Goal: Information Seeking & Learning: Learn about a topic

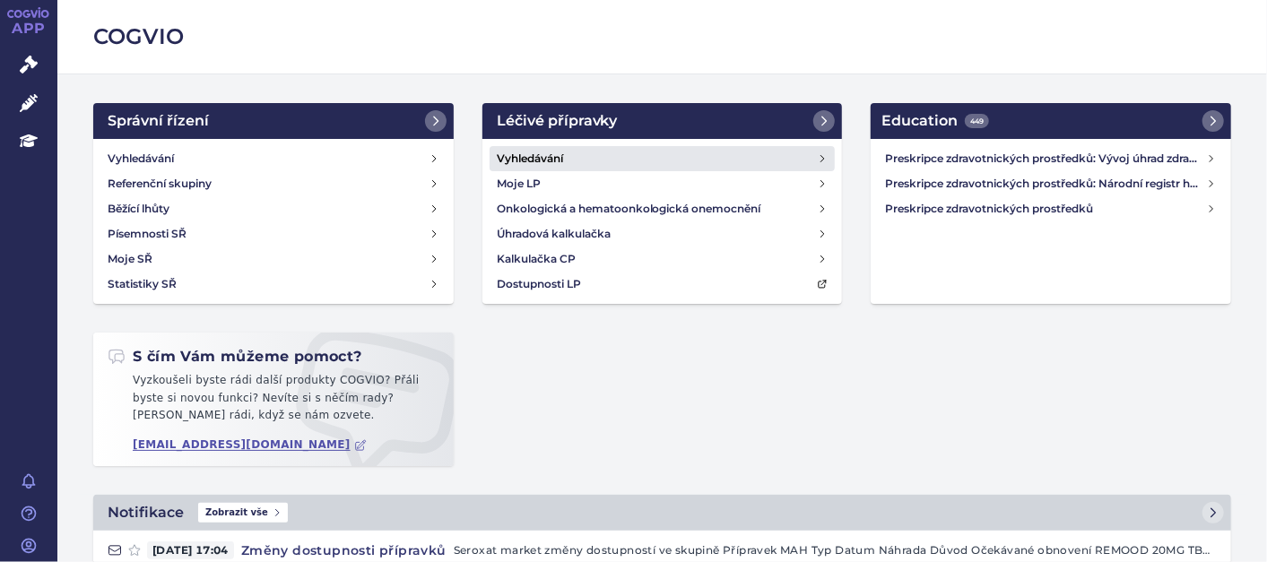
click at [554, 160] on h4 "Vyhledávání" at bounding box center [530, 159] width 66 height 18
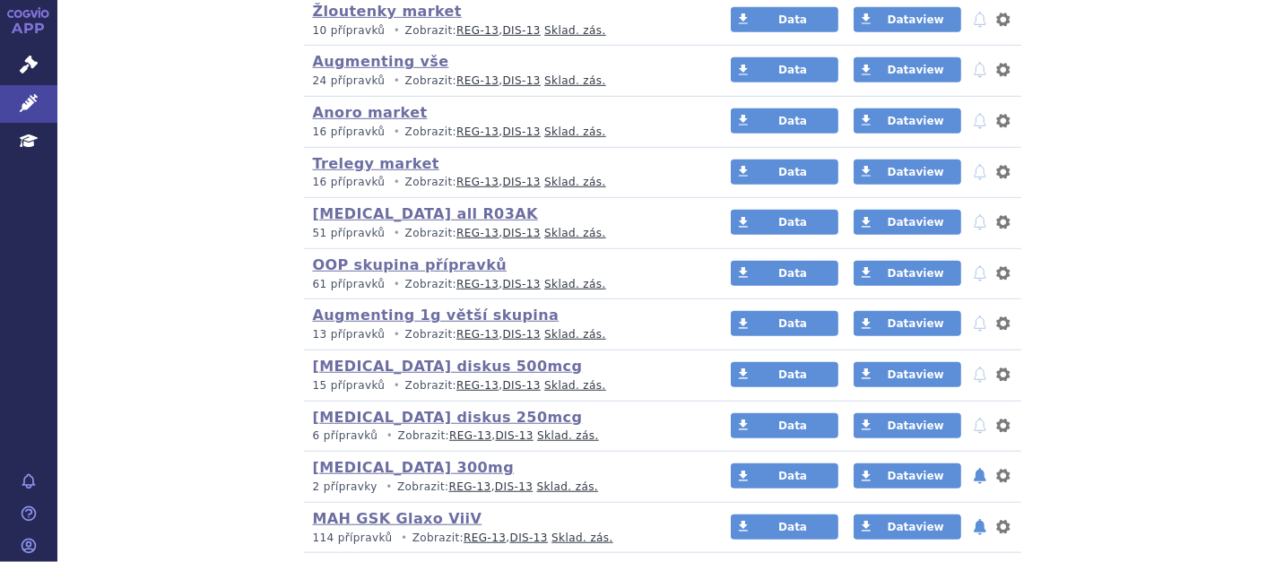
scroll to position [697, 0]
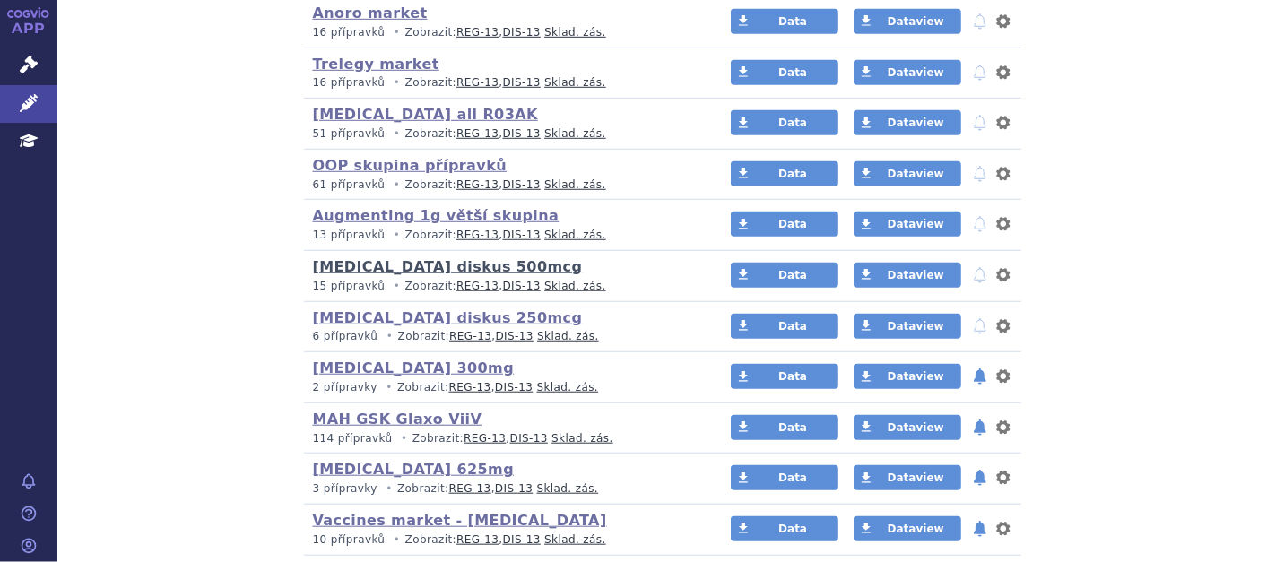
click at [445, 267] on link "Seretide diskus 500mcg" at bounding box center [448, 266] width 270 height 17
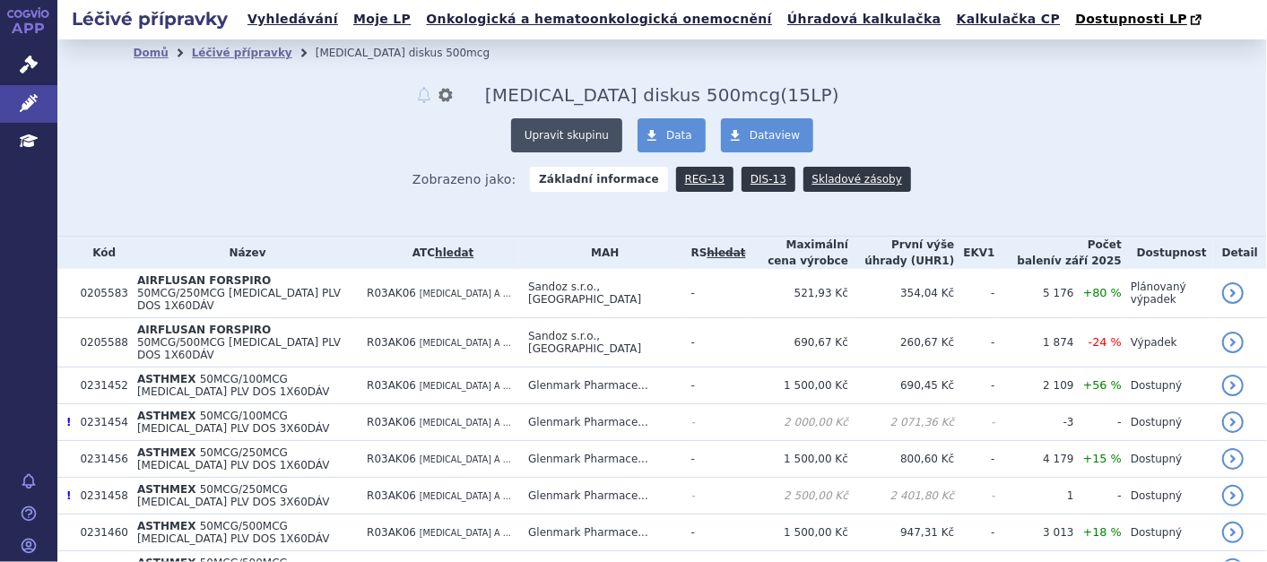
click at [603, 146] on button "Upravit skupinu" at bounding box center [566, 135] width 111 height 34
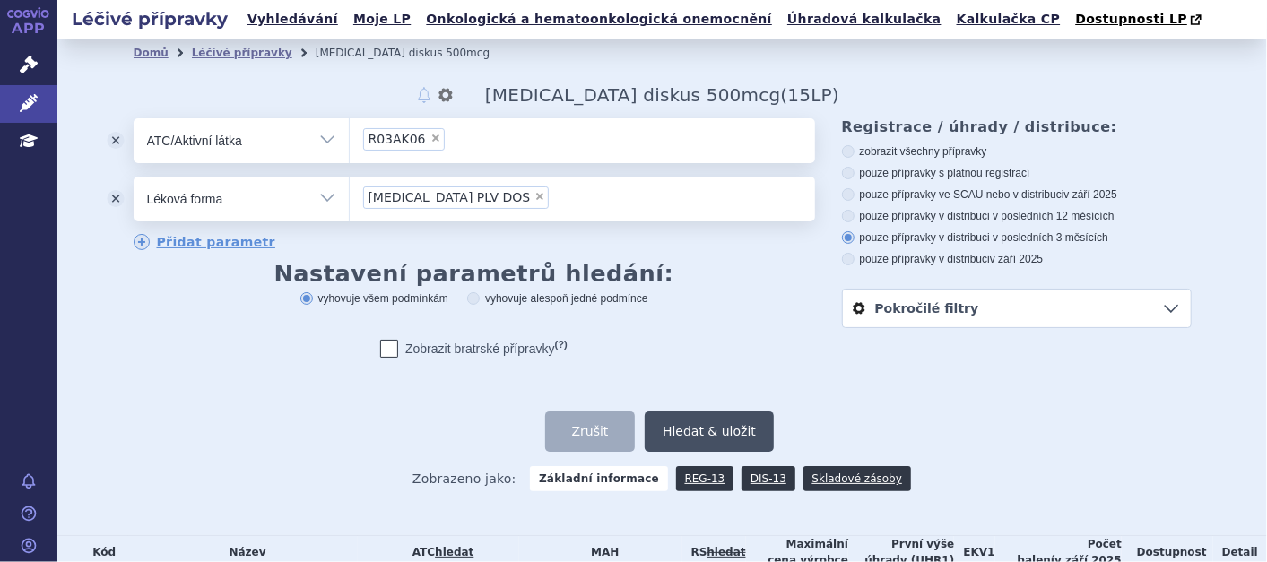
click at [733, 428] on button "Hledat & uložit" at bounding box center [709, 432] width 129 height 40
click at [225, 58] on link "Léčivé přípravky" at bounding box center [242, 53] width 100 height 13
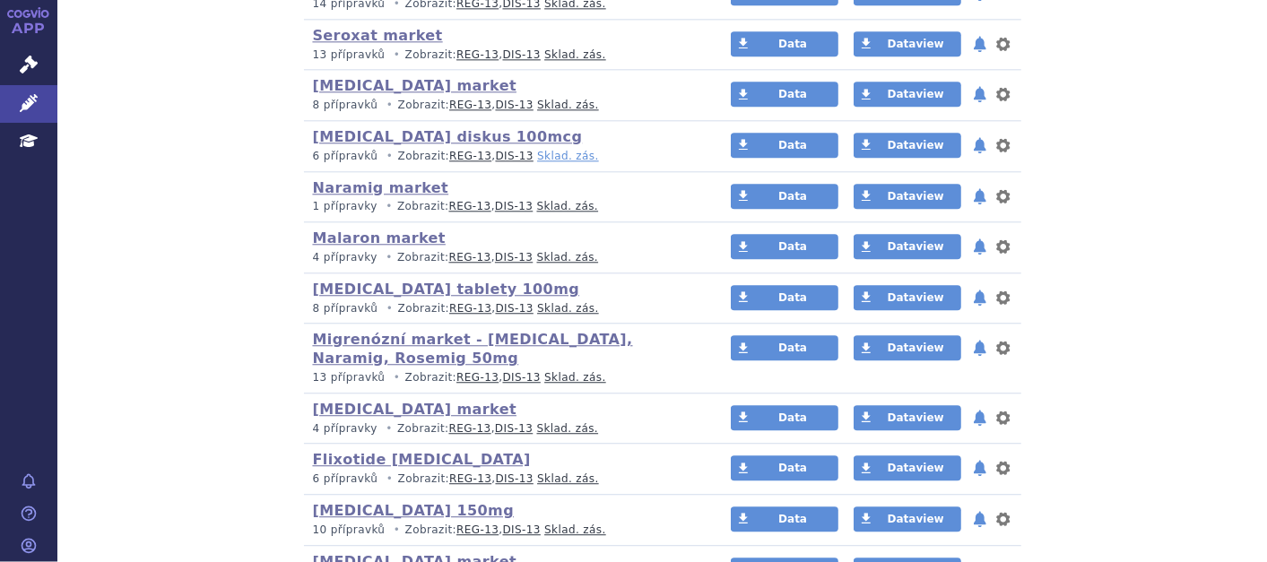
scroll to position [2589, 0]
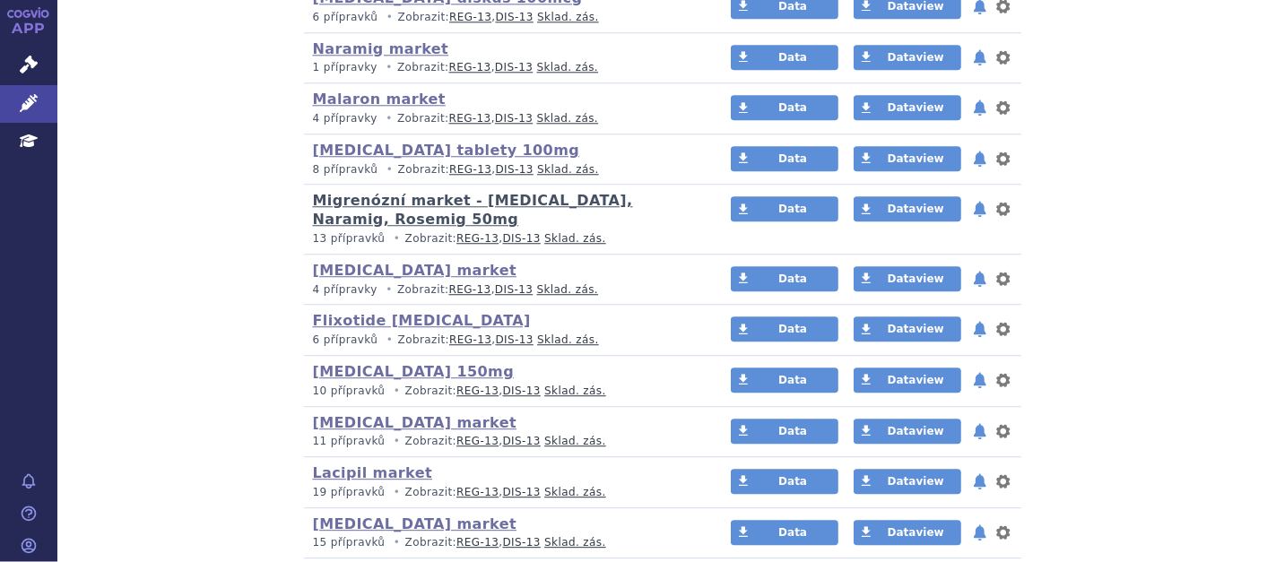
click at [633, 192] on link "Migrenózní market - [MEDICAL_DATA], Naramig, Rosemig 50mg" at bounding box center [473, 210] width 320 height 36
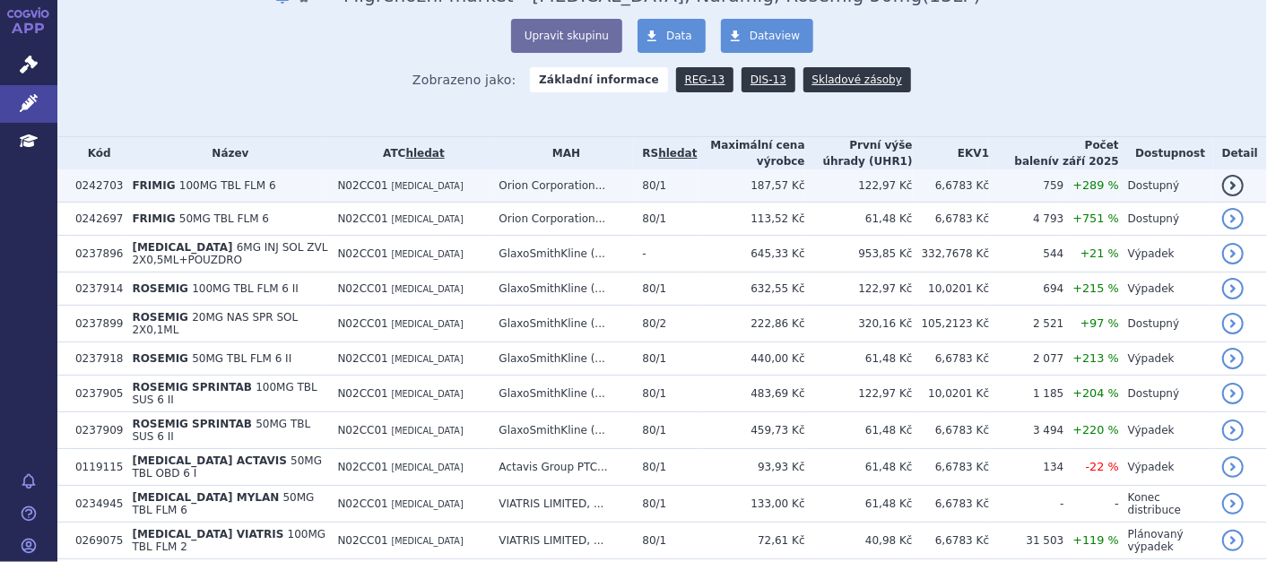
scroll to position [199, 0]
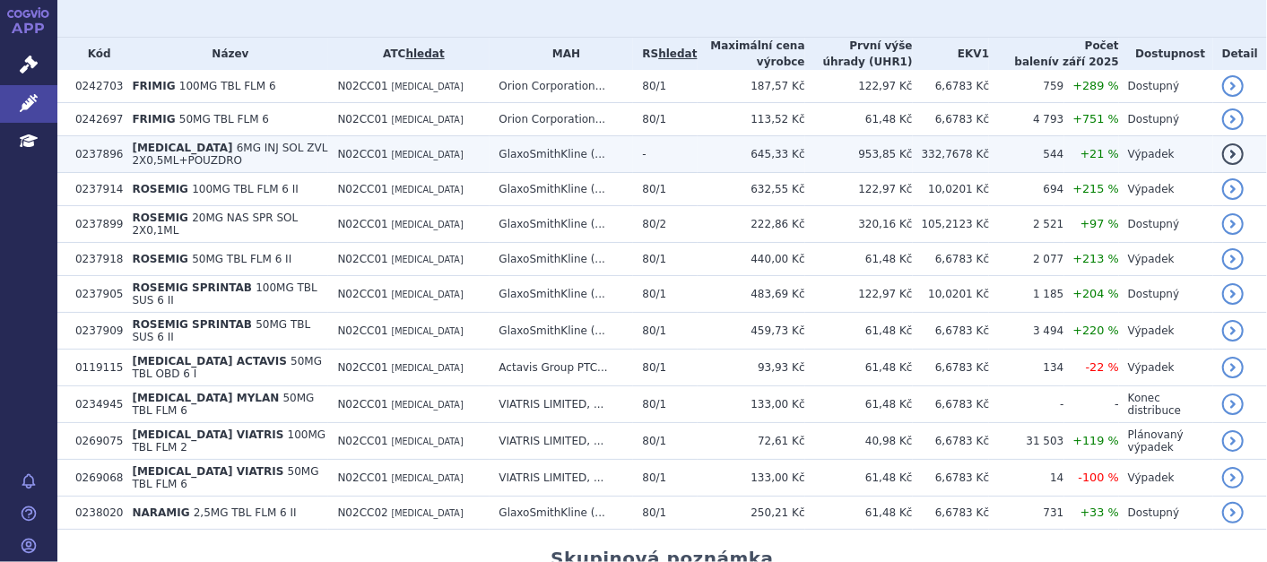
click at [184, 148] on span "6MG INJ SOL ZVL 2X0,5ML+POUZDRO" at bounding box center [229, 154] width 195 height 25
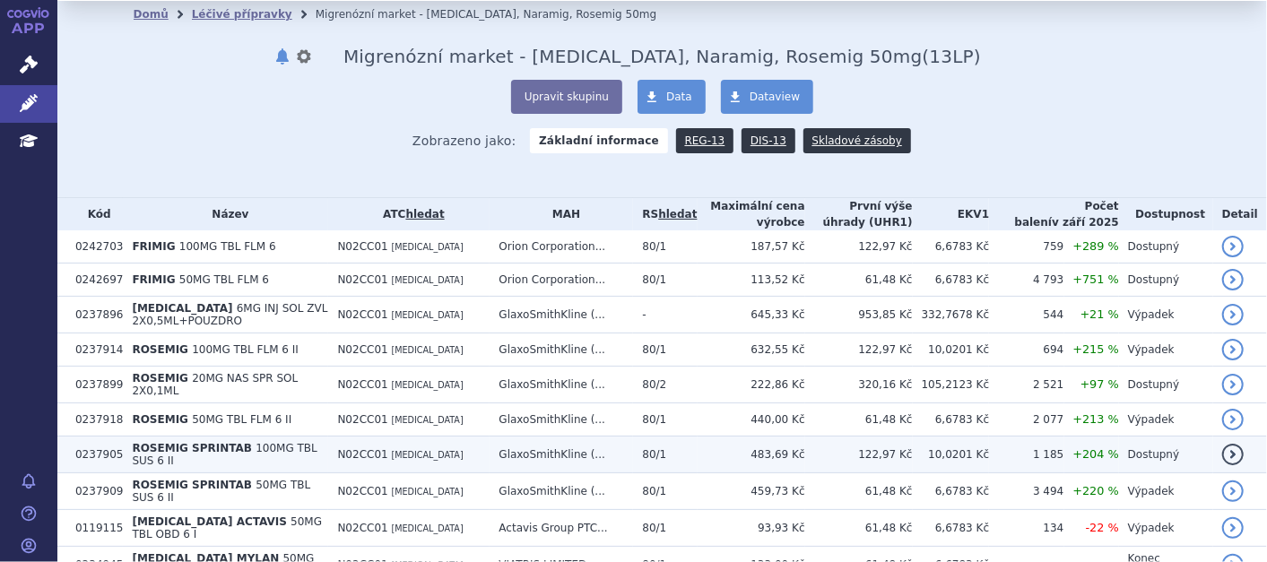
scroll to position [100, 0]
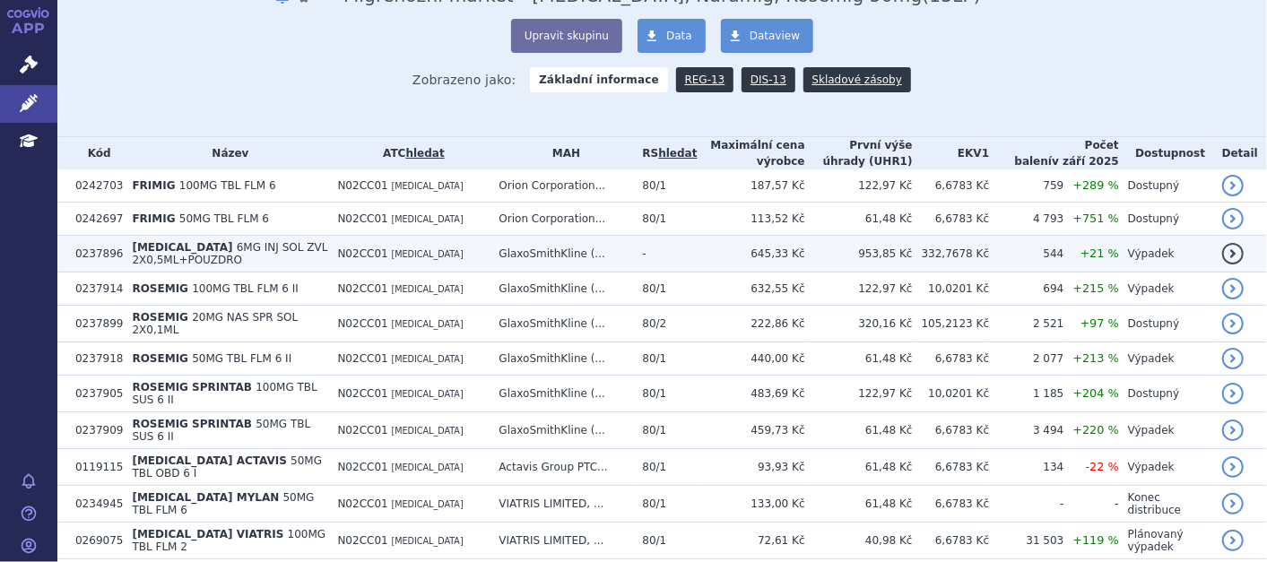
click at [166, 248] on span "[MEDICAL_DATA]" at bounding box center [182, 247] width 100 height 13
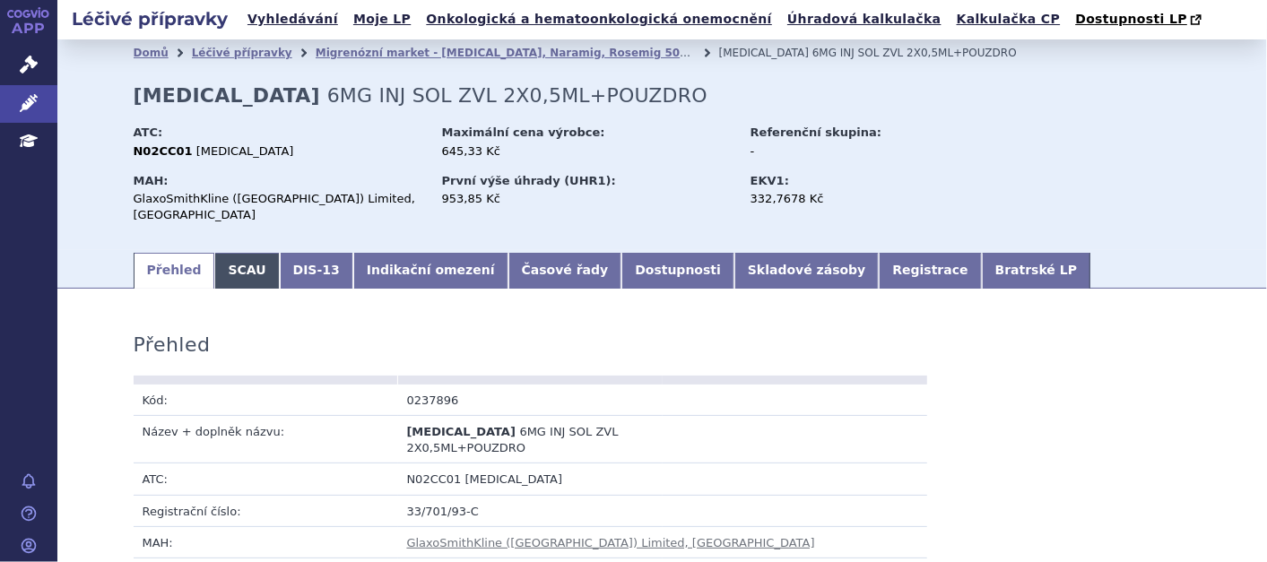
click at [238, 256] on link "SCAU" at bounding box center [246, 271] width 65 height 36
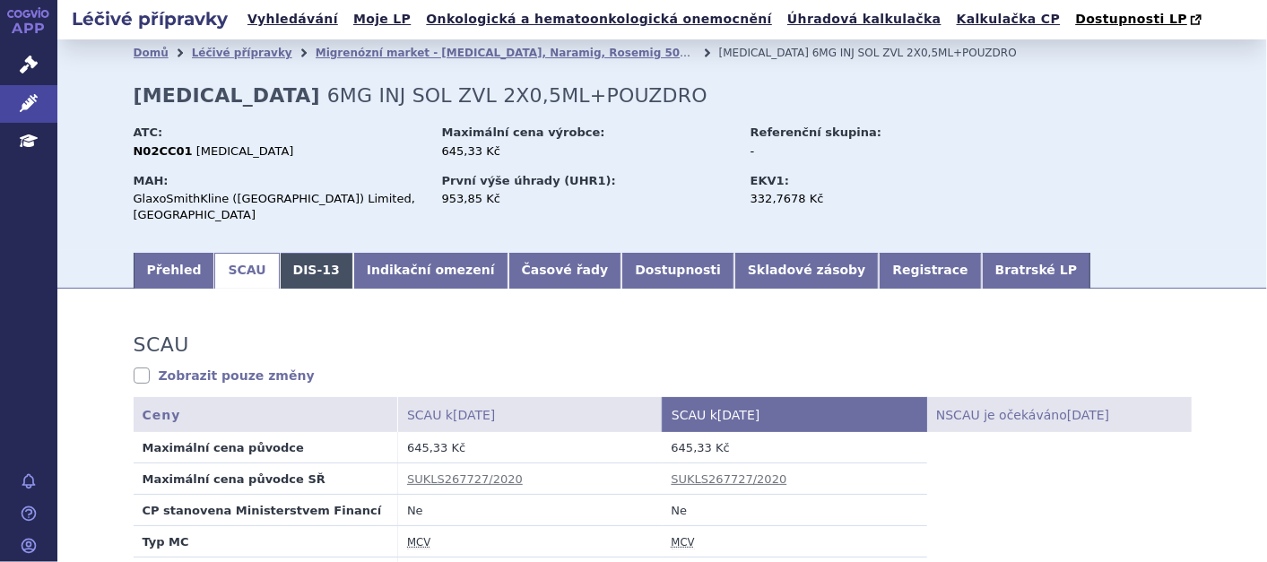
drag, startPoint x: 288, startPoint y: 261, endPoint x: 296, endPoint y: 267, distance: 10.2
click at [288, 261] on link "DIS-13" at bounding box center [317, 271] width 74 height 36
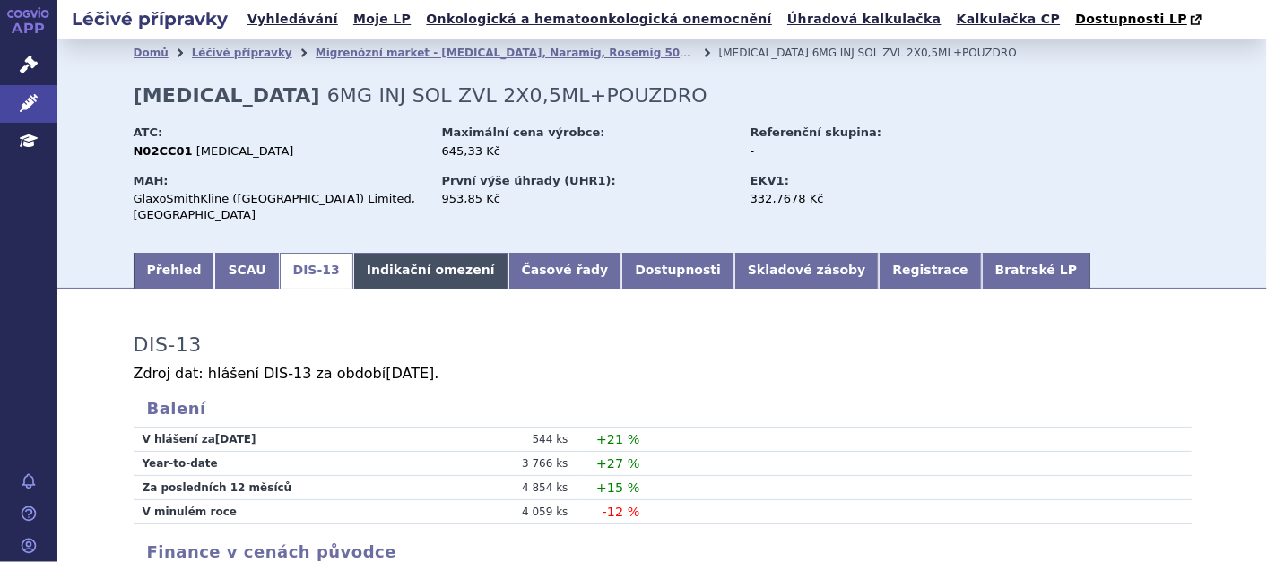
click at [412, 253] on link "Indikační omezení" at bounding box center [430, 271] width 155 height 36
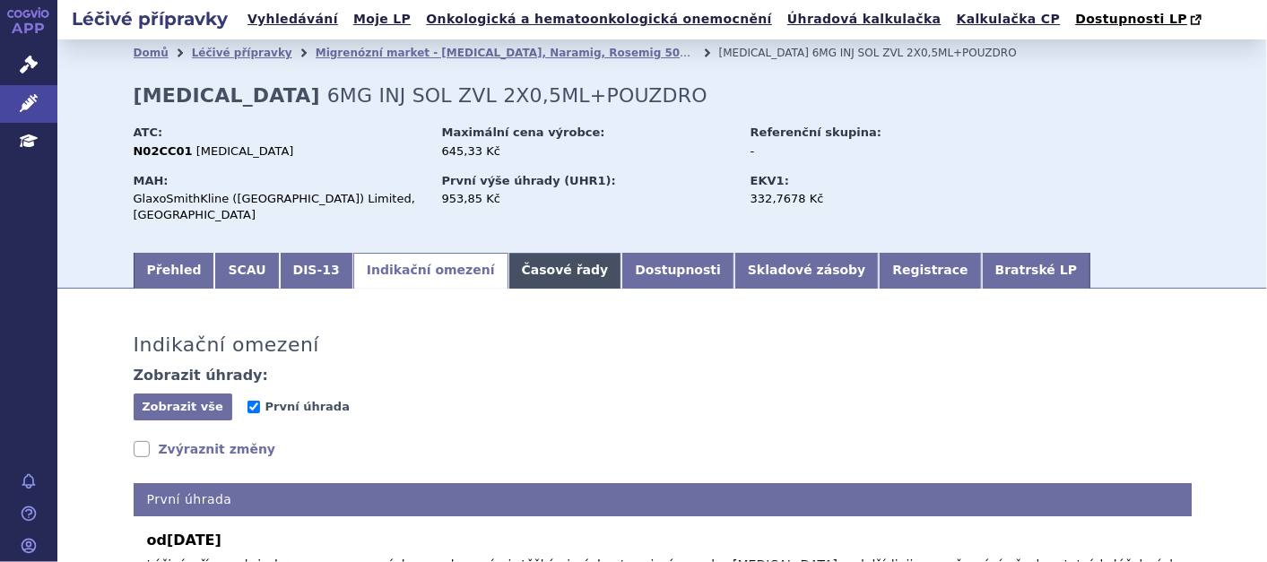
click at [508, 253] on link "Časové řady" at bounding box center [565, 271] width 114 height 36
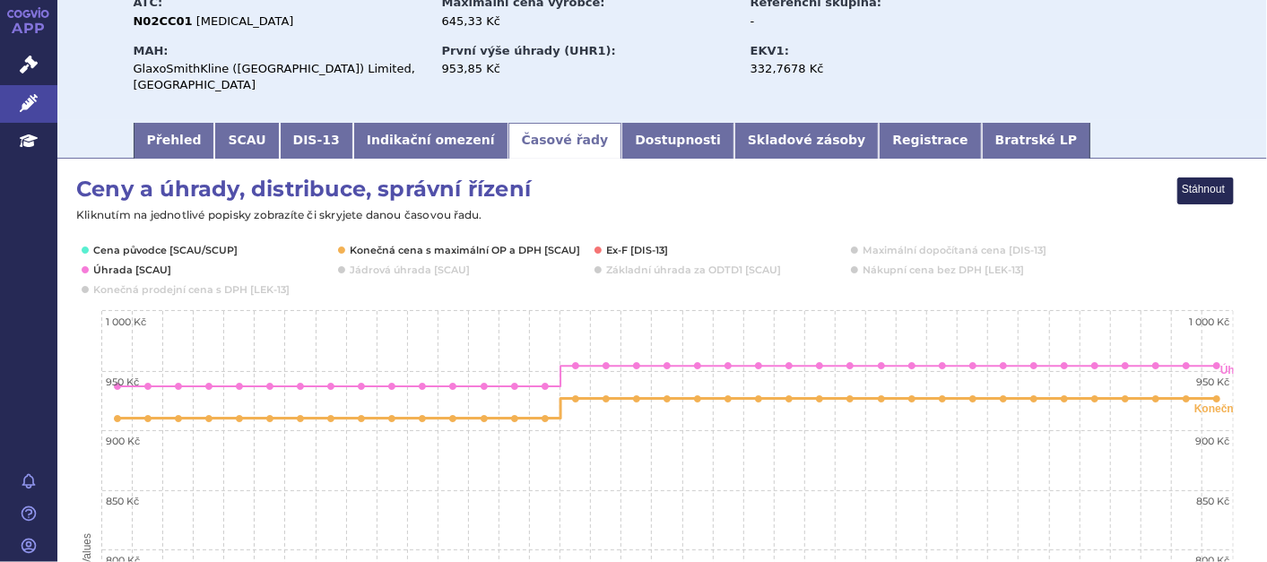
scroll to position [100, 0]
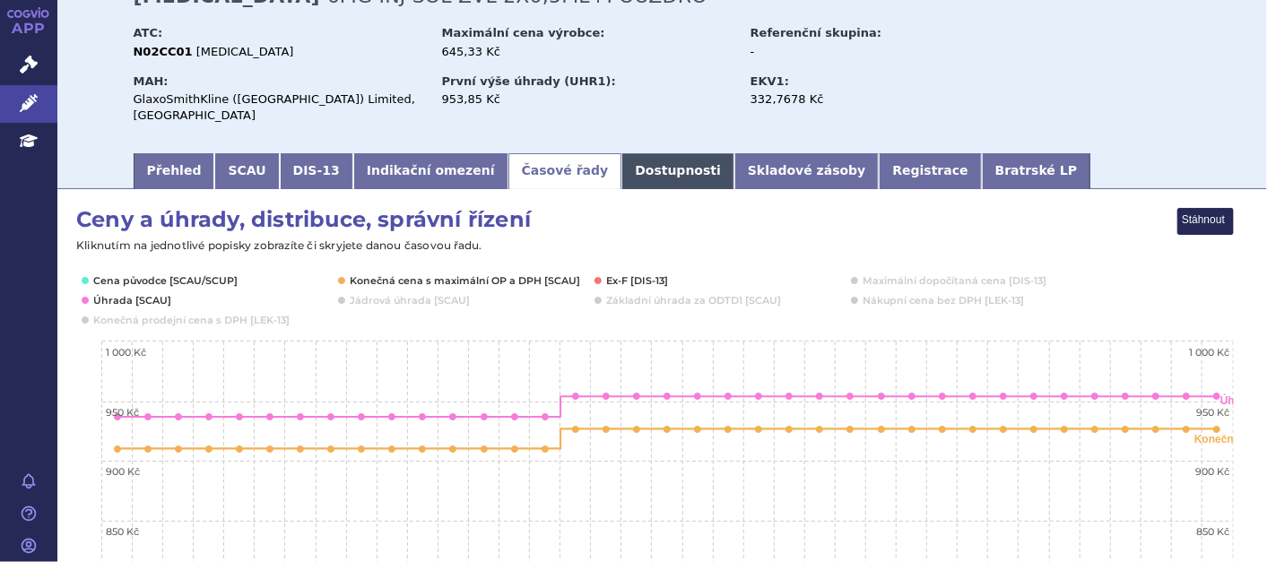
click at [621, 154] on link "Dostupnosti" at bounding box center [677, 171] width 113 height 36
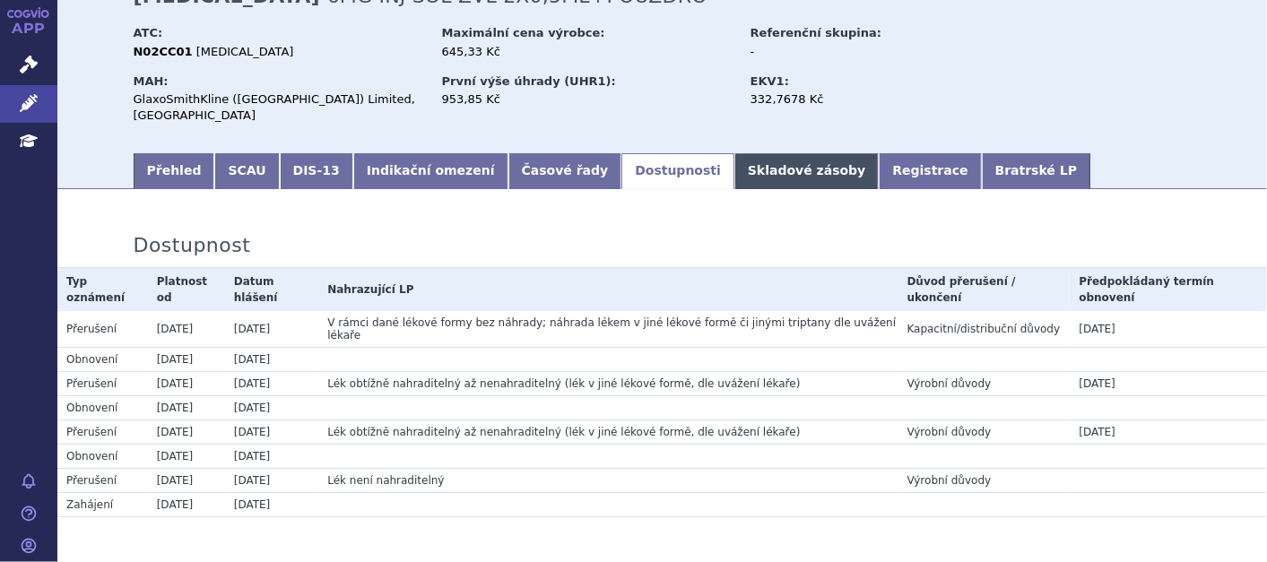
click at [734, 160] on link "Skladové zásoby" at bounding box center [806, 171] width 144 height 36
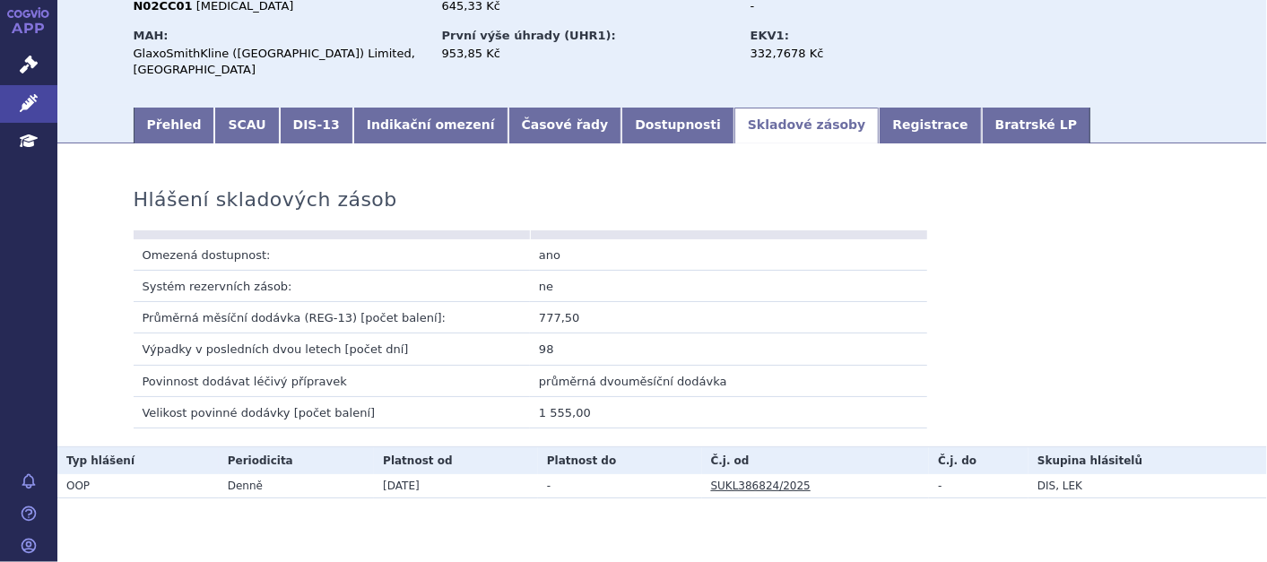
scroll to position [171, 0]
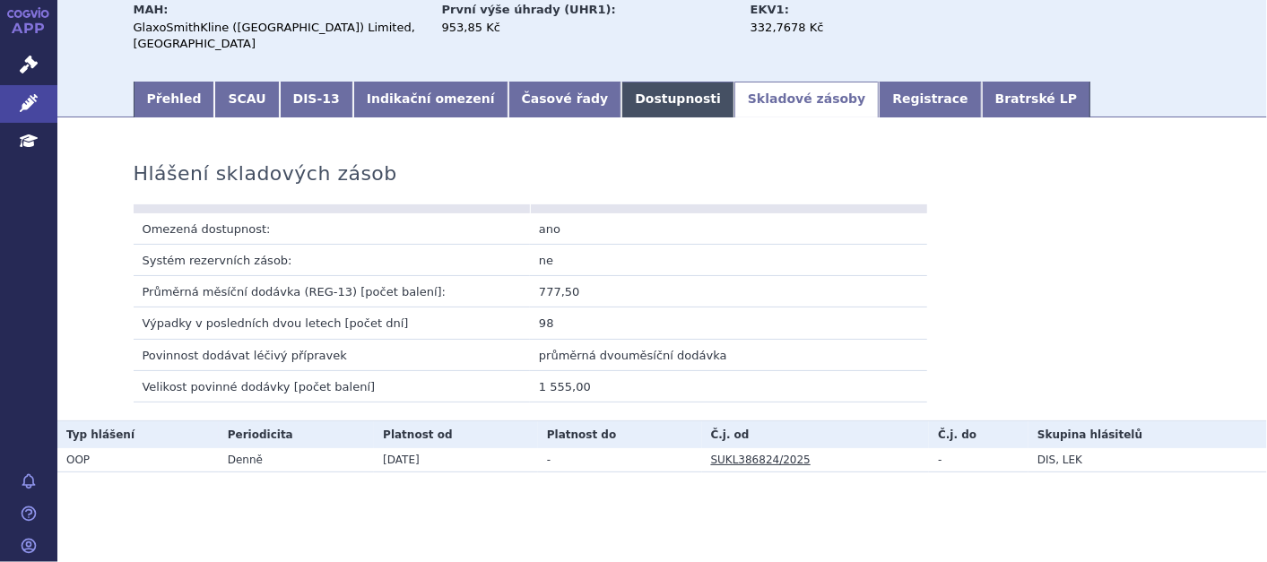
click at [621, 82] on link "Dostupnosti" at bounding box center [677, 100] width 113 height 36
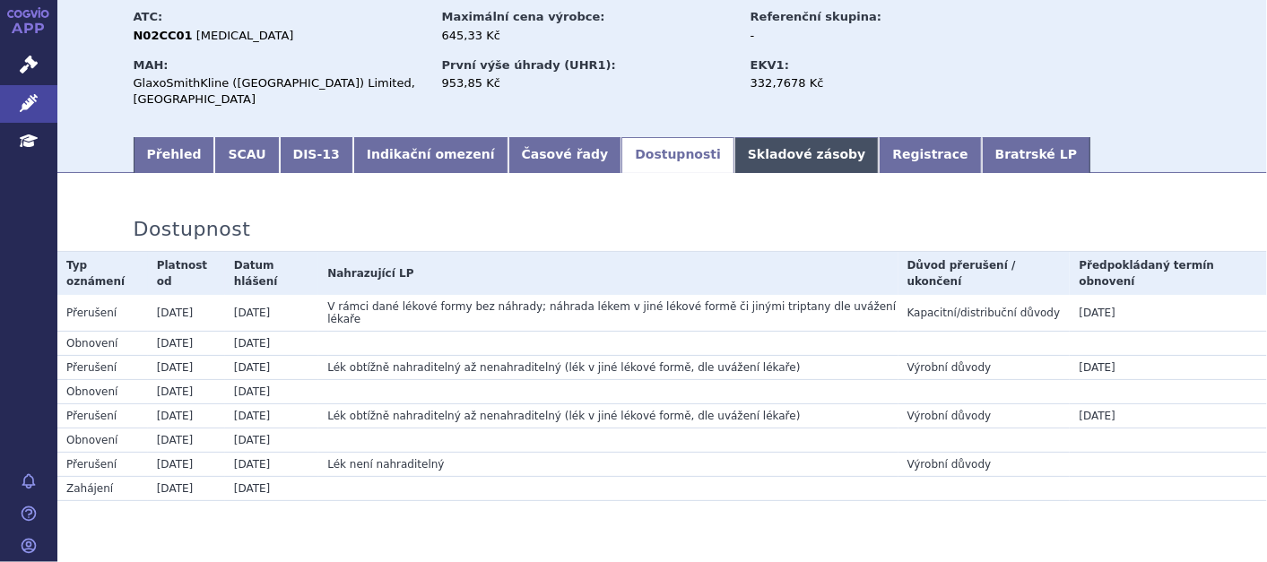
click at [734, 137] on link "Skladové zásoby" at bounding box center [806, 155] width 144 height 36
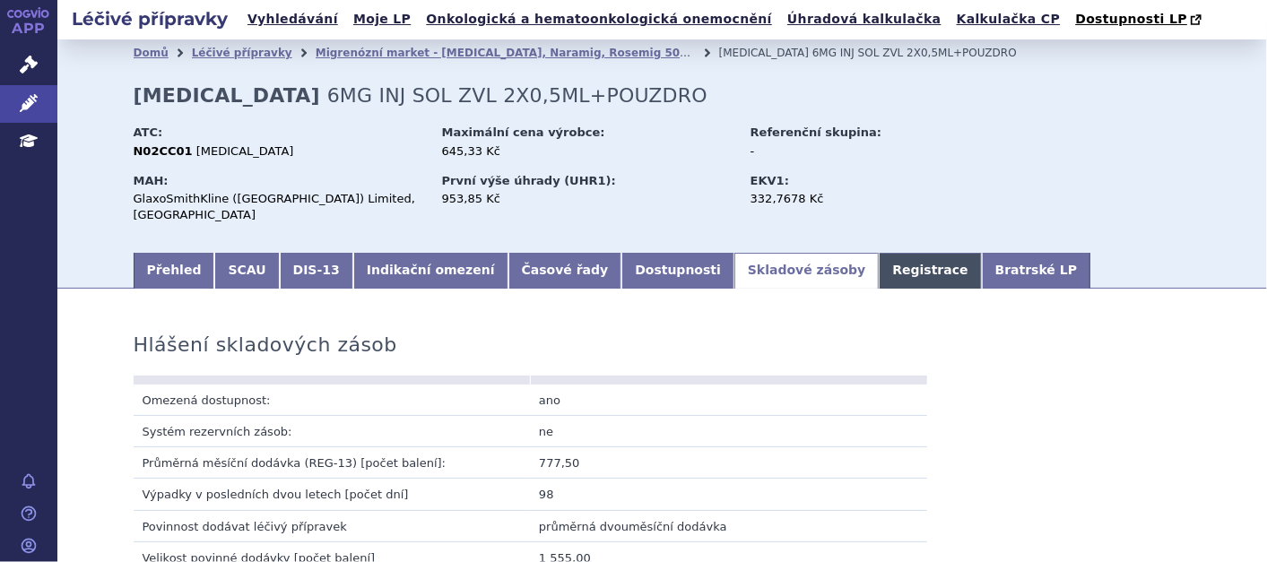
click at [879, 253] on link "Registrace" at bounding box center [930, 271] width 102 height 36
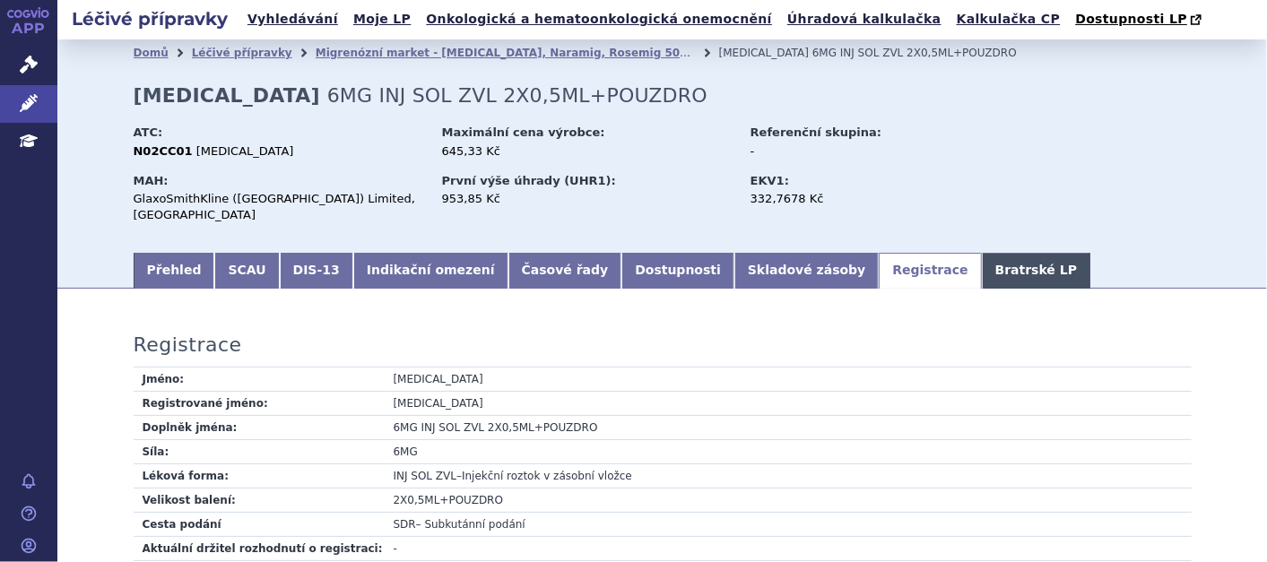
click at [982, 253] on link "Bratrské LP" at bounding box center [1036, 271] width 108 height 36
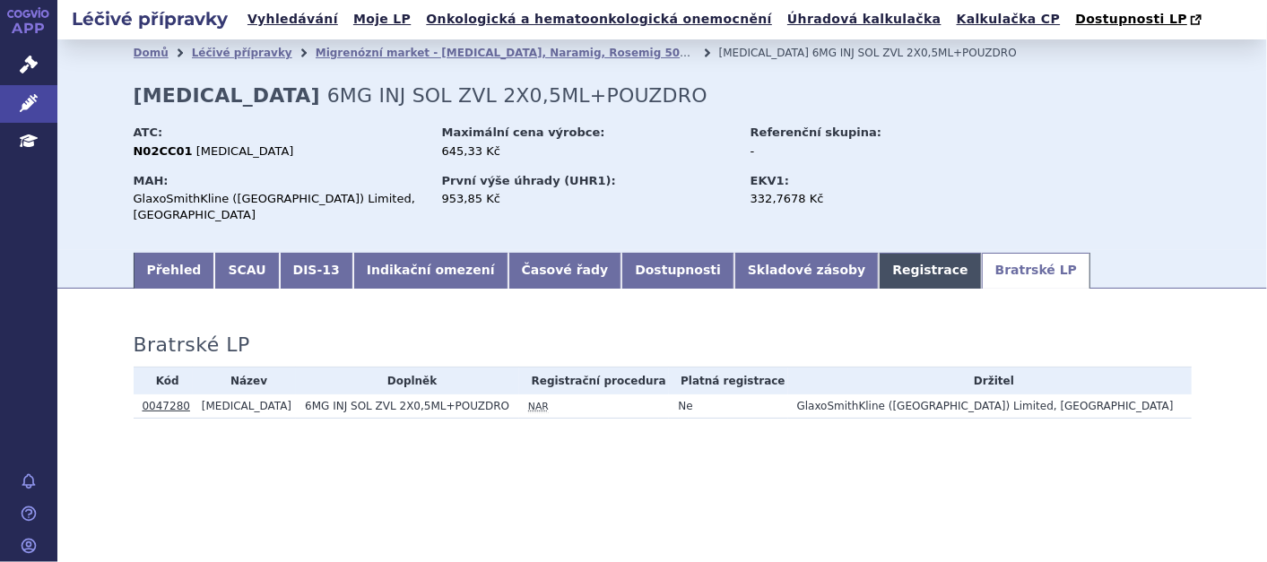
click at [879, 258] on link "Registrace" at bounding box center [930, 271] width 102 height 36
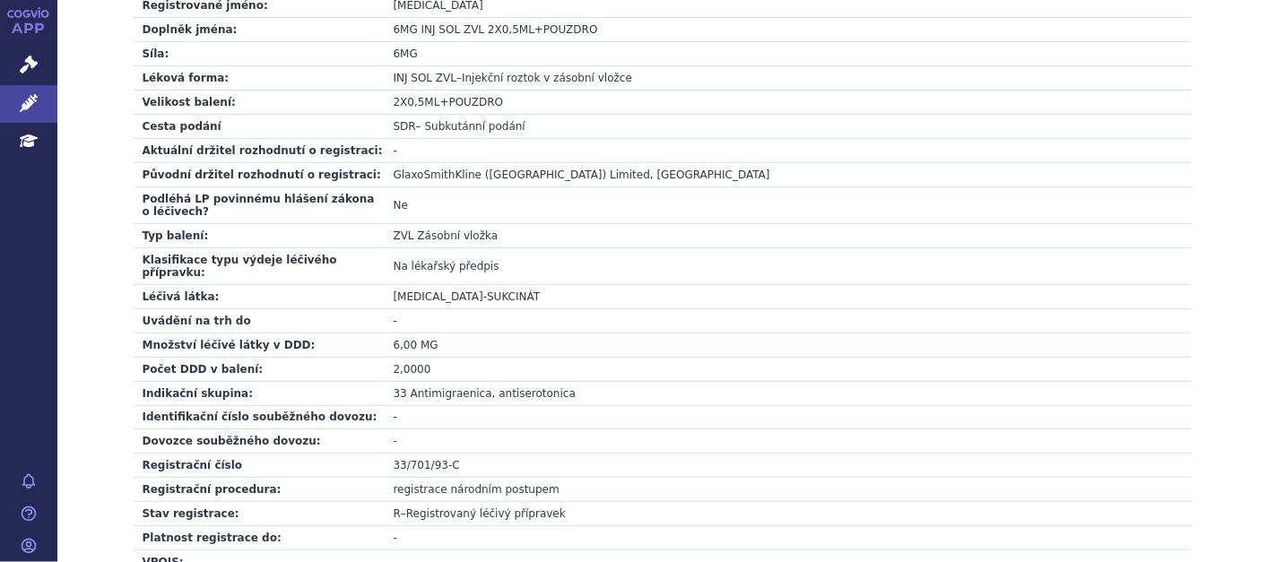
scroll to position [750, 0]
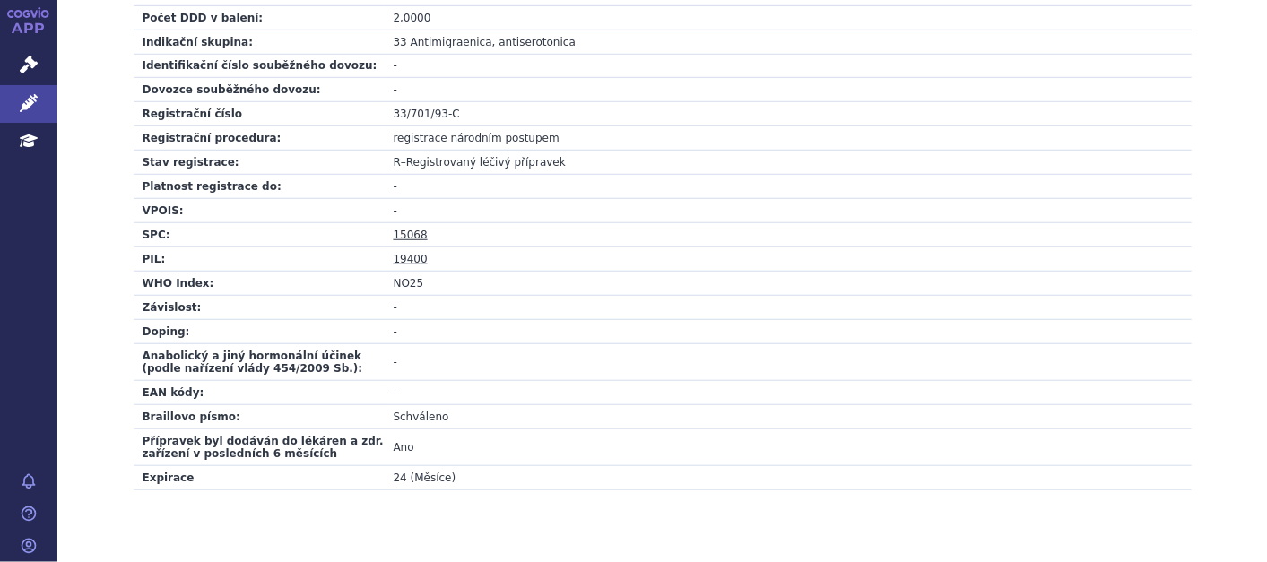
click at [407, 229] on link "15068" at bounding box center [411, 235] width 34 height 13
click at [401, 253] on link "19400" at bounding box center [411, 259] width 34 height 13
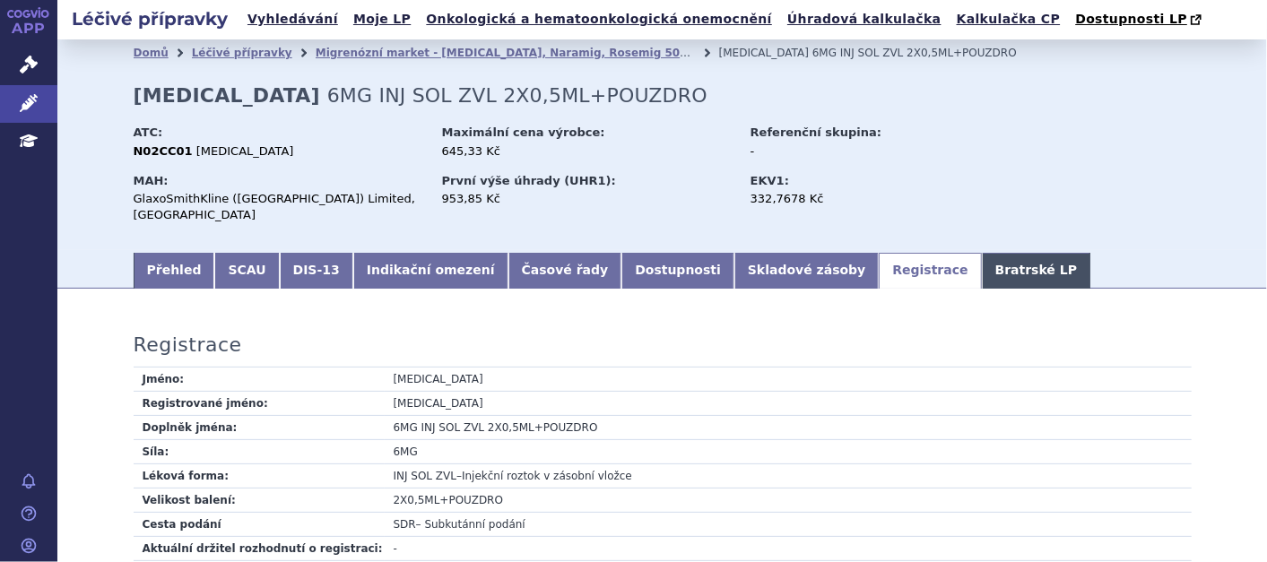
scroll to position [100, 0]
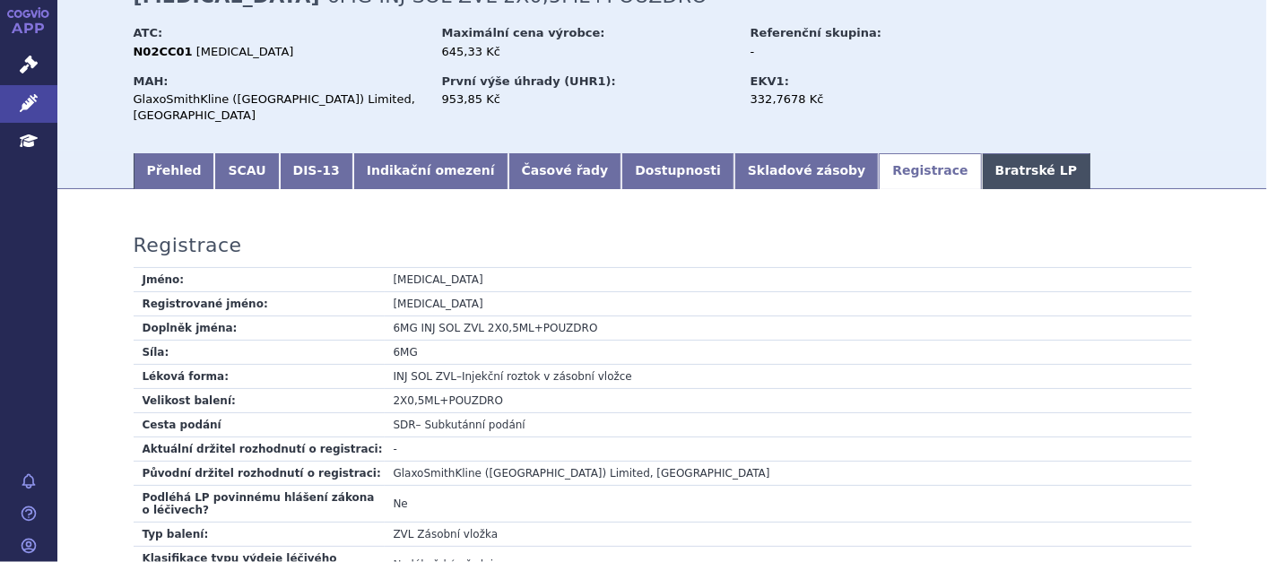
click at [982, 156] on link "Bratrské LP" at bounding box center [1036, 171] width 108 height 36
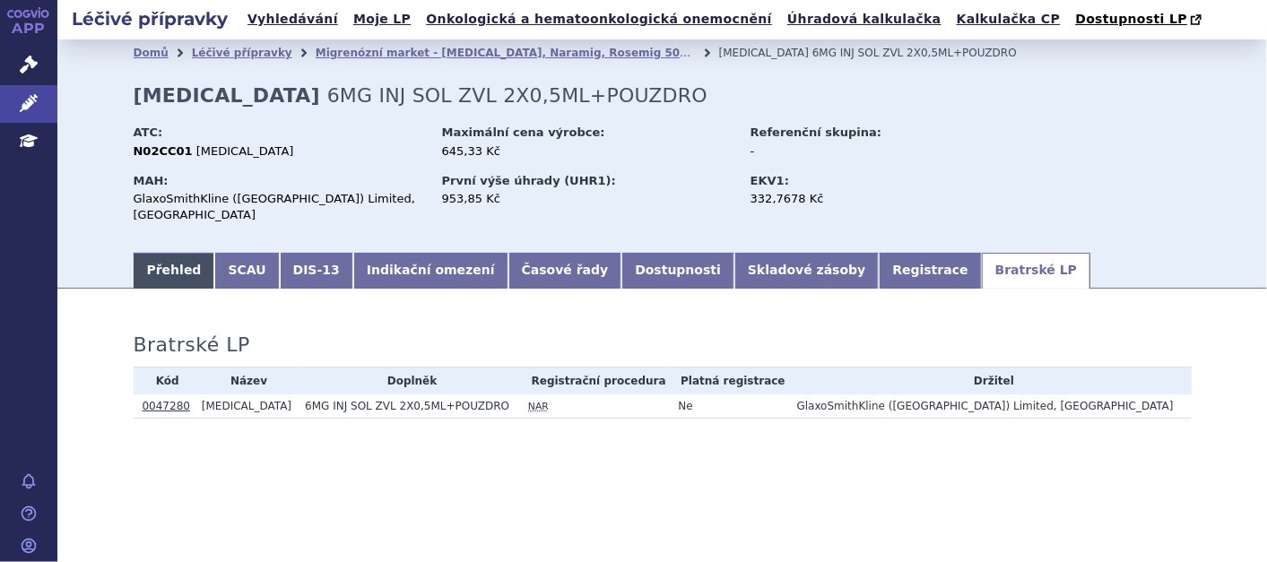
click at [163, 256] on link "Přehled" at bounding box center [175, 271] width 82 height 36
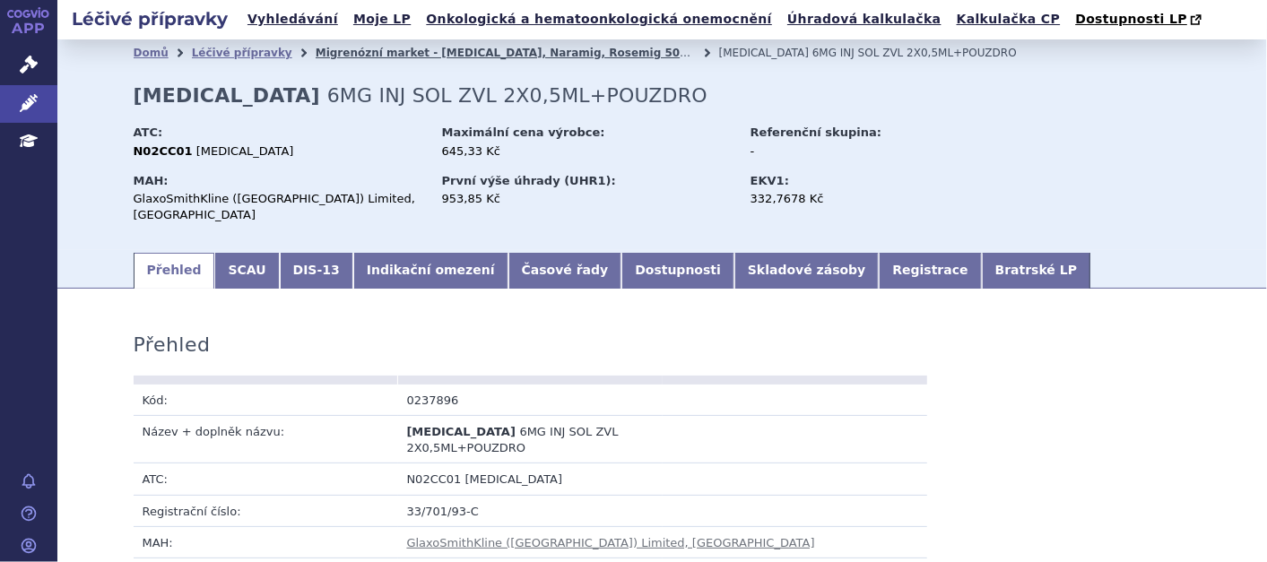
click at [432, 51] on link "Migrenózní market - Imigran, Naramig, Rosemig 50mg" at bounding box center [508, 53] width 384 height 13
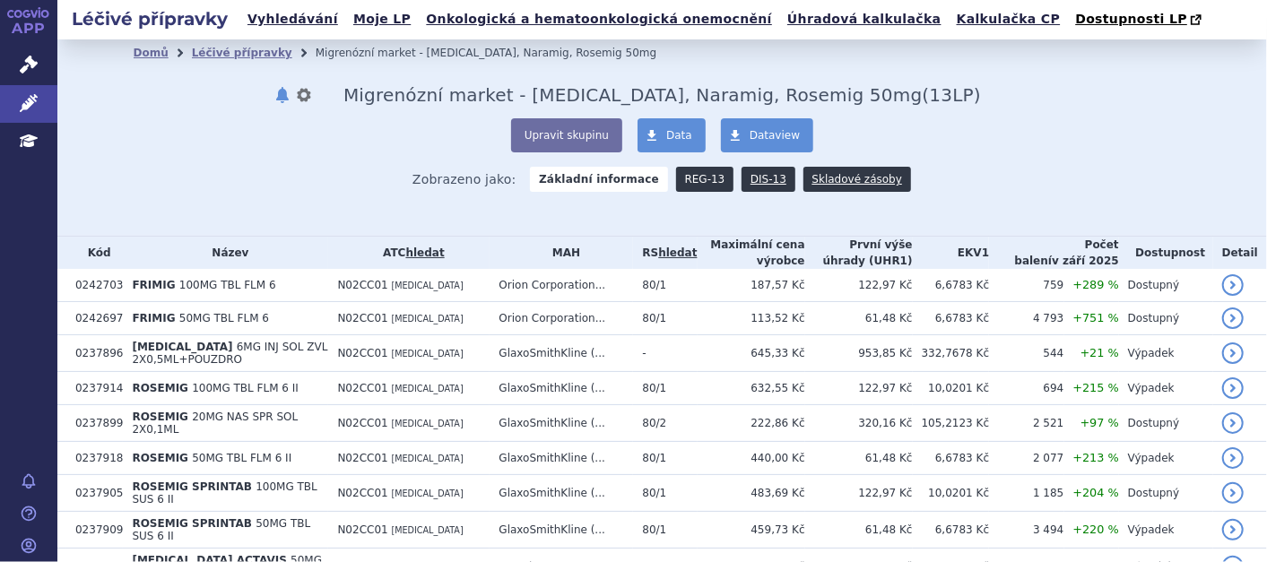
click at [687, 182] on link "REG-13" at bounding box center [705, 179] width 58 height 25
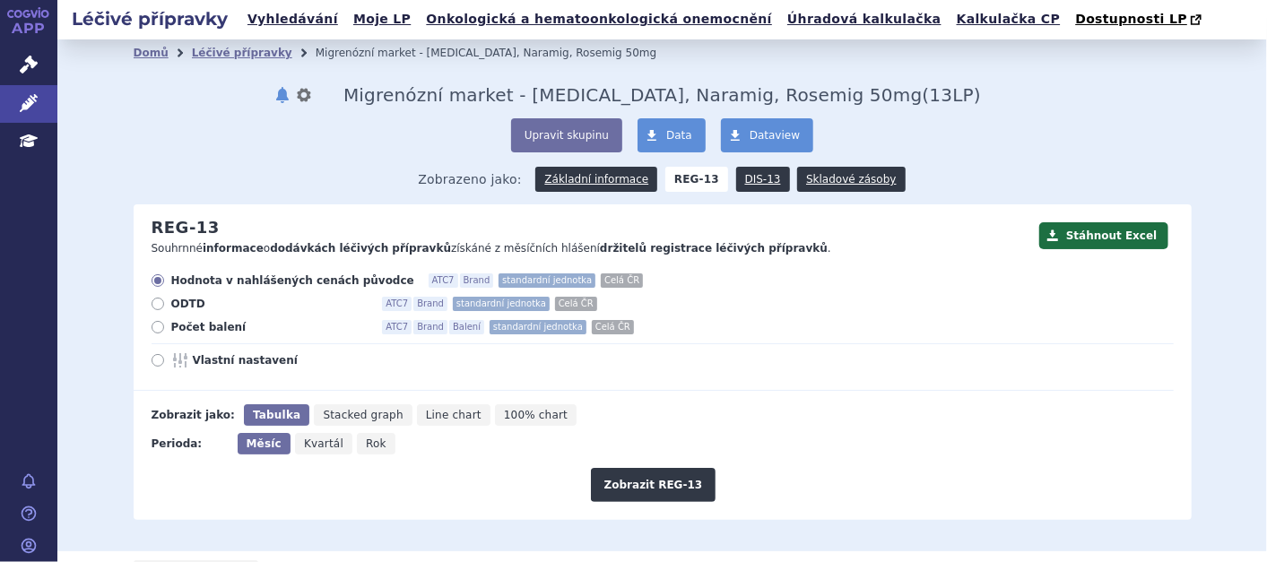
click at [152, 327] on icon at bounding box center [158, 327] width 13 height 13
click at [153, 327] on input "Počet balení ATC7 Brand Balení standardní jednotka Celá ČR" at bounding box center [159, 330] width 12 height 12
radio input "true"
click at [366, 445] on span "Rok" at bounding box center [376, 444] width 21 height 13
click at [361, 445] on input "Rok" at bounding box center [363, 439] width 12 height 12
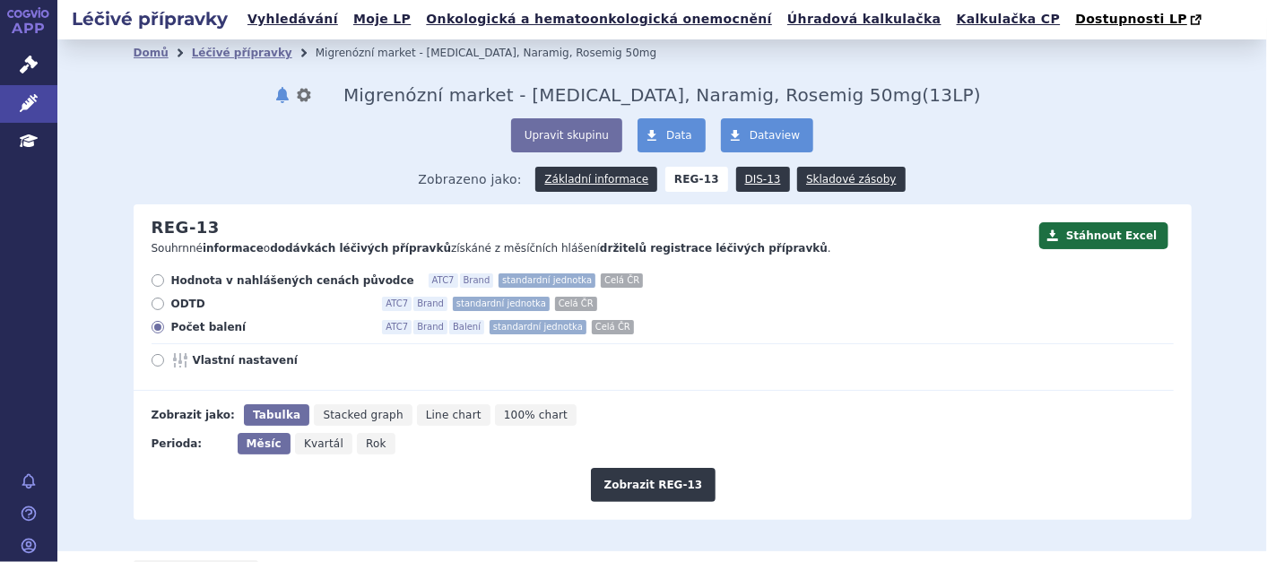
radio input "true"
click at [667, 479] on button "Zobrazit REG-13" at bounding box center [654, 485] width 126 height 34
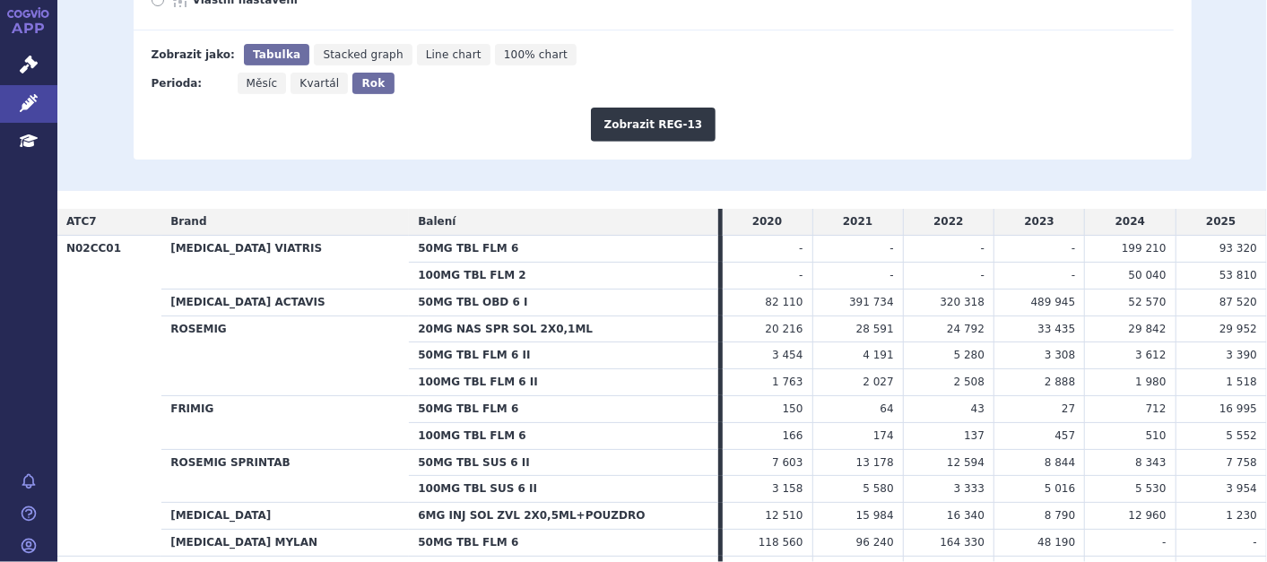
scroll to position [79, 0]
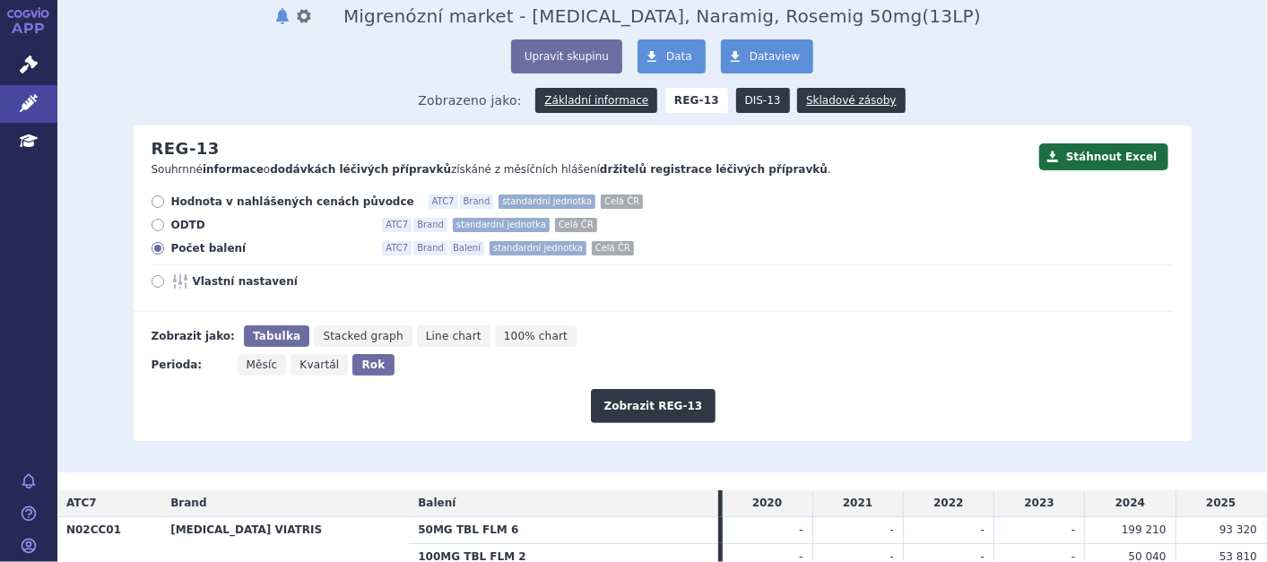
click at [754, 106] on link "DIS-13" at bounding box center [763, 100] width 54 height 25
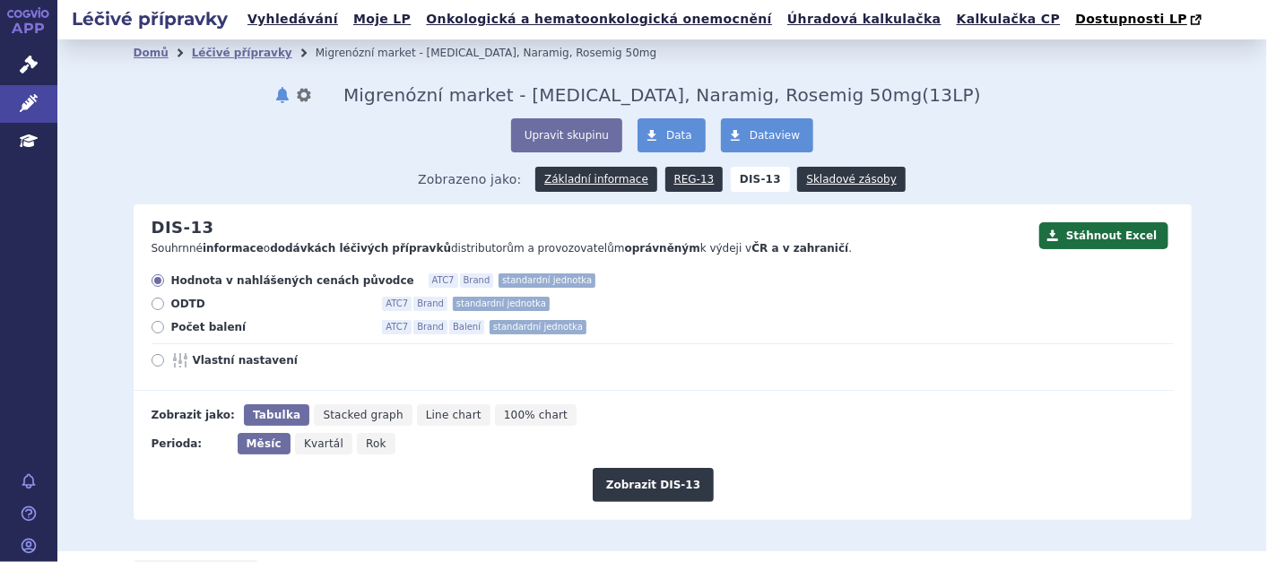
drag, startPoint x: 153, startPoint y: 325, endPoint x: 176, endPoint y: 326, distance: 22.4
click at [153, 326] on icon at bounding box center [158, 327] width 13 height 13
click at [153, 326] on input "Počet balení ATC7 Brand Balení standardní jednotka" at bounding box center [159, 330] width 12 height 12
radio input "true"
click at [641, 486] on button "Zobrazit DIS-13" at bounding box center [653, 485] width 121 height 34
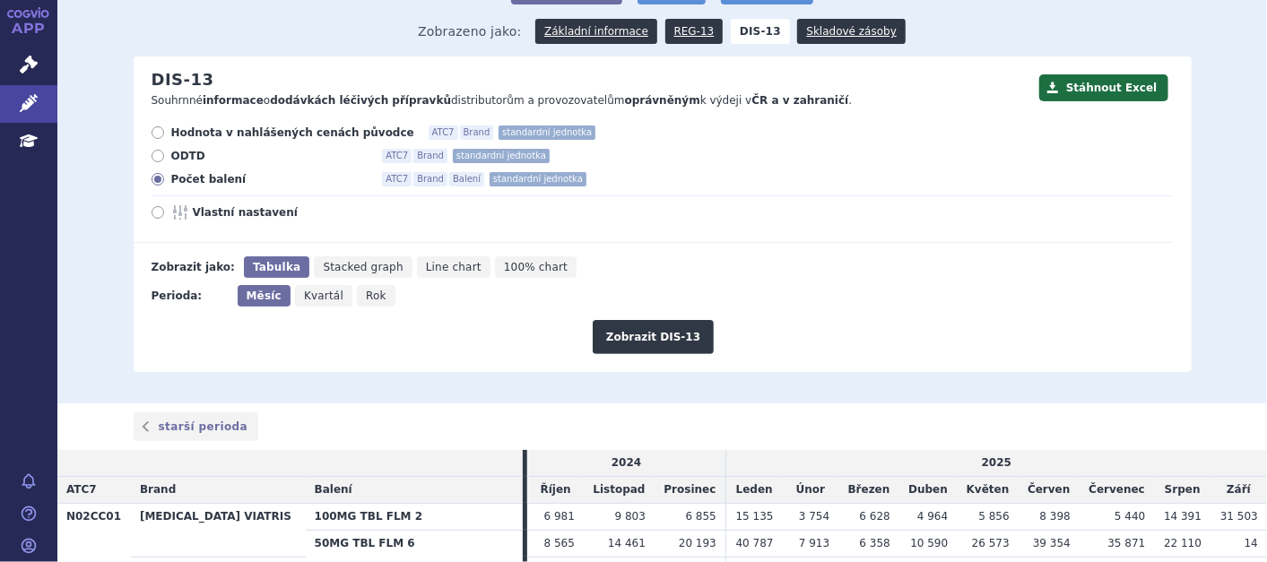
scroll to position [100, 0]
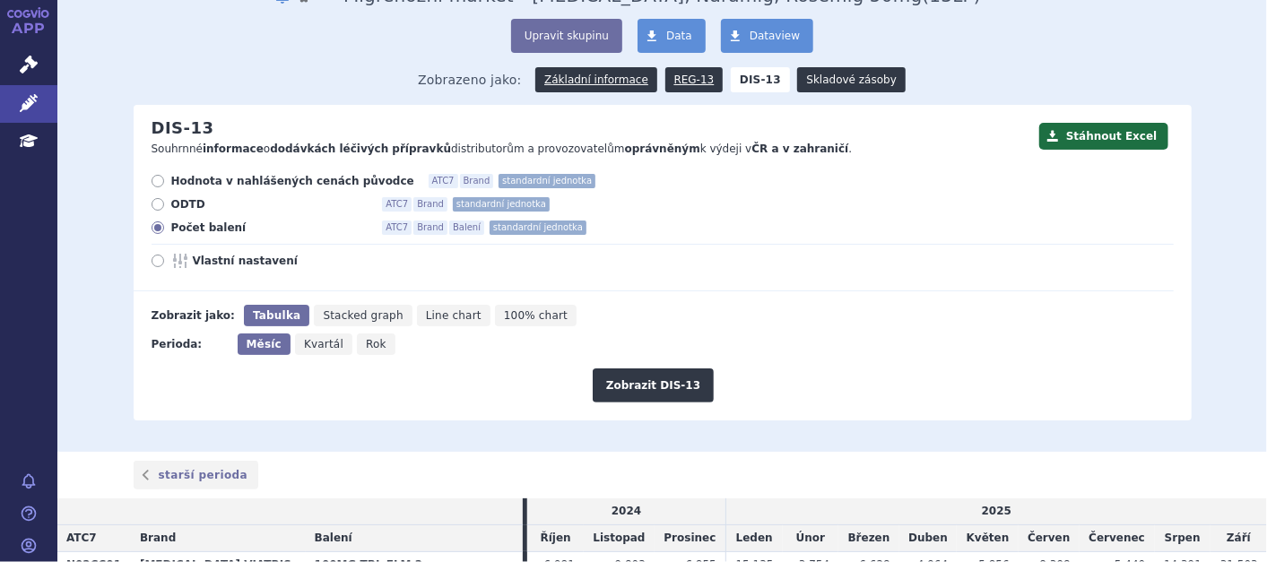
drag, startPoint x: 817, startPoint y: 82, endPoint x: 829, endPoint y: 90, distance: 14.9
click at [817, 82] on link "Skladové zásoby" at bounding box center [851, 79] width 108 height 25
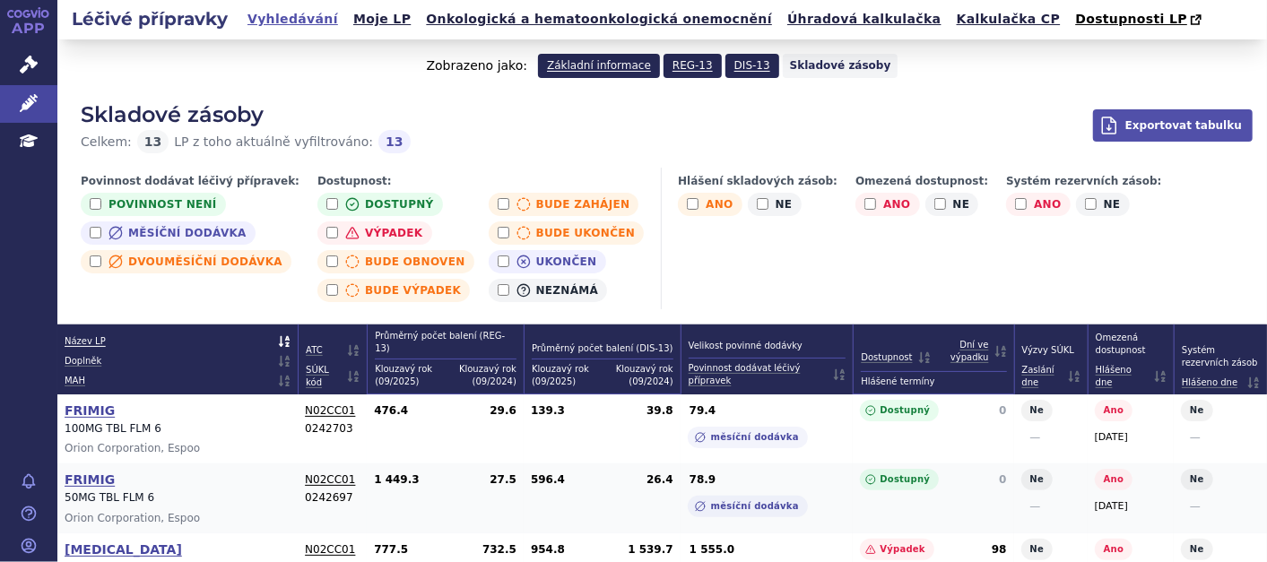
drag, startPoint x: 284, startPoint y: 20, endPoint x: 297, endPoint y: 30, distance: 16.0
click at [284, 20] on link "Vyhledávání" at bounding box center [292, 19] width 101 height 24
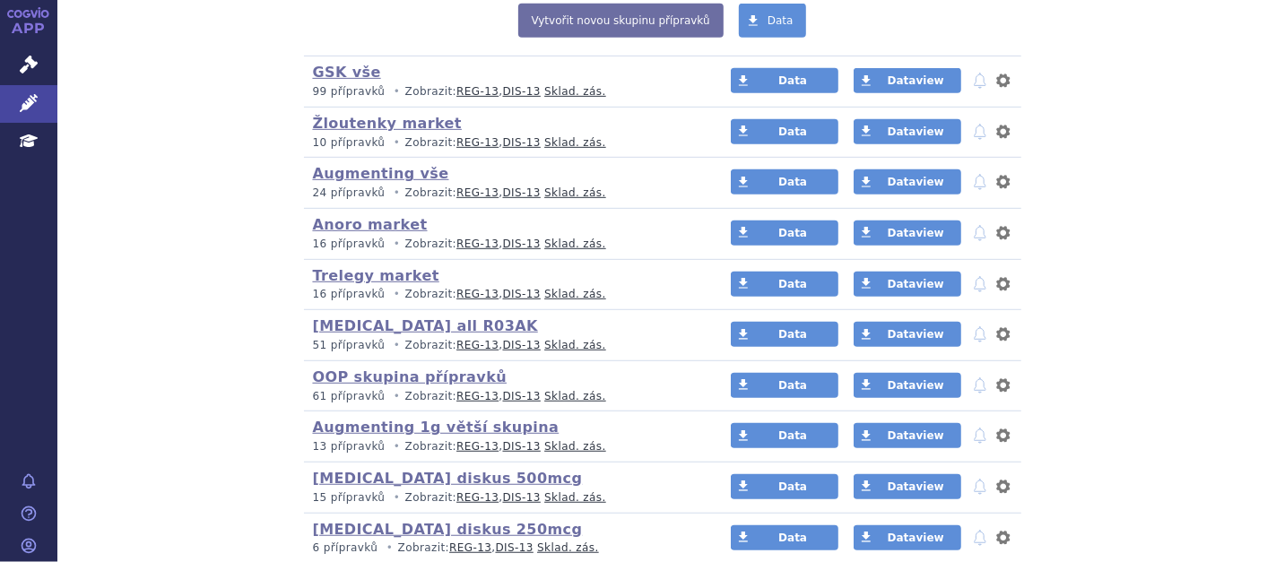
scroll to position [498, 0]
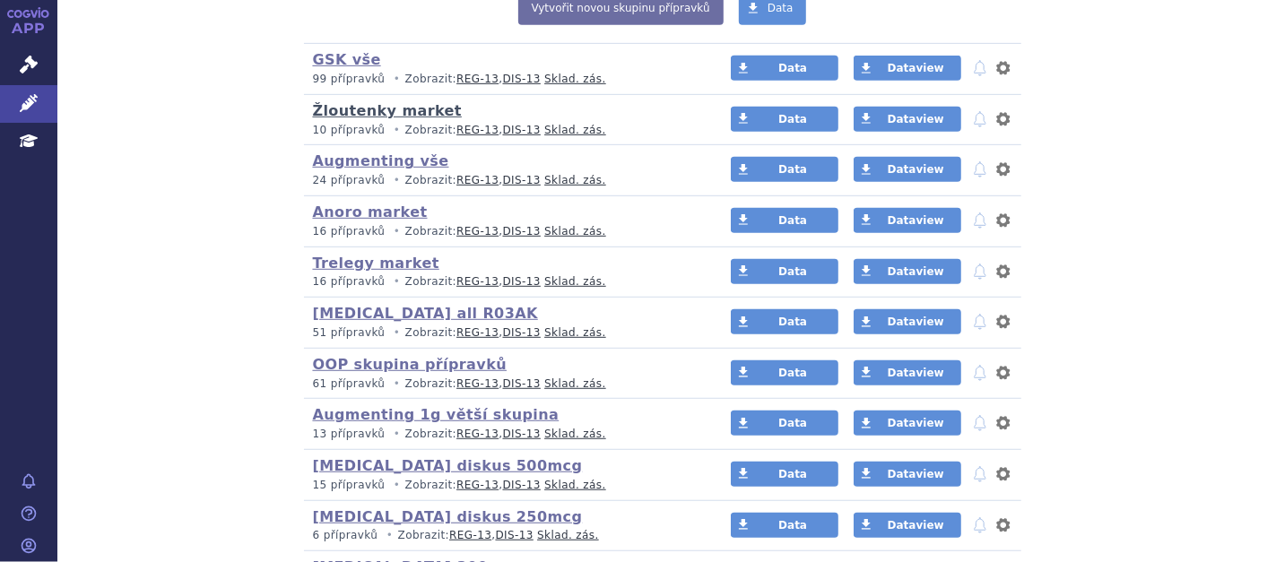
click at [347, 117] on link "Žloutenky market" at bounding box center [387, 110] width 149 height 17
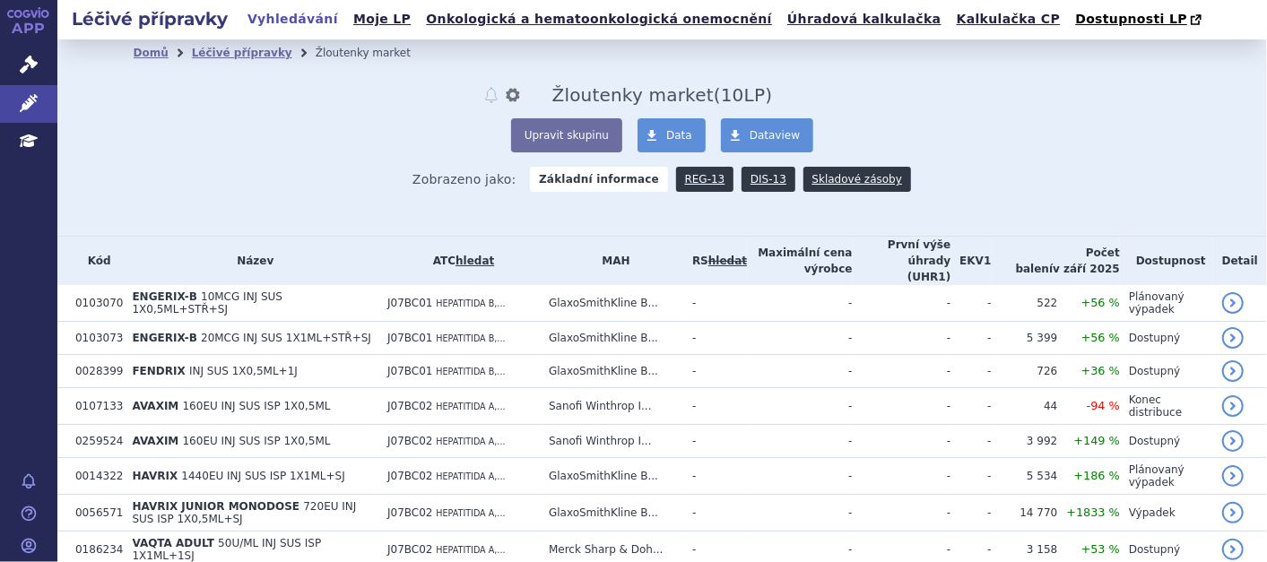
click at [291, 19] on link "Vyhledávání" at bounding box center [292, 19] width 101 height 24
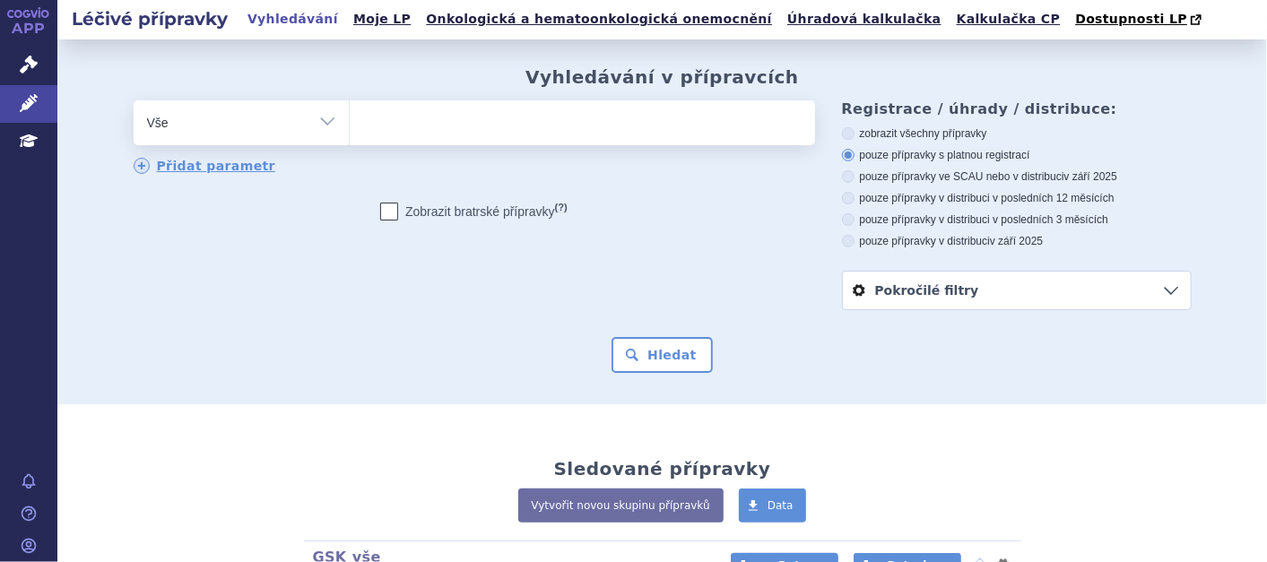
click at [325, 124] on select "Vše Přípravek/SUKL kód MAH VPOIS ATC/Aktivní látka Léková forma Síla" at bounding box center [241, 120] width 215 height 40
click at [406, 129] on ul at bounding box center [582, 119] width 465 height 38
click at [350, 129] on select at bounding box center [349, 122] width 1 height 45
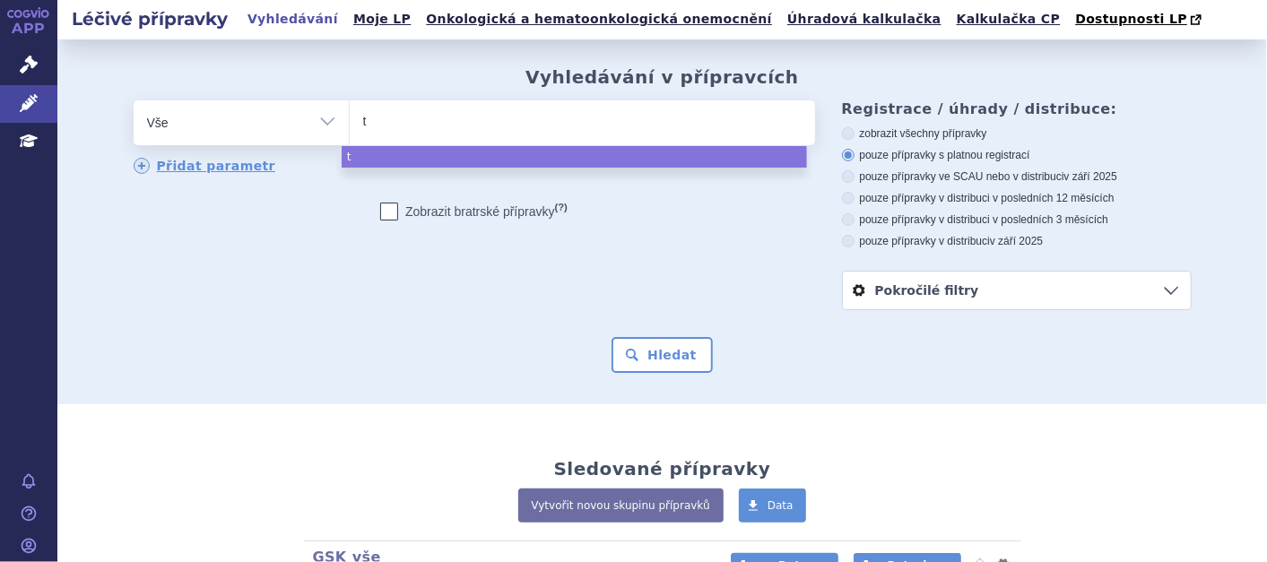
type input "ti"
type input "tě"
type input "t"
type input "twi"
type input "twin"
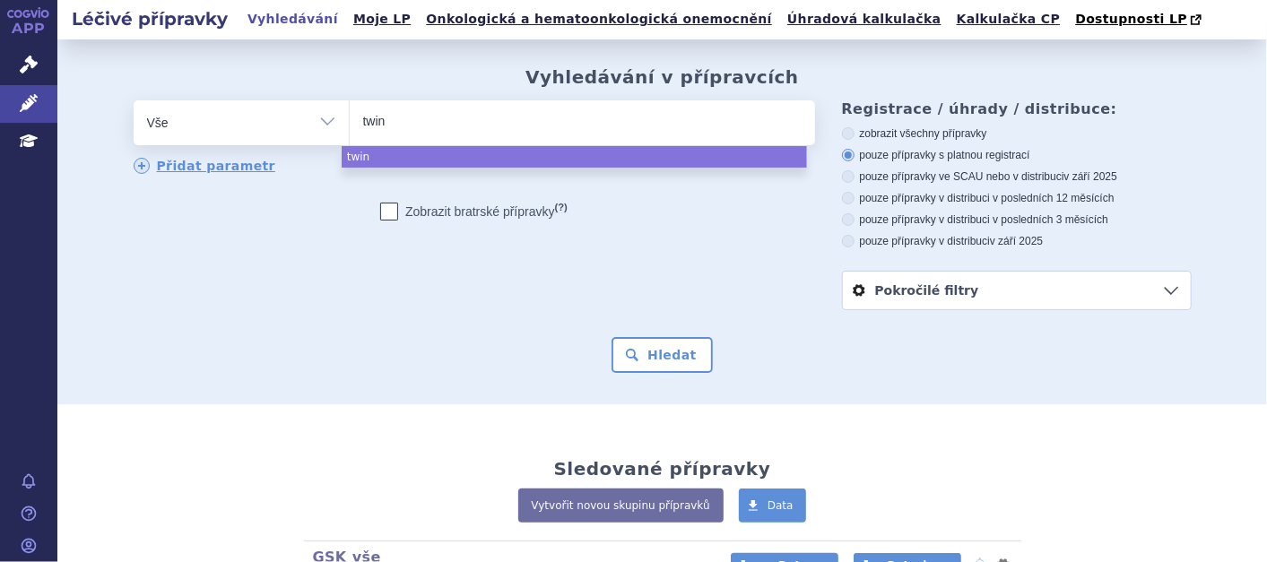
type input "twinr"
type input "[MEDICAL_DATA]"
select select "[MEDICAL_DATA]"
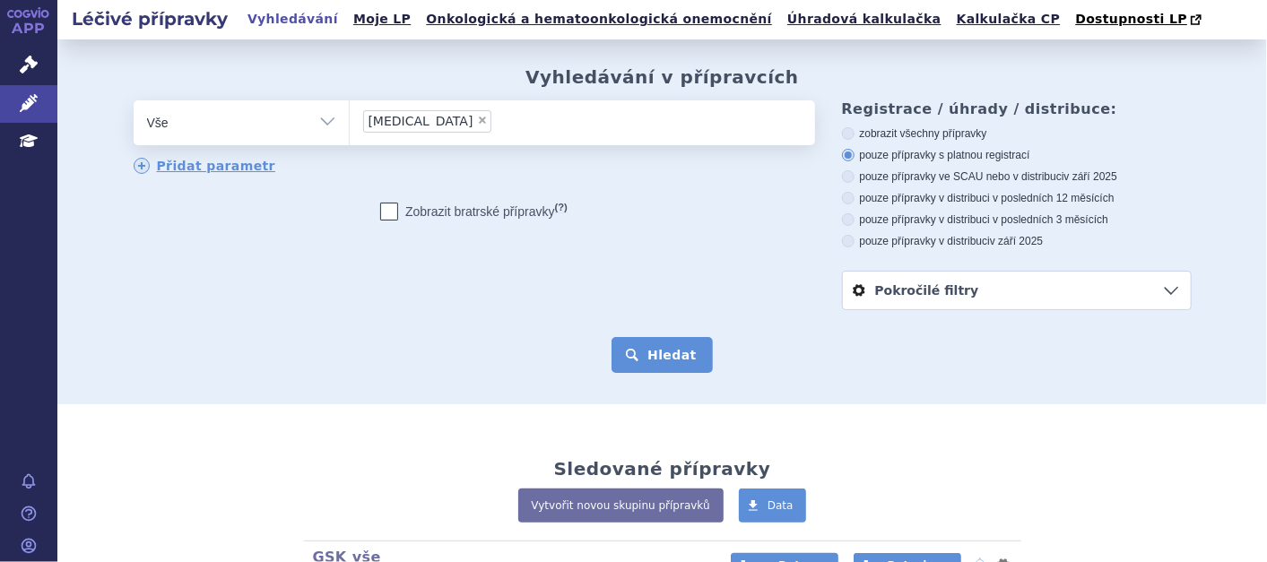
click at [679, 349] on button "Hledat" at bounding box center [661, 355] width 101 height 36
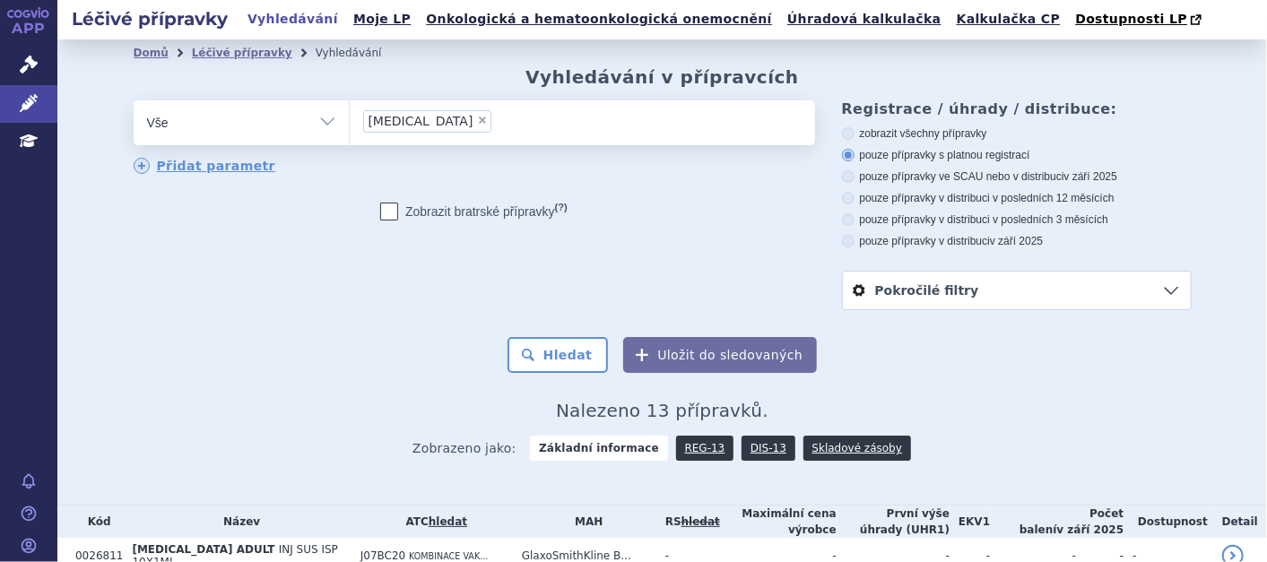
click at [843, 221] on icon at bounding box center [848, 219] width 13 height 13
click at [844, 221] on input "pouze přípravky v distribuci v posledních 3 měsících" at bounding box center [850, 222] width 12 height 12
radio input "true"
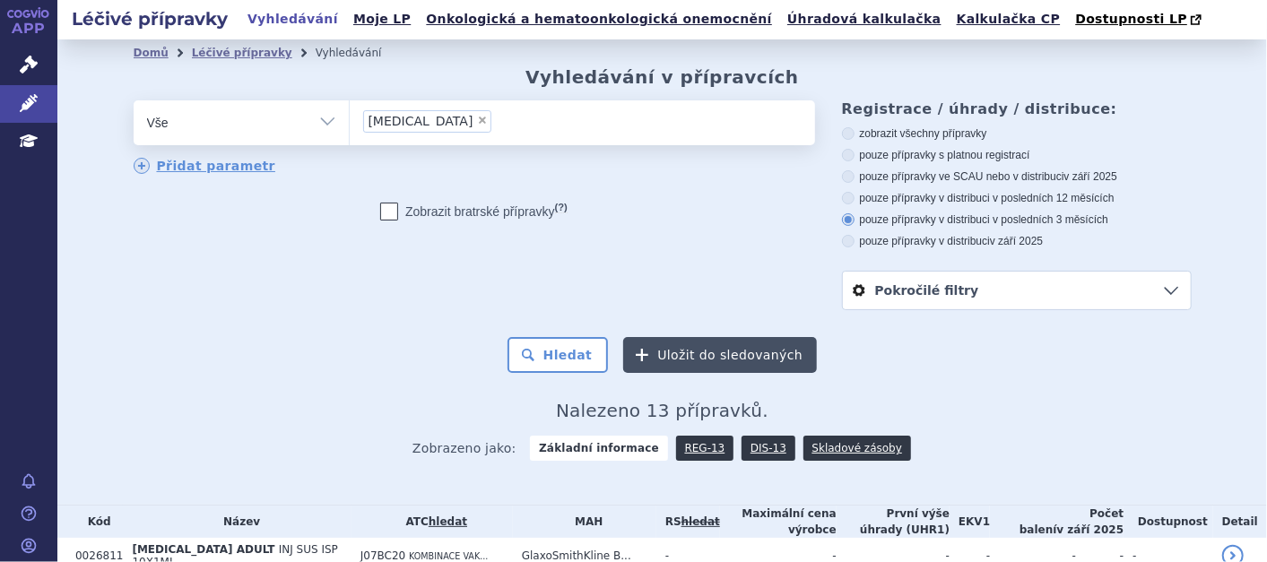
click at [719, 357] on button "Uložit do sledovaných" at bounding box center [720, 355] width 194 height 36
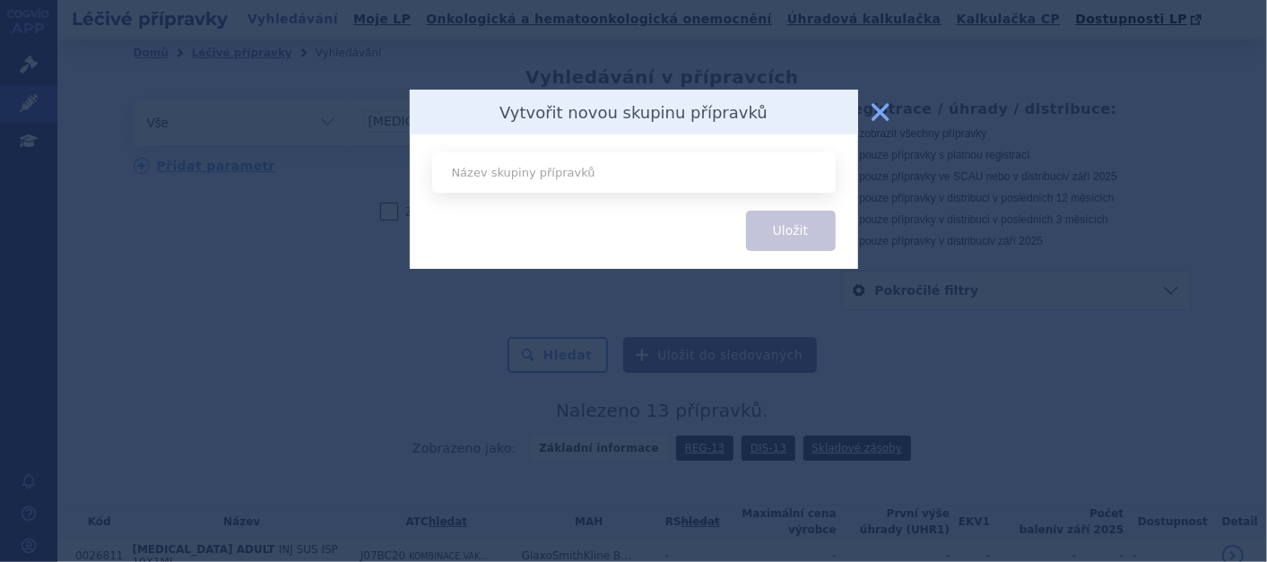
click at [879, 114] on button "zavřít" at bounding box center [881, 112] width 36 height 36
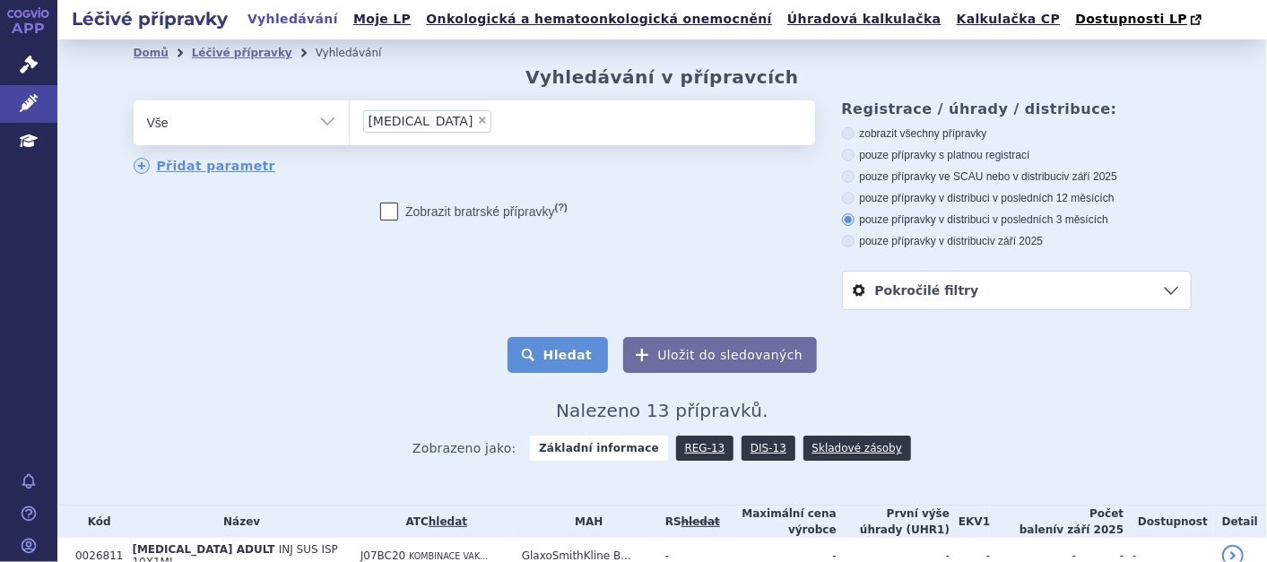
drag, startPoint x: 569, startPoint y: 360, endPoint x: 558, endPoint y: 361, distance: 11.8
click at [570, 359] on button "Hledat" at bounding box center [557, 355] width 101 height 36
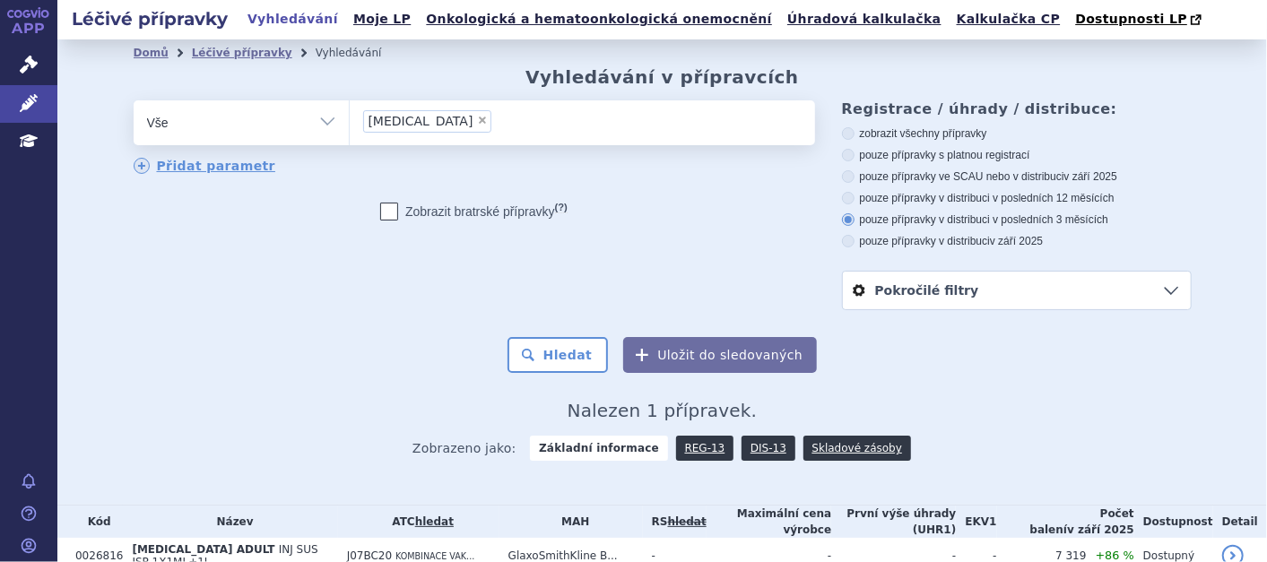
click at [477, 122] on span "×" at bounding box center [482, 120] width 11 height 11
click at [350, 122] on select "[MEDICAL_DATA]" at bounding box center [349, 122] width 1 height 45
select select
click at [319, 124] on select "Vše Přípravek/SUKL kód MAH VPOIS ATC/Aktivní látka Léková forma Síla" at bounding box center [241, 120] width 215 height 40
select select "filter-atc-group"
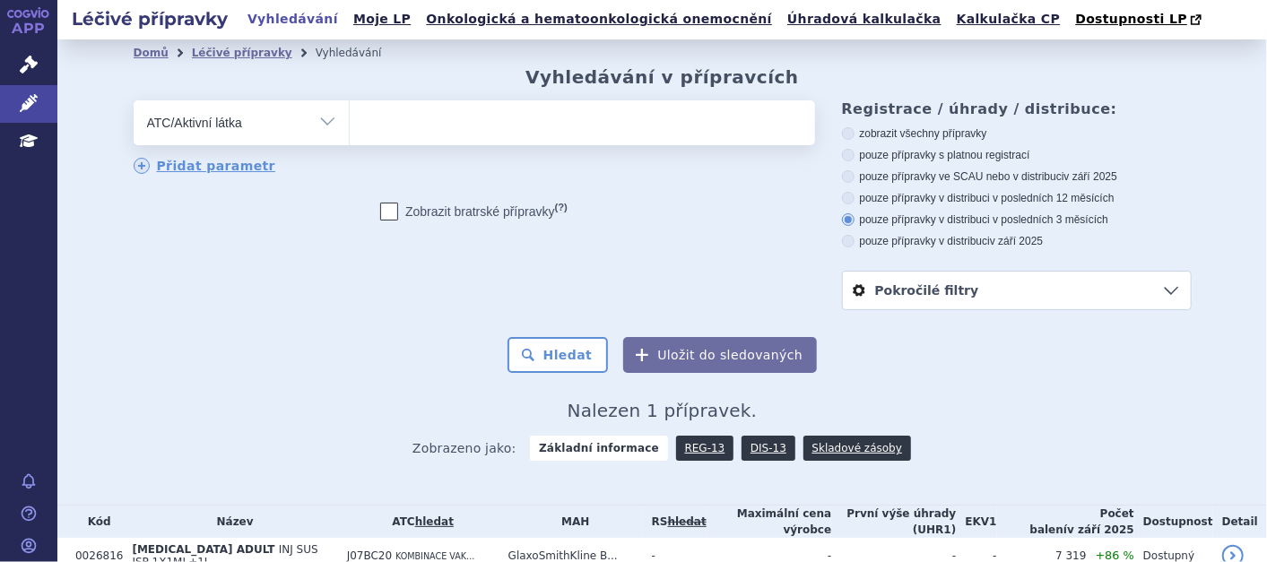
click at [134, 101] on select "Vše Přípravek/SUKL kód MAH VPOIS ATC/Aktivní látka Léková forma Síla" at bounding box center [241, 120] width 215 height 40
click at [438, 127] on ul at bounding box center [582, 119] width 465 height 38
click at [350, 127] on select at bounding box center [349, 122] width 1 height 45
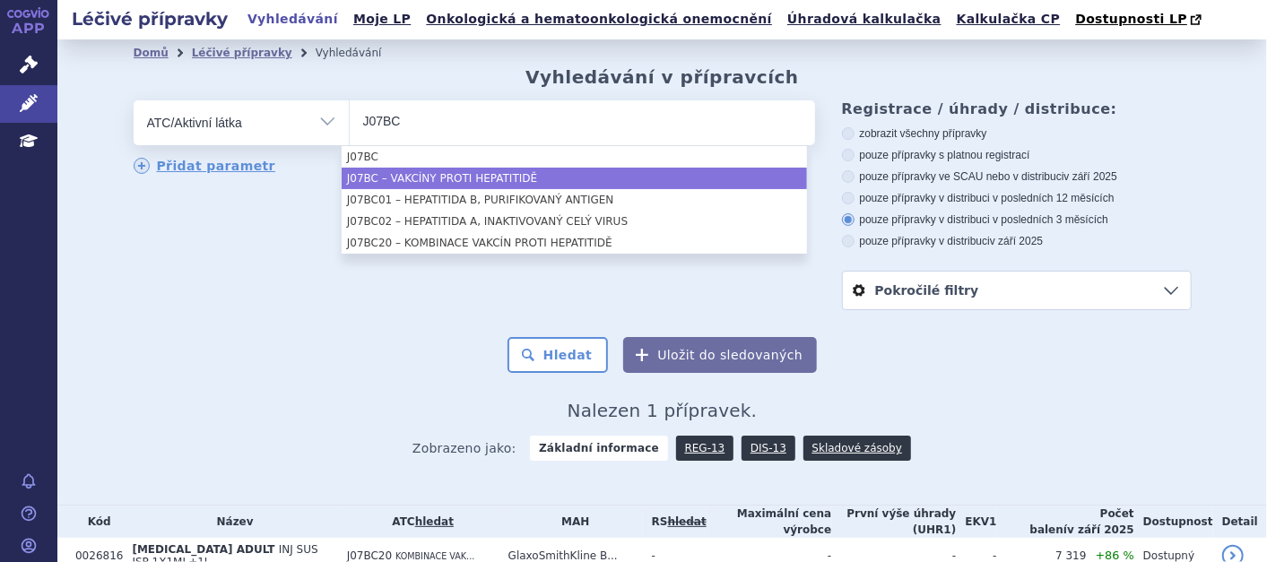
type input "J07BC"
select select "J07BC"
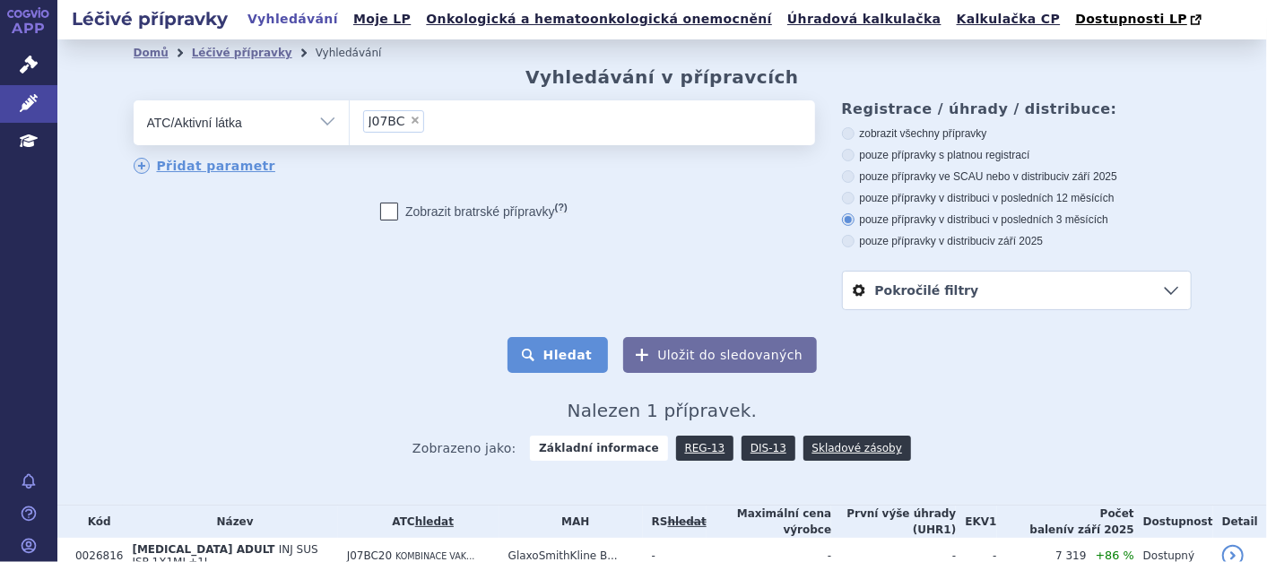
click at [572, 362] on button "Hledat" at bounding box center [557, 355] width 101 height 36
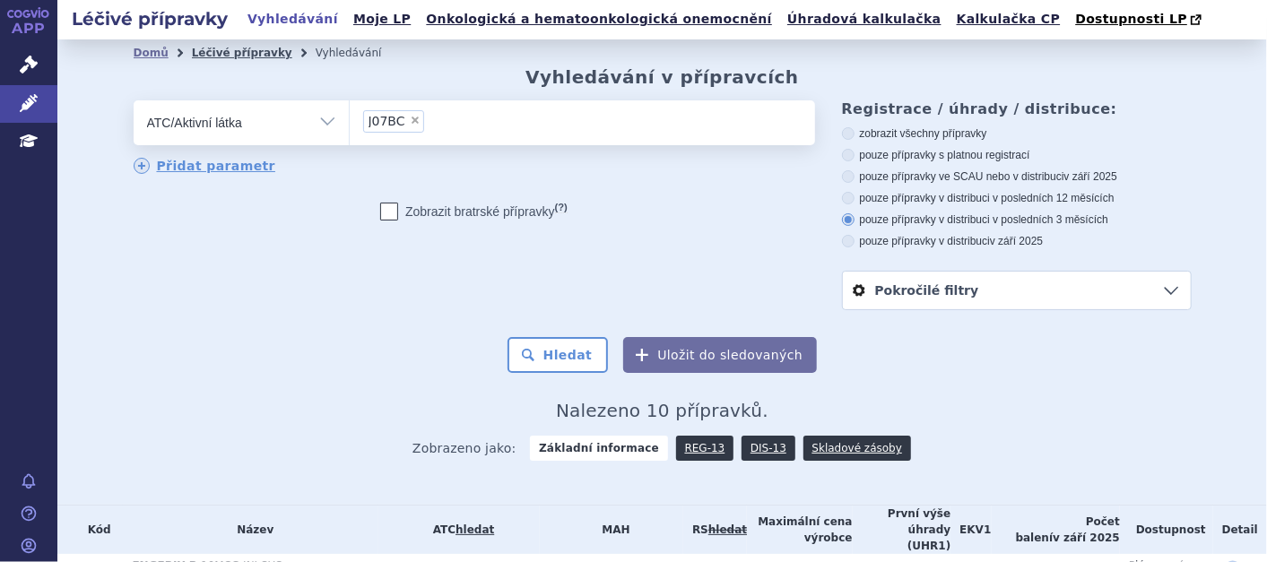
click at [222, 56] on link "Léčivé přípravky" at bounding box center [242, 53] width 100 height 13
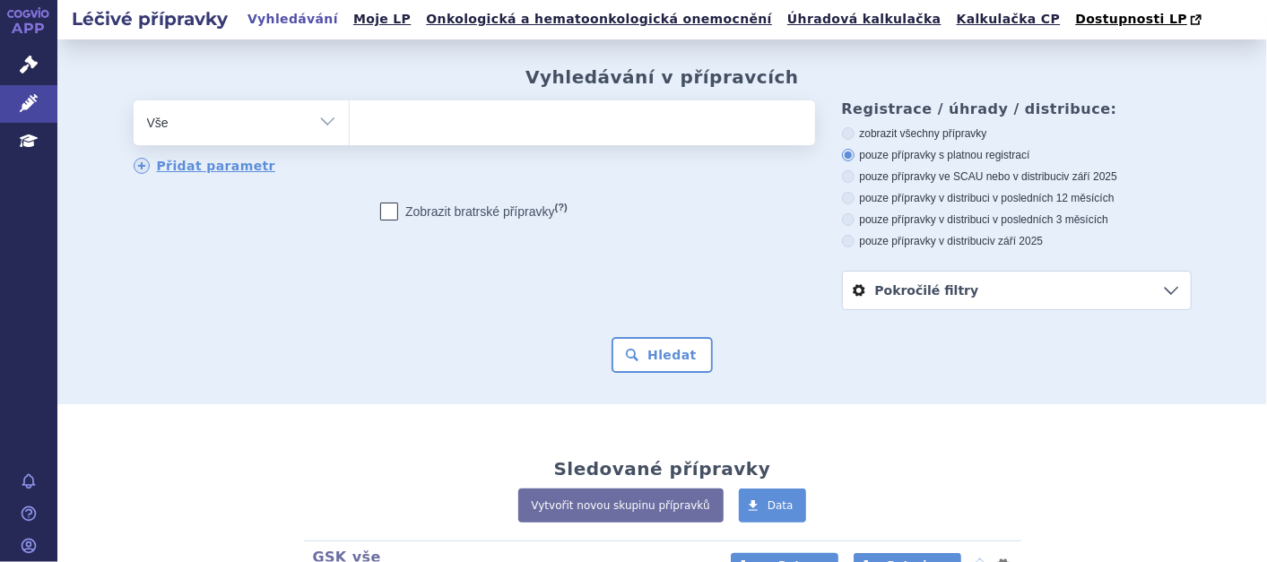
scroll to position [299, 0]
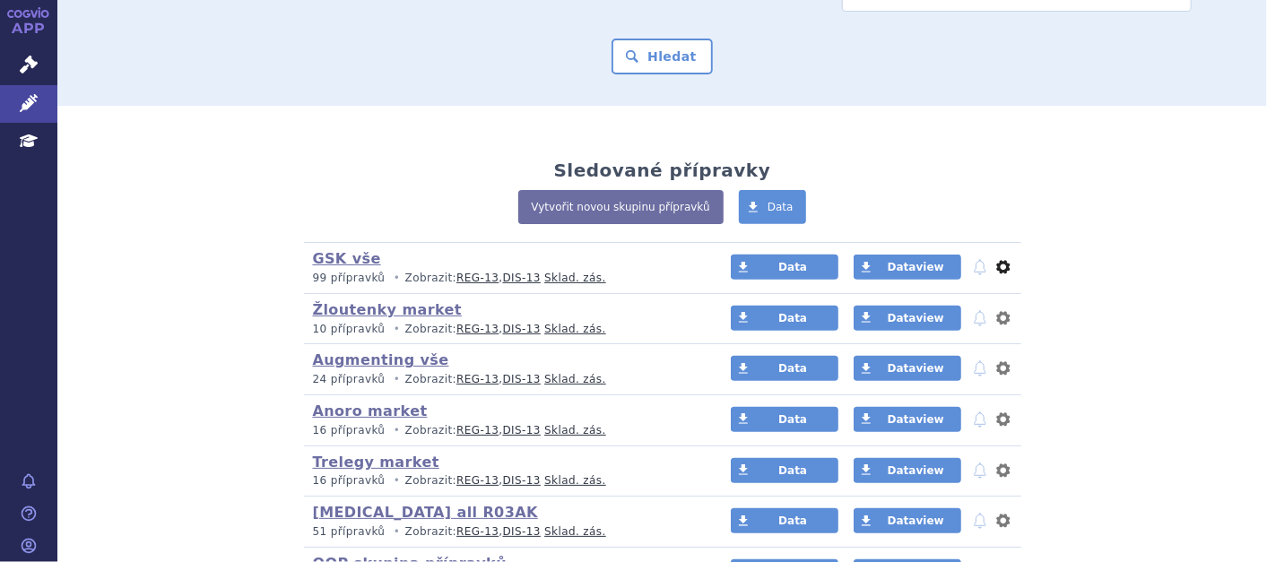
click at [994, 270] on button "nastavení" at bounding box center [1003, 267] width 18 height 22
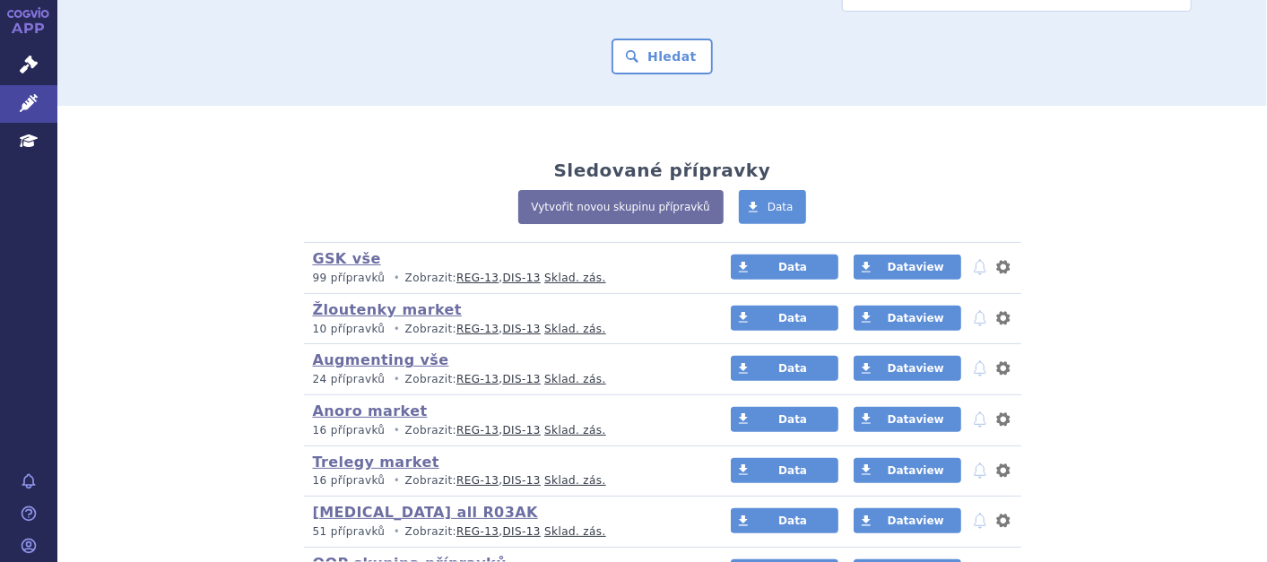
click at [971, 269] on button "notifikace" at bounding box center [980, 267] width 18 height 22
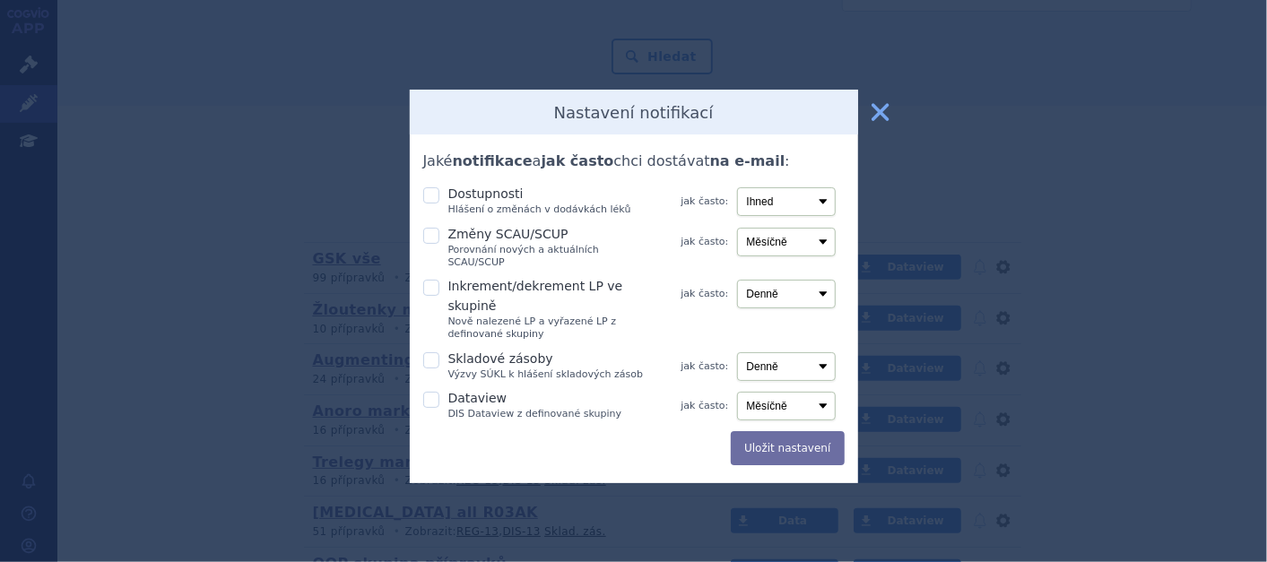
click at [883, 121] on button "zavřít" at bounding box center [881, 112] width 36 height 36
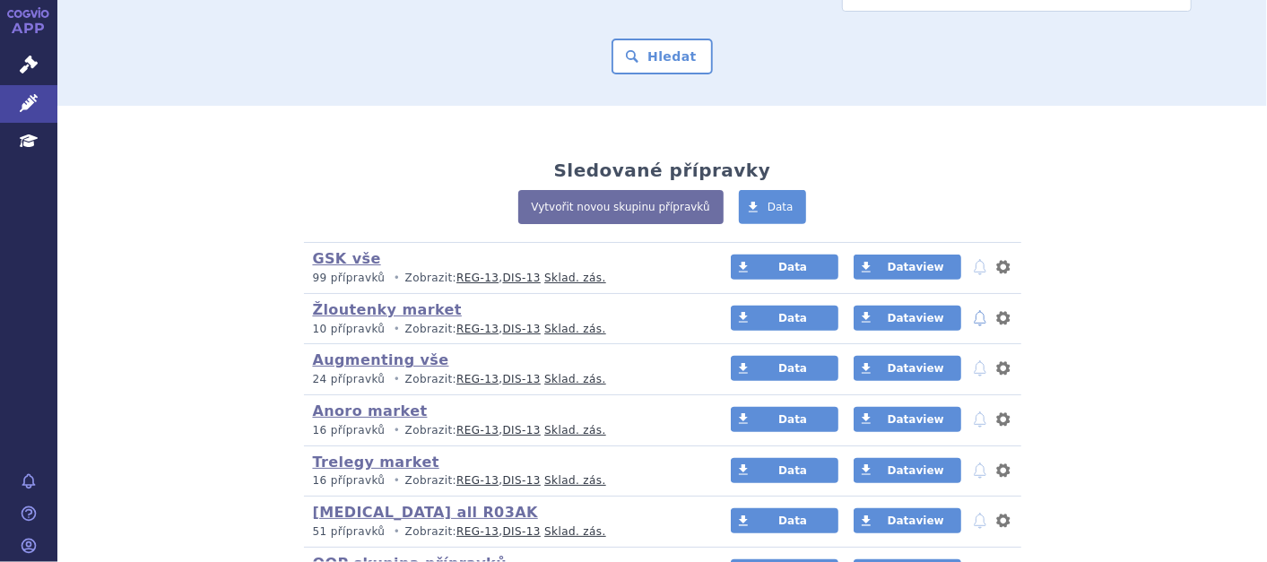
click at [971, 320] on button "notifikace" at bounding box center [980, 319] width 18 height 22
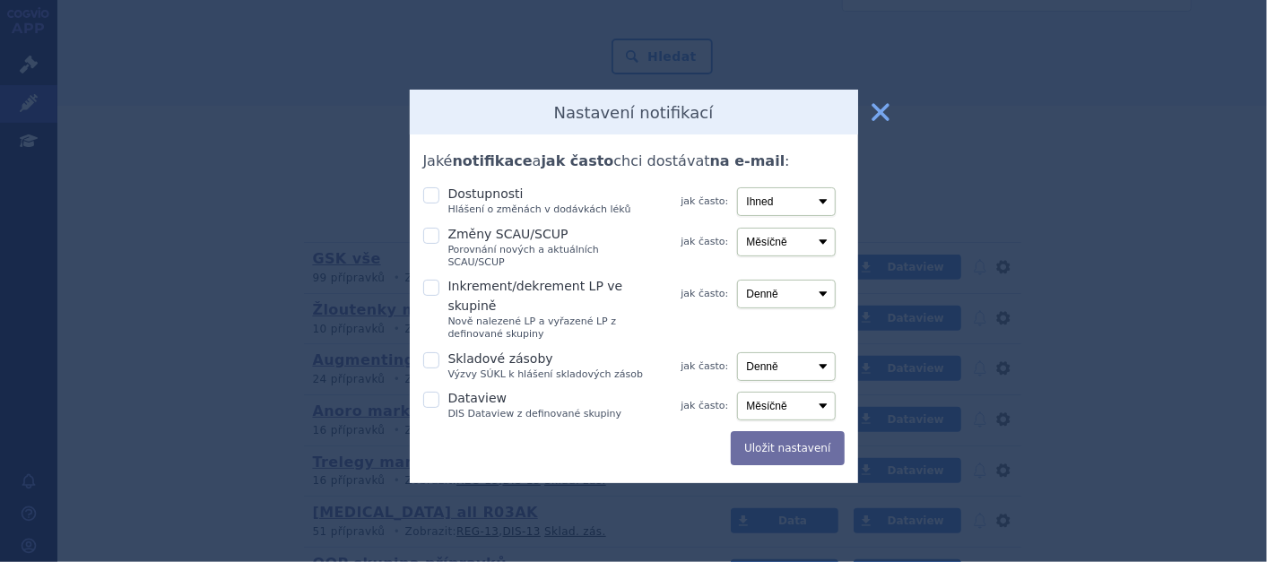
click at [437, 198] on icon at bounding box center [431, 195] width 16 height 16
click at [437, 198] on input "Dostupnosti Hlášení o změnách v dodávkách léků" at bounding box center [433, 194] width 18 height 18
checkbox input "true"
drag, startPoint x: 431, startPoint y: 231, endPoint x: 435, endPoint y: 267, distance: 36.0
click at [432, 230] on icon at bounding box center [431, 236] width 16 height 16
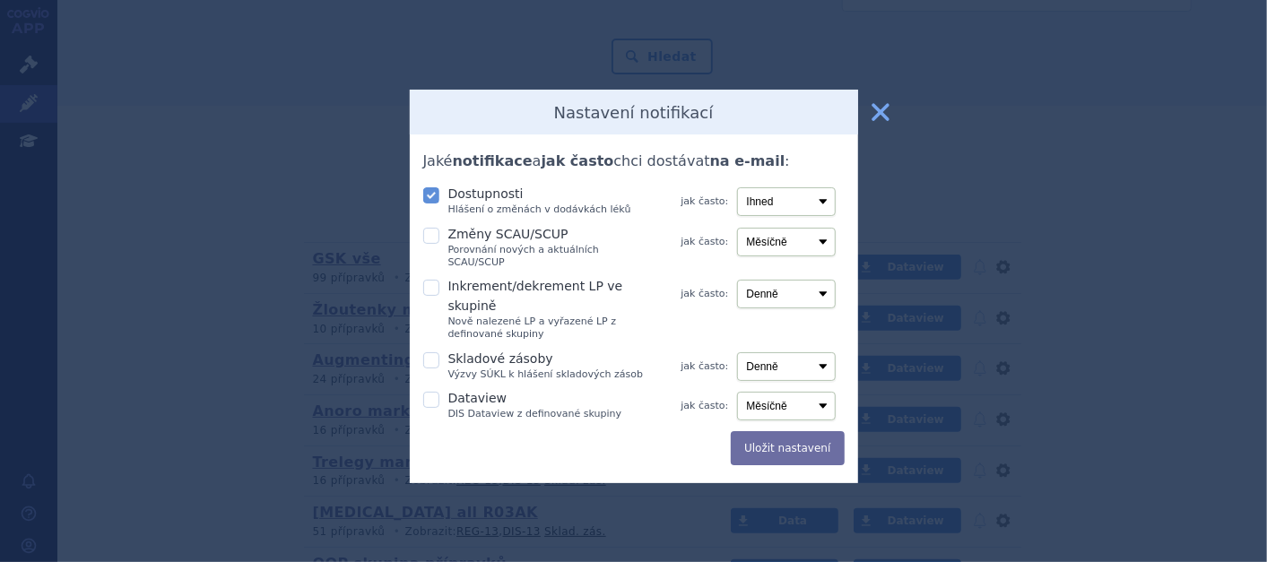
click at [432, 230] on input "Změny SCAU/SCUP Porovnání nových a aktuálních SCAU/SCUP" at bounding box center [433, 234] width 18 height 18
checkbox input "true"
click at [435, 352] on icon at bounding box center [431, 360] width 16 height 16
click at [435, 350] on input "Skladové zásoby Výzvy SÚKL k hlášení skladových zásob" at bounding box center [433, 359] width 18 height 18
checkbox input "true"
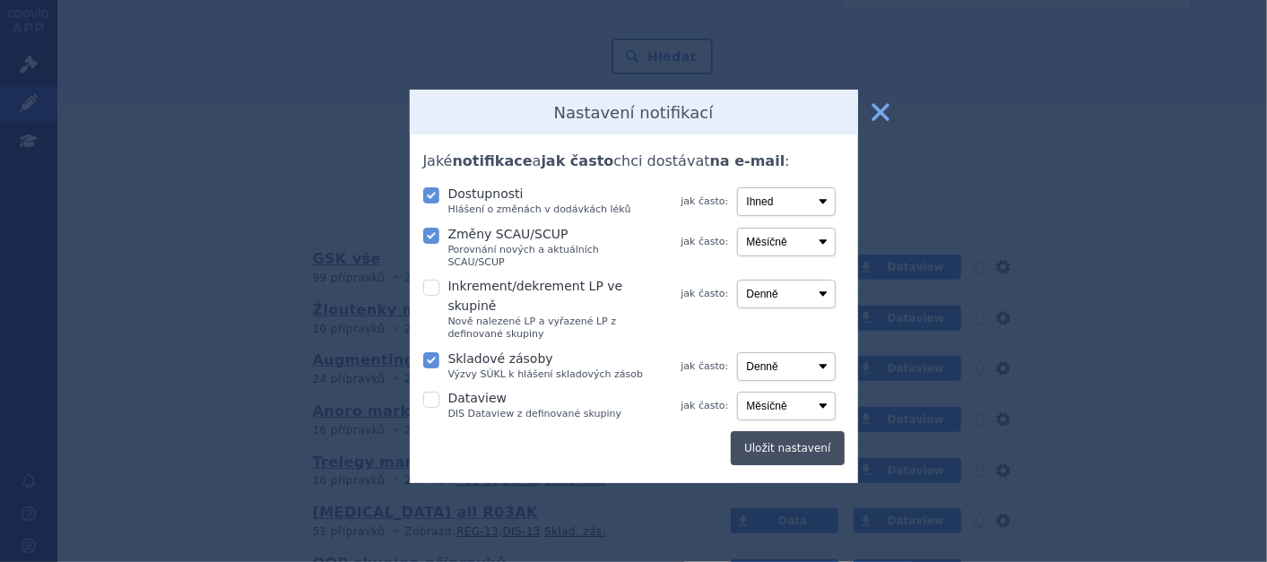
click at [789, 431] on button "Uložit nastavení" at bounding box center [787, 448] width 113 height 34
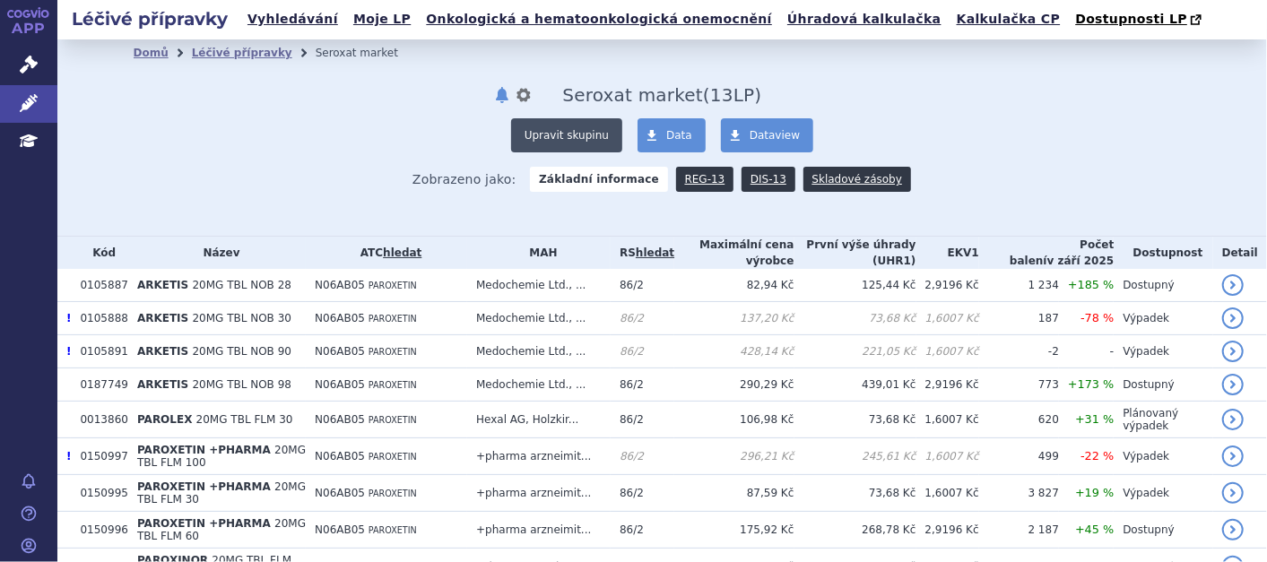
click at [542, 146] on button "Upravit skupinu" at bounding box center [566, 135] width 111 height 34
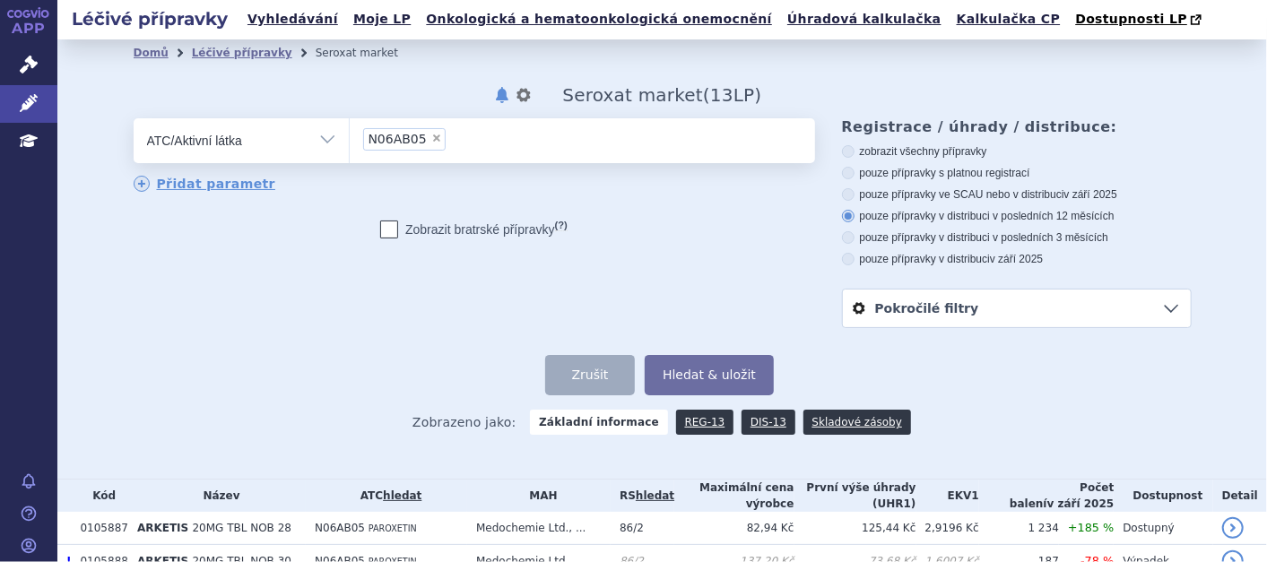
click at [847, 240] on label "pouze přípravky v distribuci v posledních 3 měsících" at bounding box center [1017, 237] width 350 height 14
click at [847, 240] on input "pouze přípravky v distribuci v posledních 3 měsících" at bounding box center [850, 240] width 12 height 12
radio input "true"
click at [707, 371] on button "Hledat & uložit" at bounding box center [709, 375] width 129 height 40
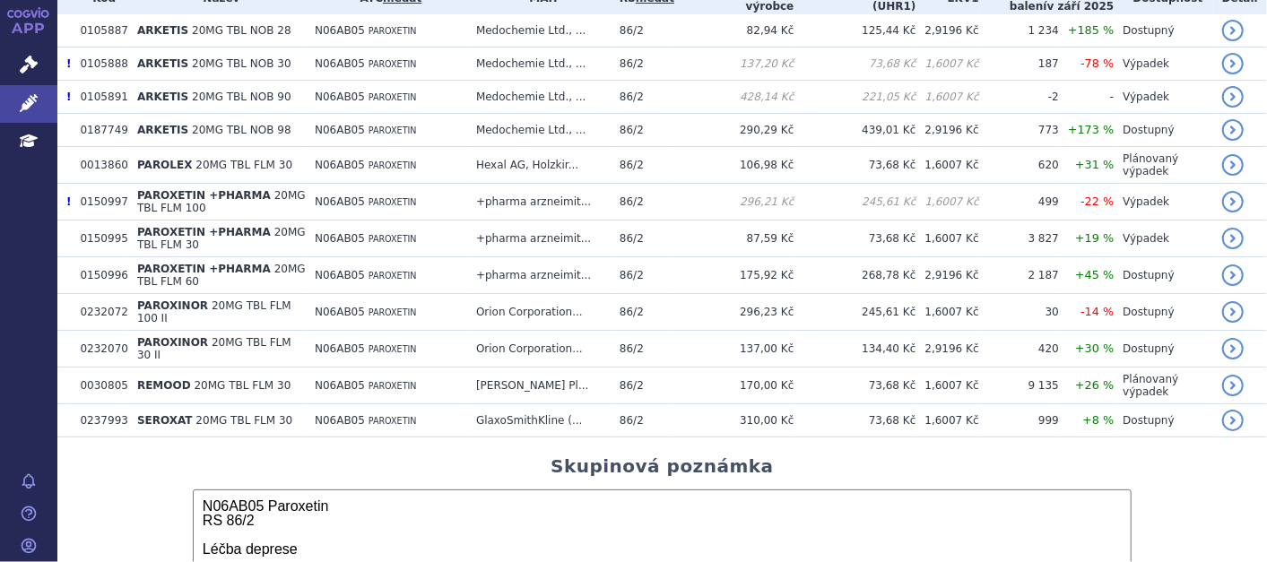
scroll to position [597, 0]
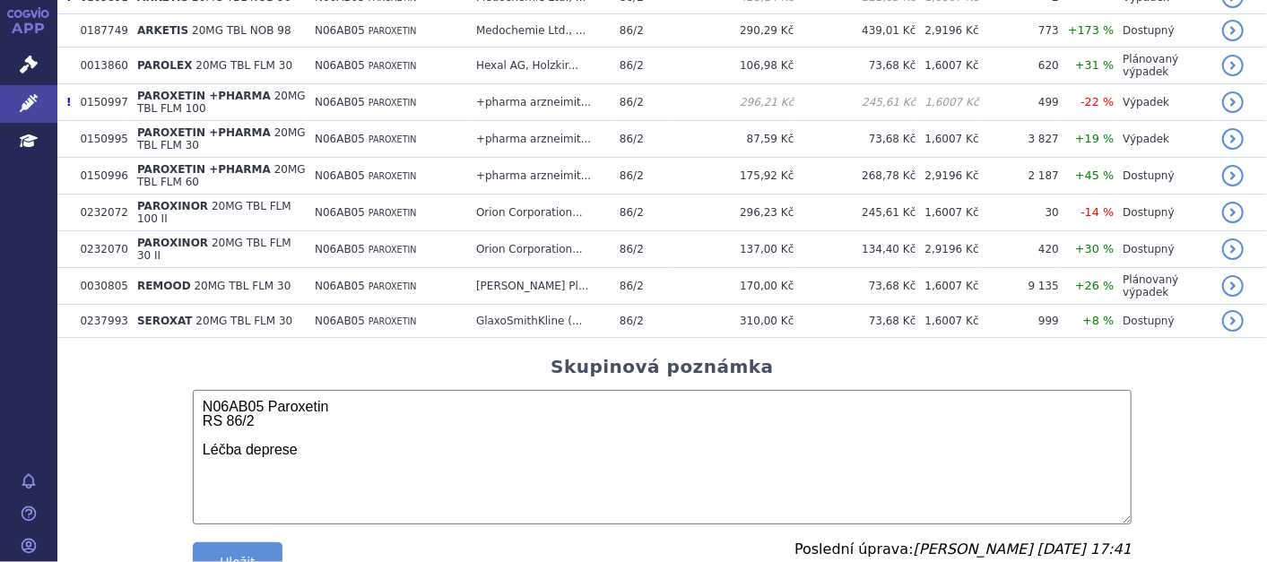
click at [340, 444] on textarea "N06AB05 Paroxetin RS 86/2 Léčba deprese" at bounding box center [662, 457] width 939 height 134
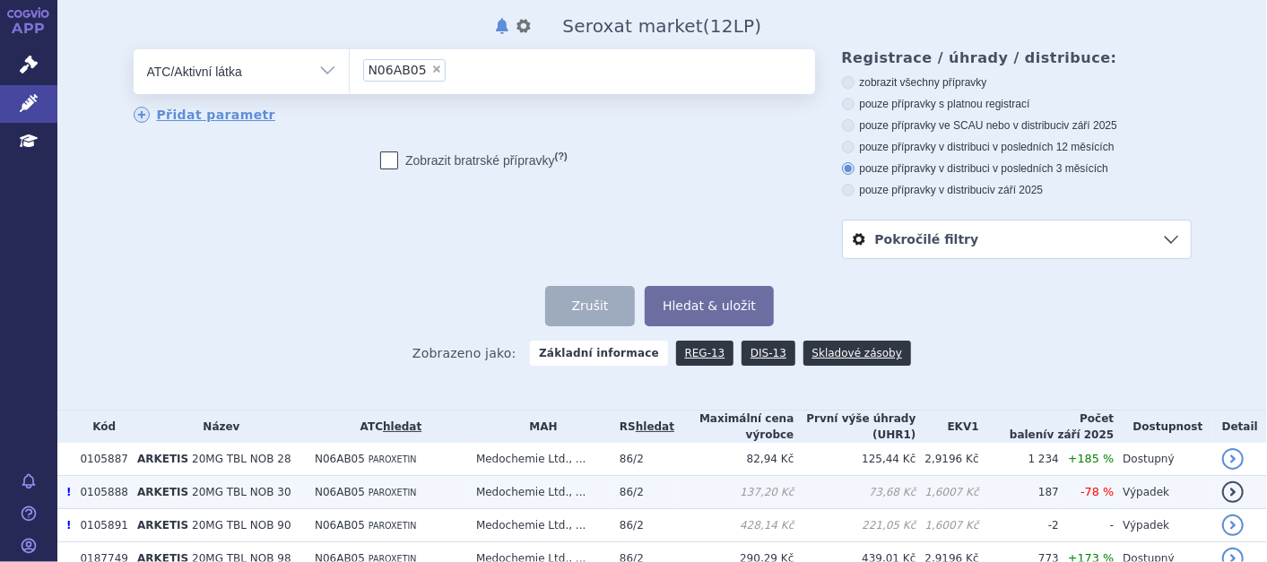
scroll to position [0, 0]
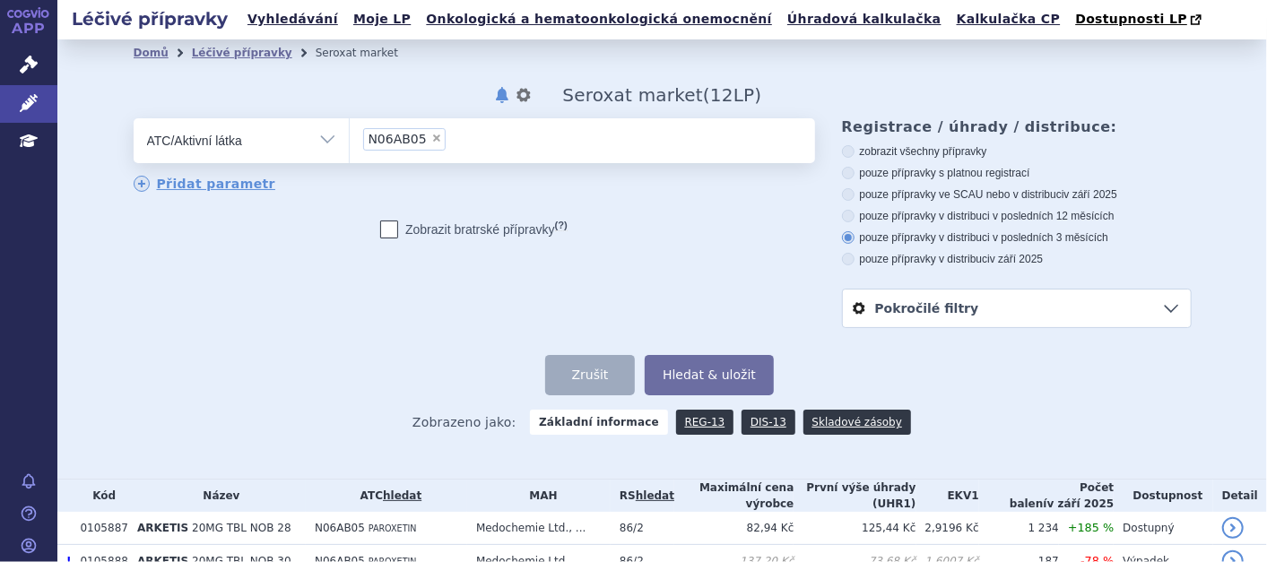
click at [431, 134] on span "×" at bounding box center [436, 138] width 11 height 11
click at [350, 134] on select "N06AB05" at bounding box center [349, 139] width 1 height 45
select select
click at [326, 140] on select "Vše Přípravek/SUKL kód MAH VPOIS ATC/Aktivní látka Léková forma Síla" at bounding box center [241, 138] width 215 height 40
select select "filter-reference-group"
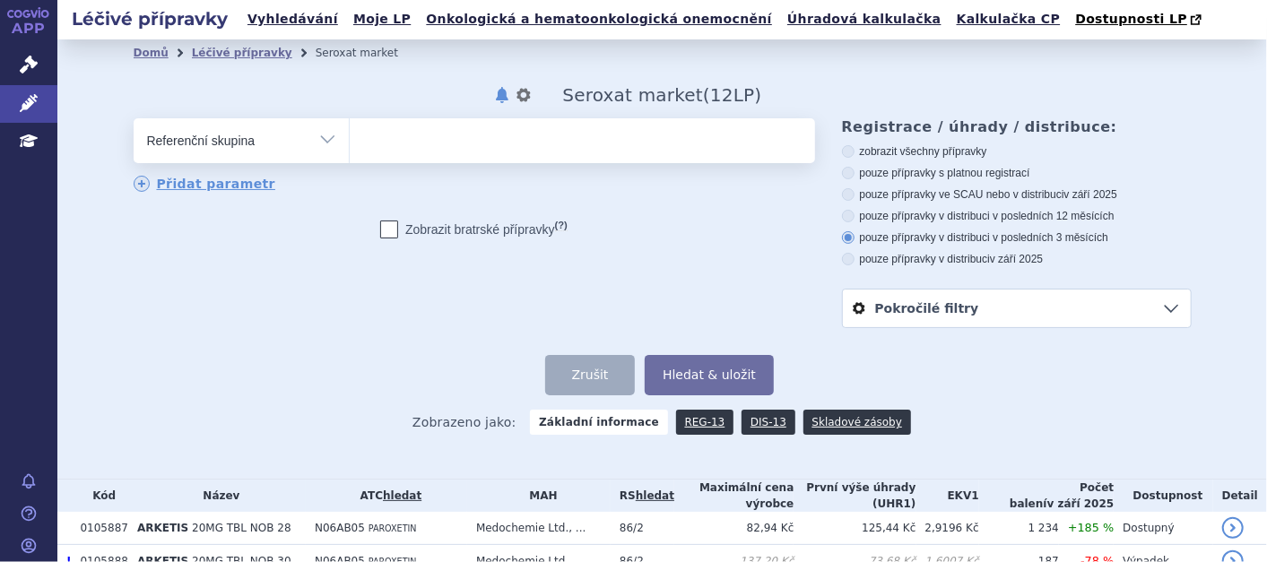
click at [134, 119] on select "Vše Přípravek/SUKL kód MAH VPOIS ATC/Aktivní látka Léková forma Síla" at bounding box center [241, 138] width 215 height 40
drag, startPoint x: 489, startPoint y: 108, endPoint x: 489, endPoint y: 118, distance: 10.8
click at [489, 115] on div "Domů Léčivé přípravky Seroxat market notifikace nastavení Přejmenovat Smazat Se…" at bounding box center [663, 256] width 1058 height 381
click at [488, 136] on ul at bounding box center [582, 137] width 465 height 38
click at [350, 136] on select at bounding box center [349, 139] width 1 height 45
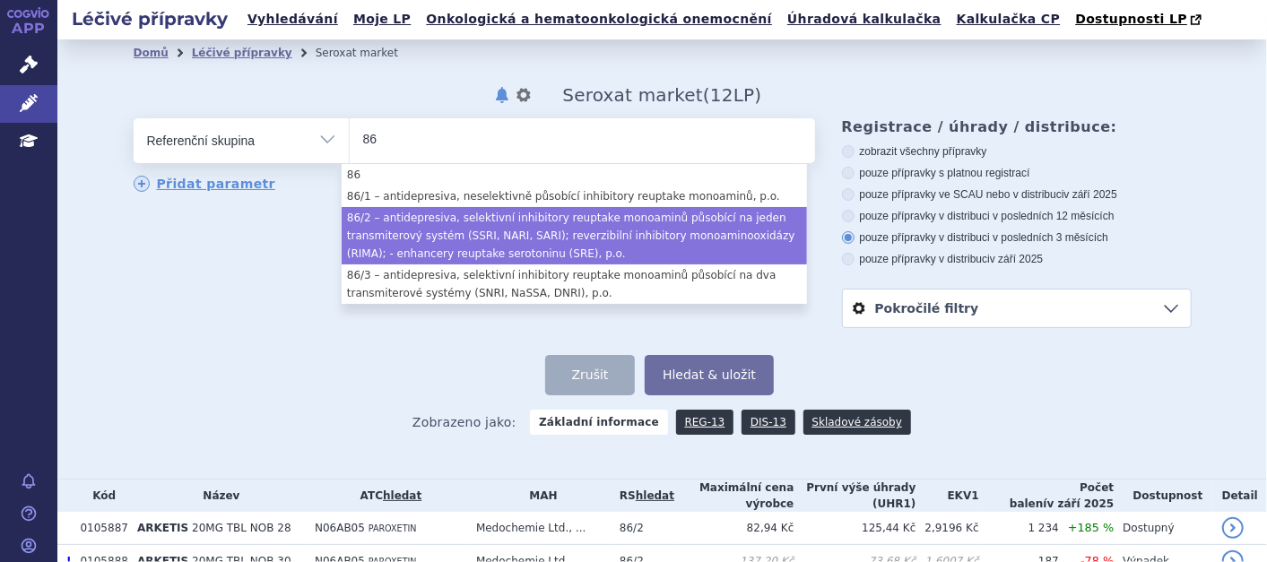
type input "86"
select select "202a06bb-4999-4d05-b947-8928d118b0cd"
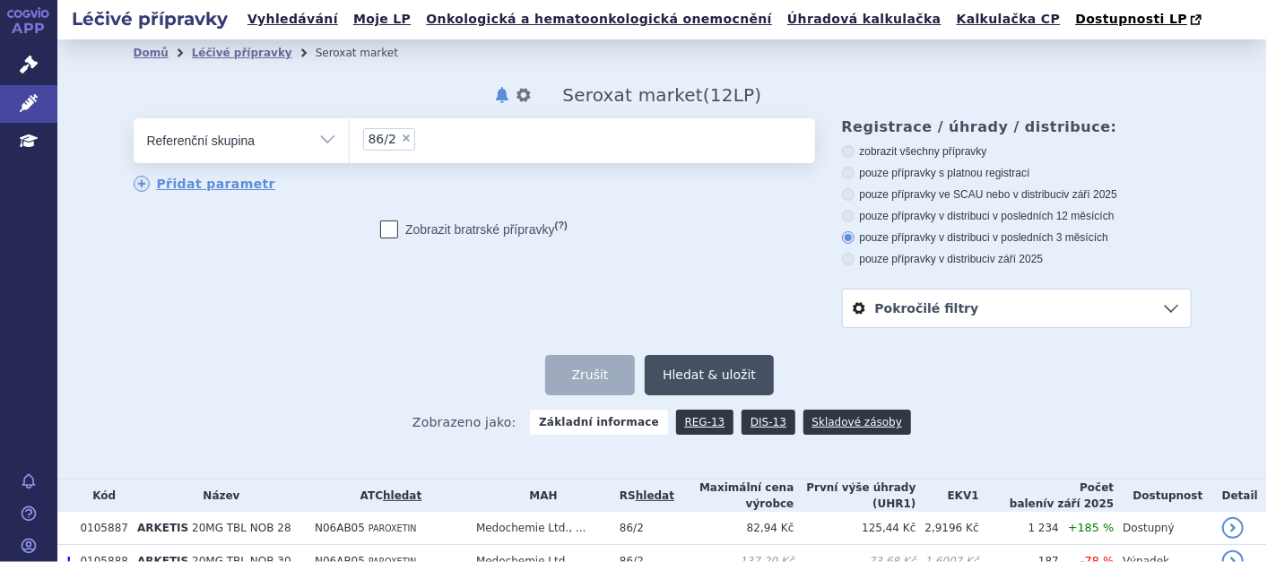
click at [685, 377] on button "Hledat & uložit" at bounding box center [709, 375] width 129 height 40
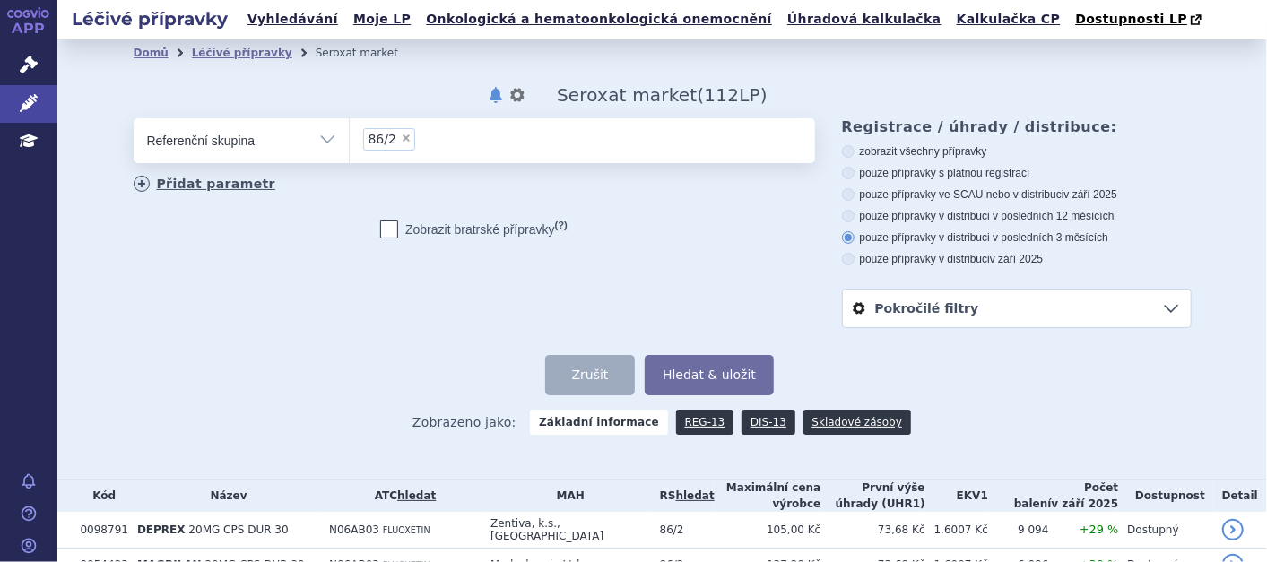
click at [207, 189] on link "Přidat parametr" at bounding box center [205, 184] width 143 height 16
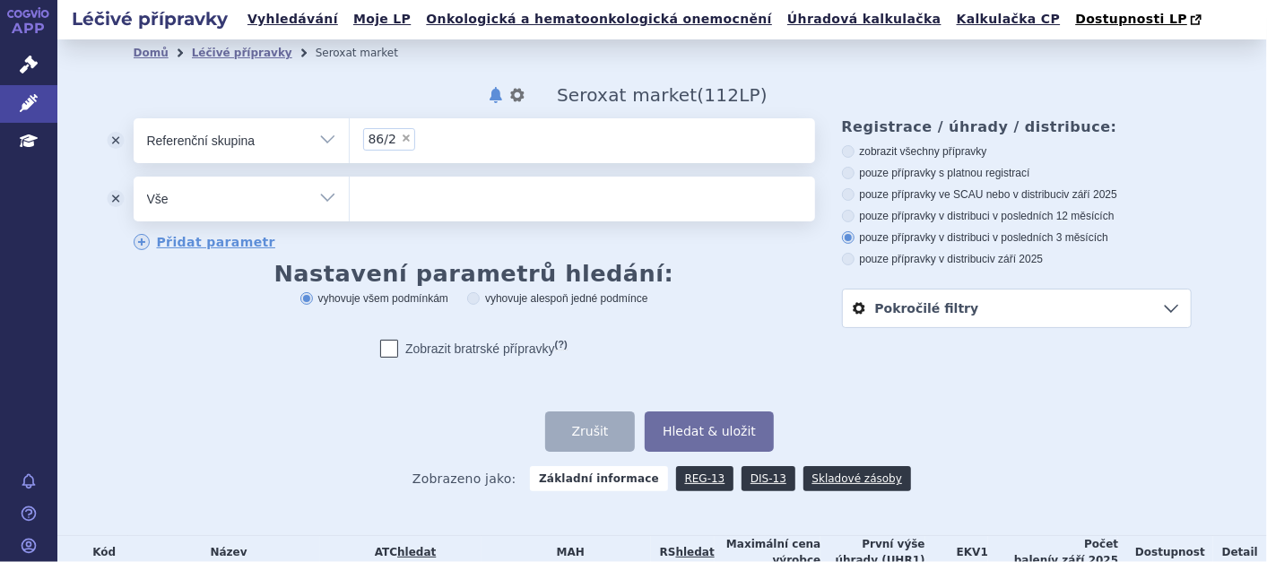
click at [318, 197] on select "Vše Přípravek/SUKL kód MAH VPOIS ATC/Aktivní látka Léková forma Síla" at bounding box center [241, 197] width 215 height 40
select select "filter-dosage-strength"
click at [134, 178] on select "Vše Přípravek/SUKL kód MAH VPOIS ATC/Aktivní látka Léková forma Síla" at bounding box center [241, 197] width 215 height 40
click at [407, 198] on ul at bounding box center [582, 196] width 465 height 38
click at [350, 198] on select at bounding box center [349, 198] width 1 height 45
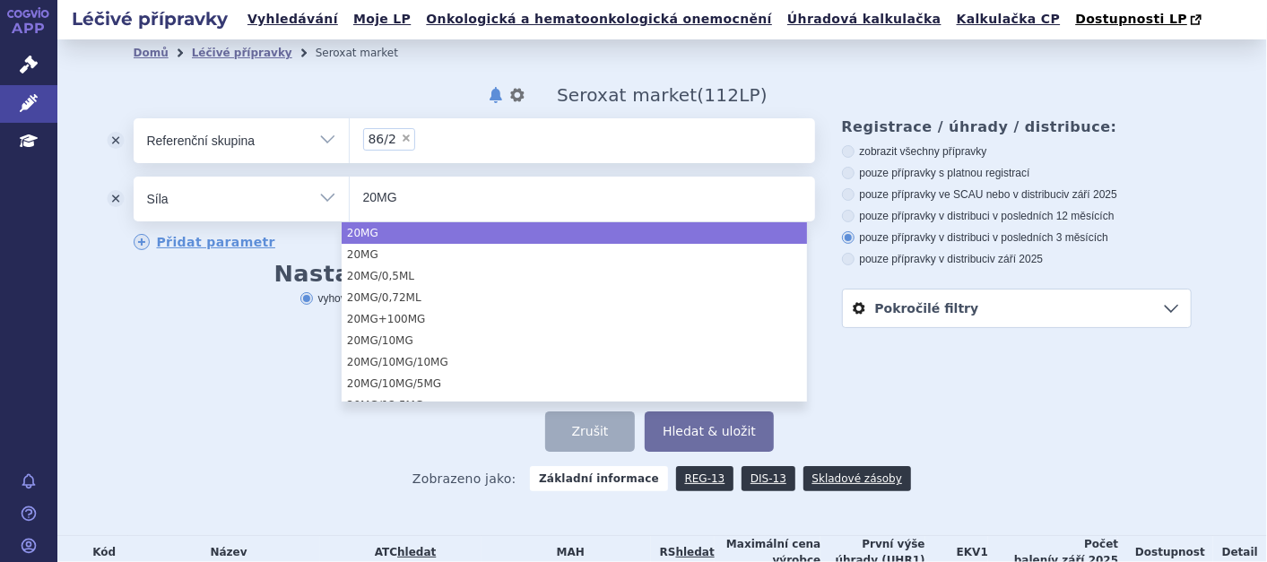
type input "20MG"
select select "20MG"
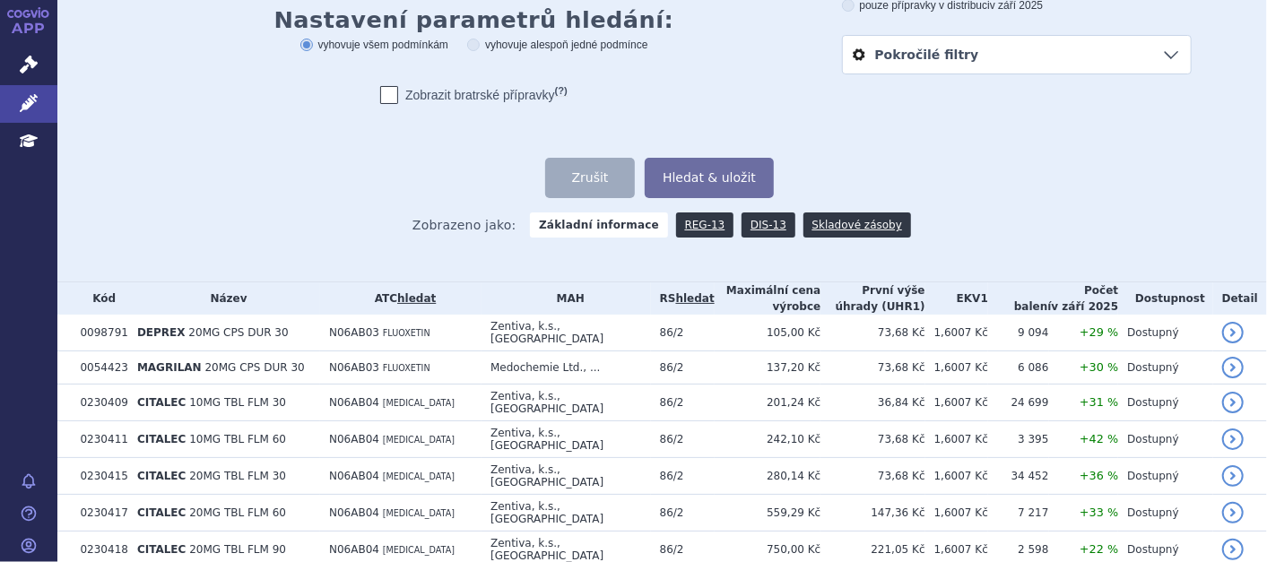
scroll to position [299, 0]
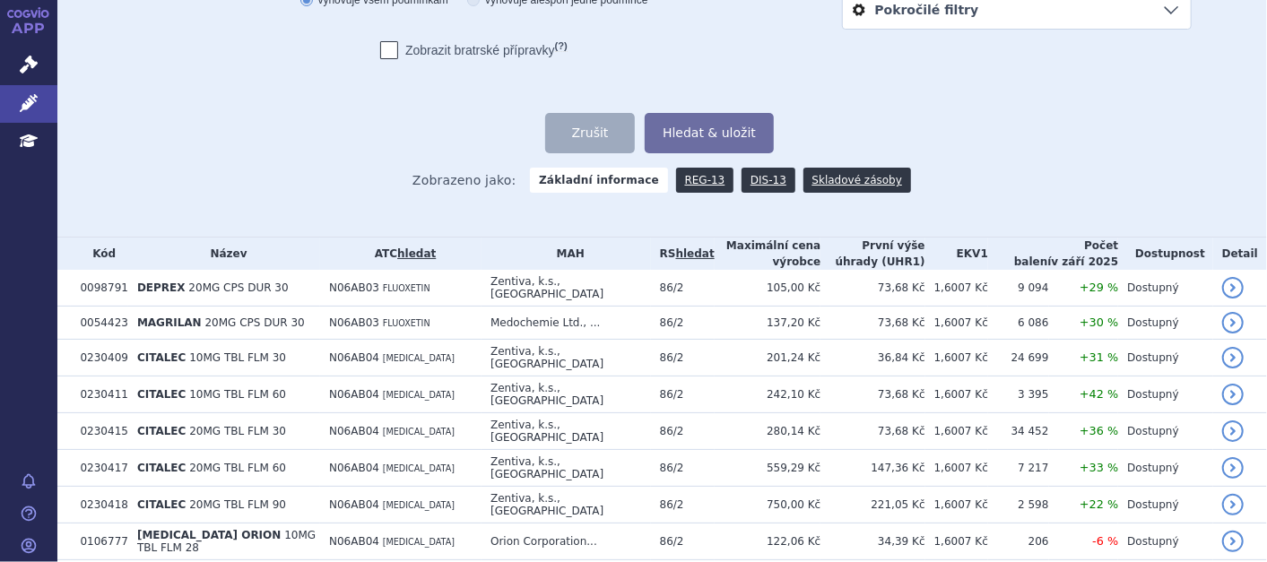
click at [732, 126] on button "Hledat & uložit" at bounding box center [709, 133] width 129 height 40
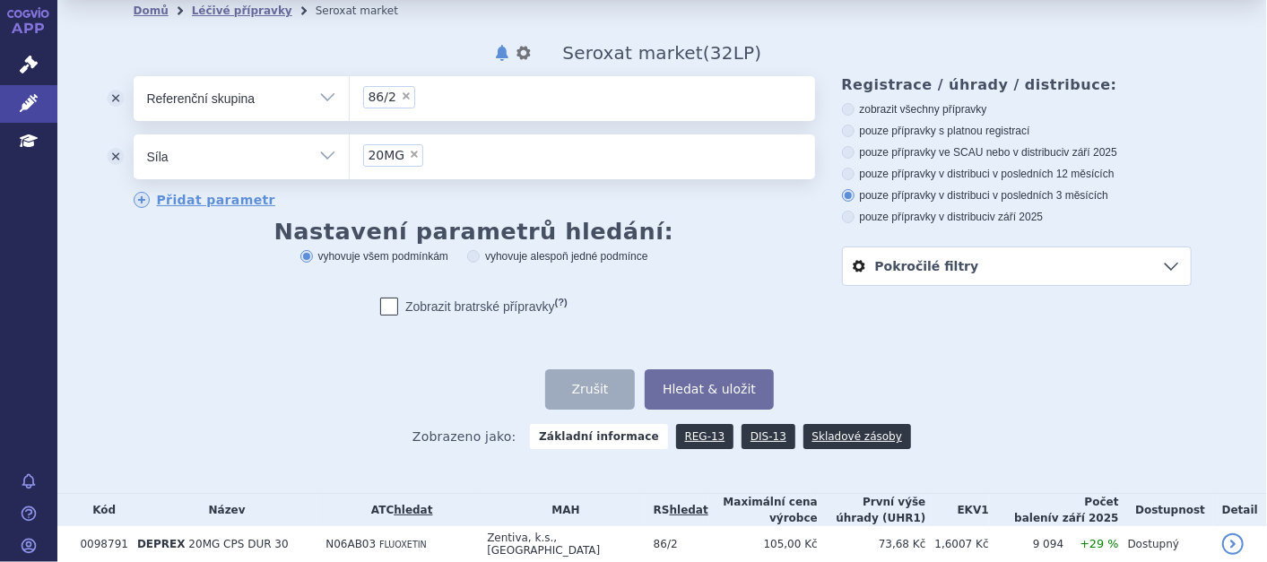
scroll to position [0, 0]
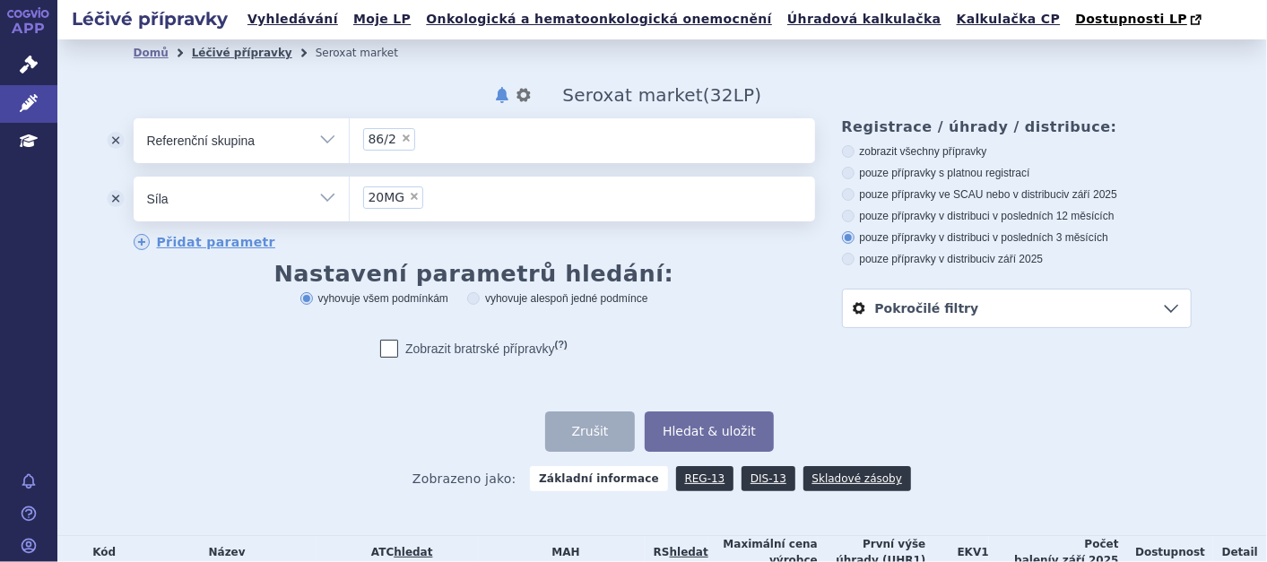
click at [228, 56] on link "Léčivé přípravky" at bounding box center [242, 53] width 100 height 13
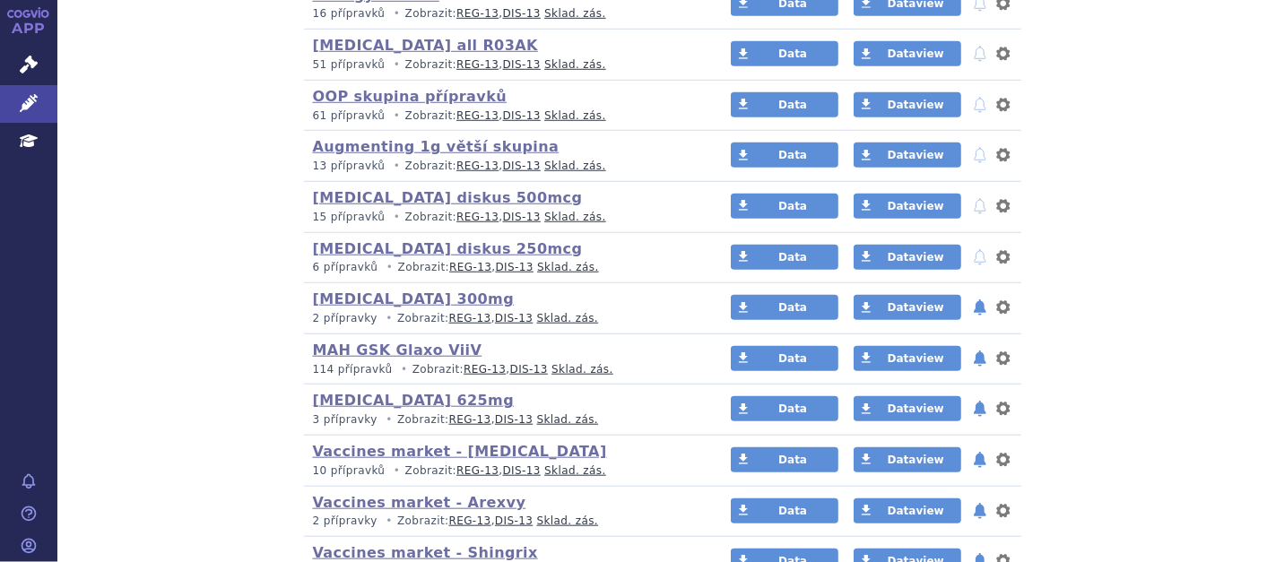
scroll to position [796, 0]
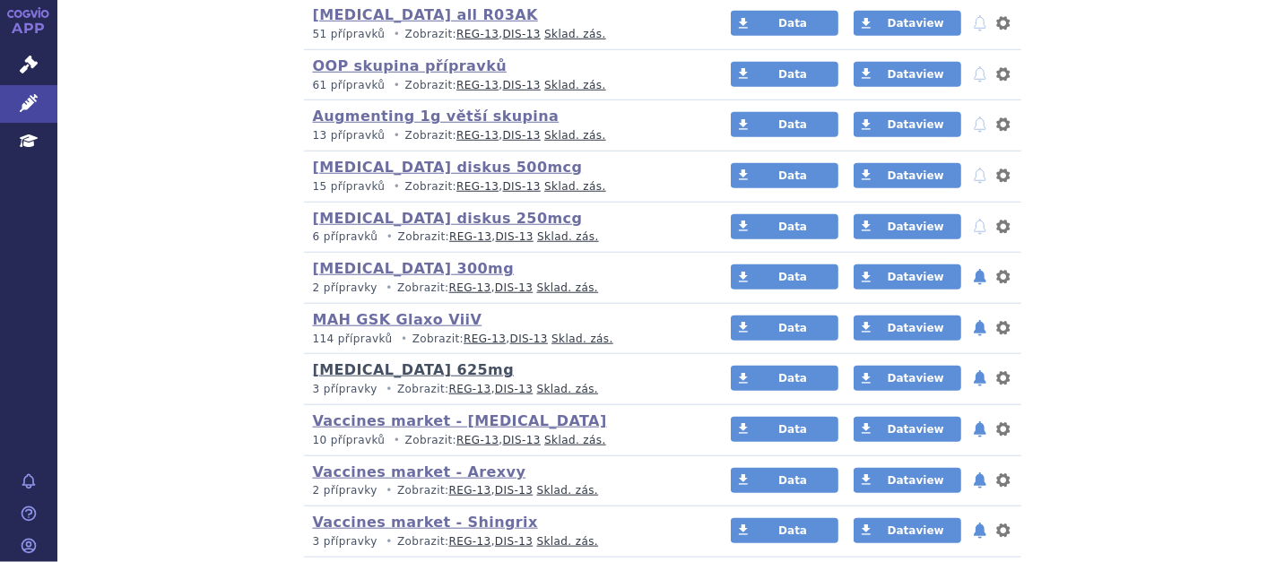
click at [359, 361] on link "[MEDICAL_DATA] 625mg" at bounding box center [414, 369] width 202 height 17
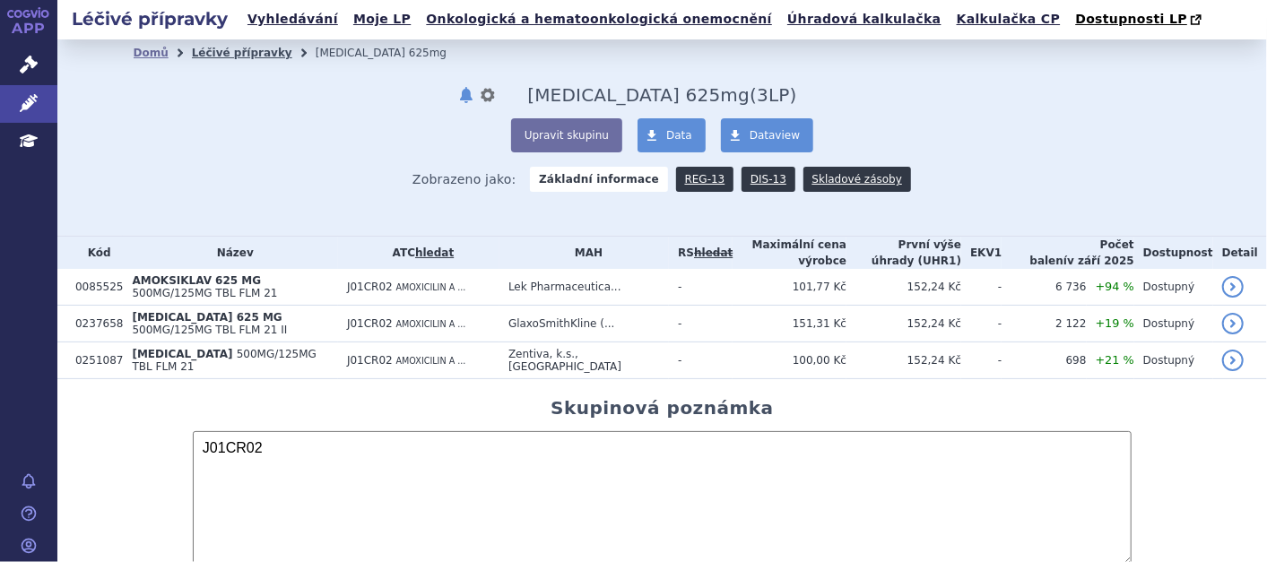
click at [223, 52] on link "Léčivé přípravky" at bounding box center [242, 53] width 100 height 13
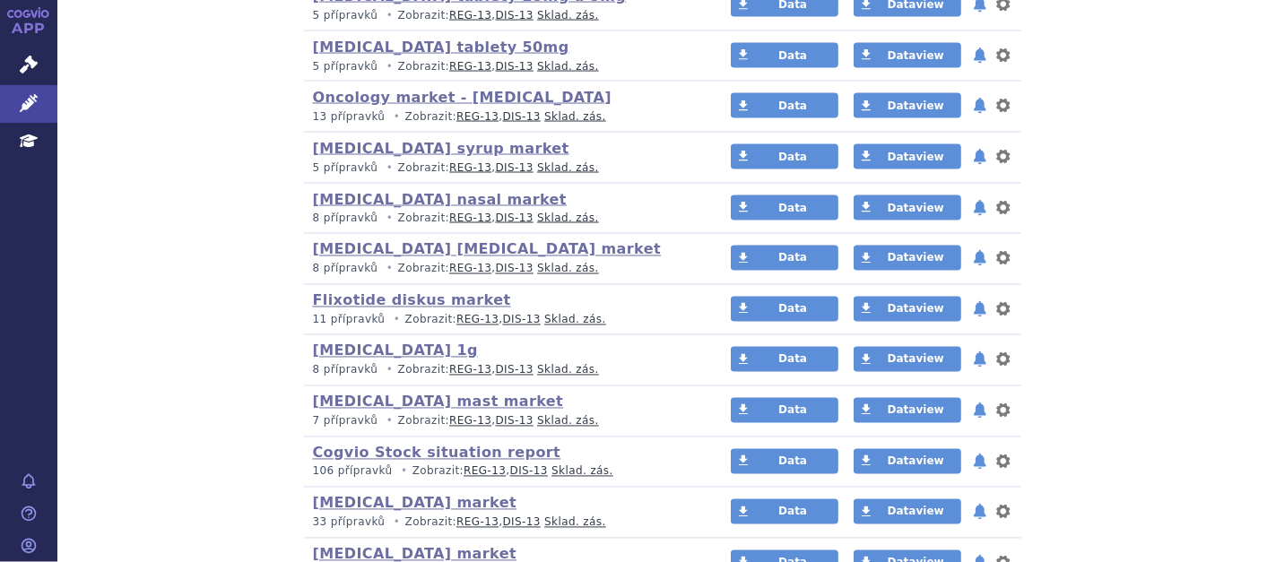
scroll to position [1693, 0]
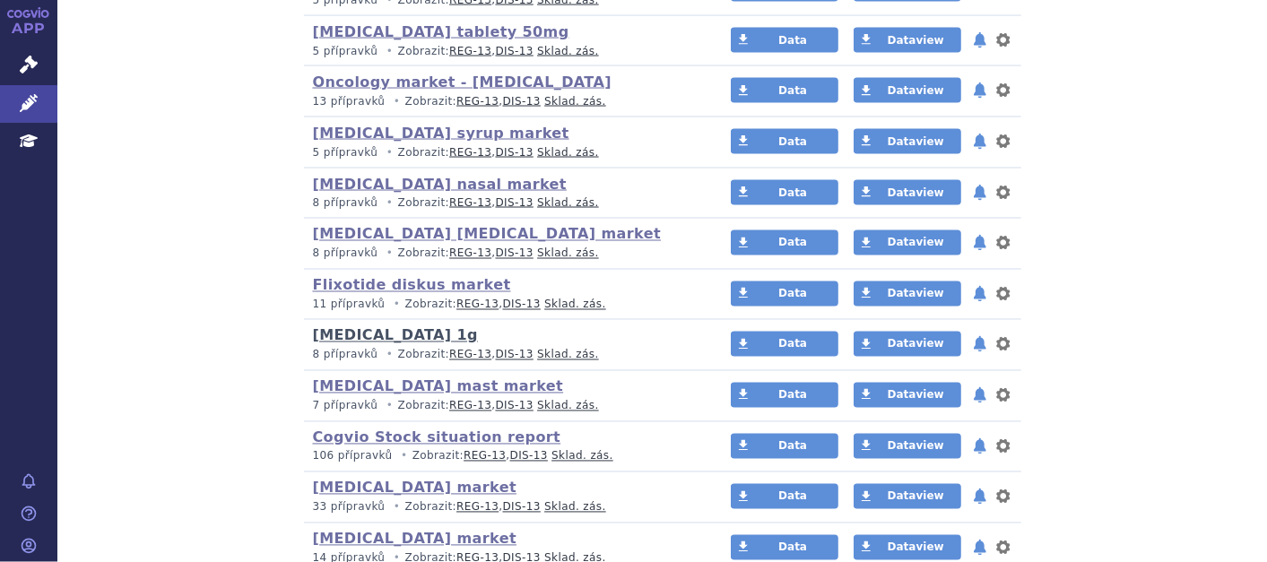
click at [377, 335] on link "Augmentin 1g" at bounding box center [395, 335] width 165 height 17
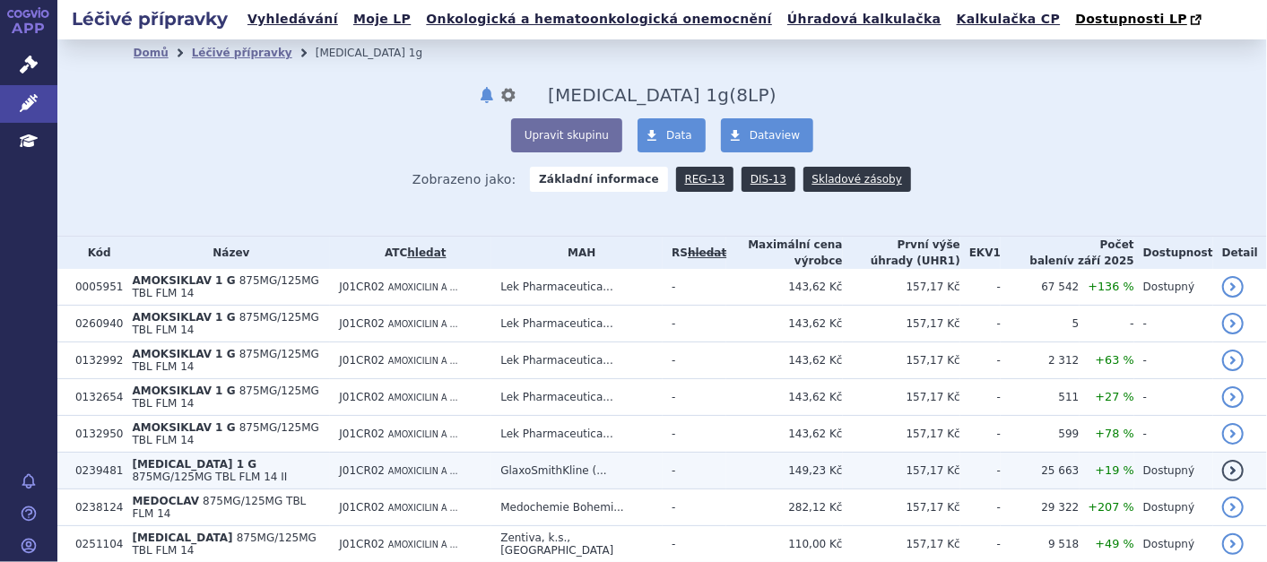
click at [1224, 460] on link "detail" at bounding box center [1233, 471] width 22 height 22
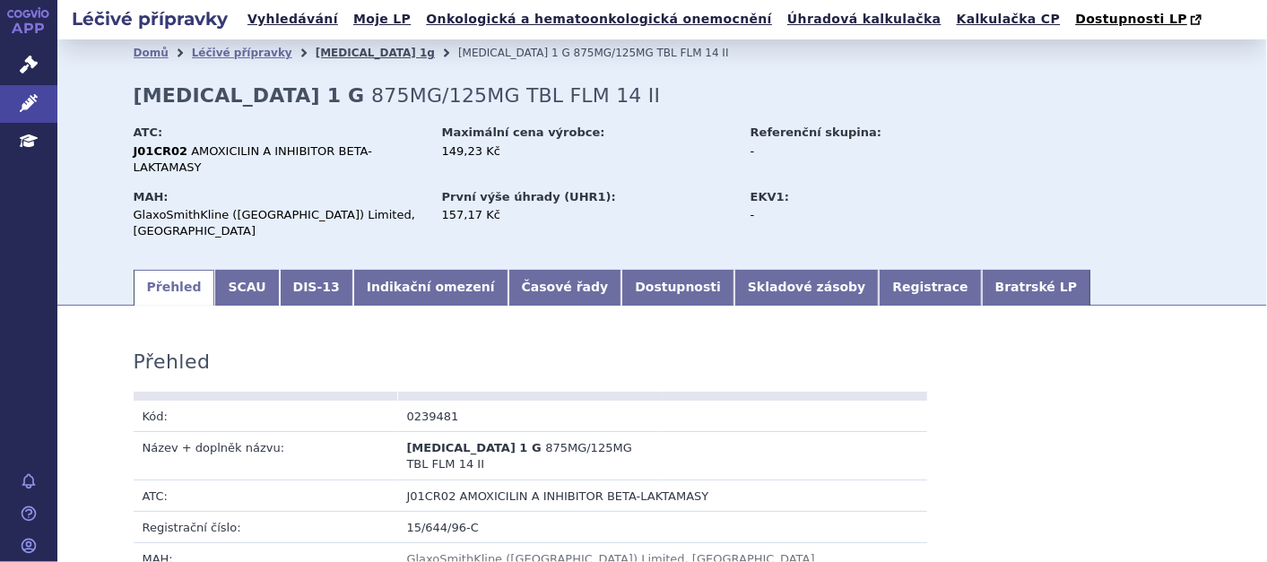
click at [323, 56] on link "[MEDICAL_DATA] 1g" at bounding box center [375, 53] width 119 height 13
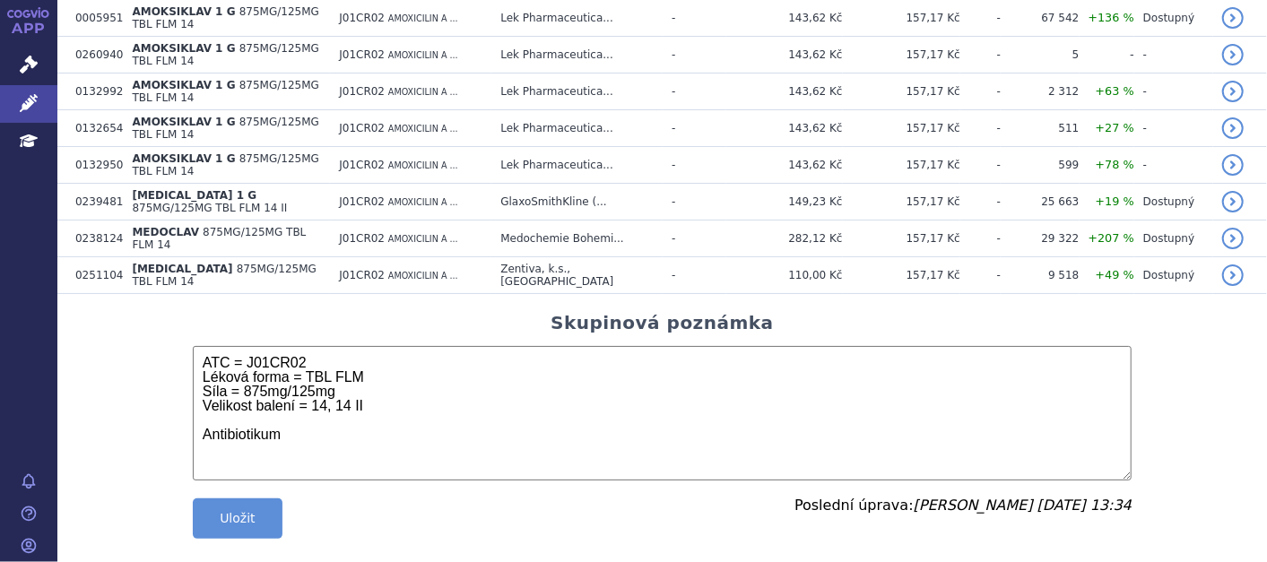
scroll to position [169, 0]
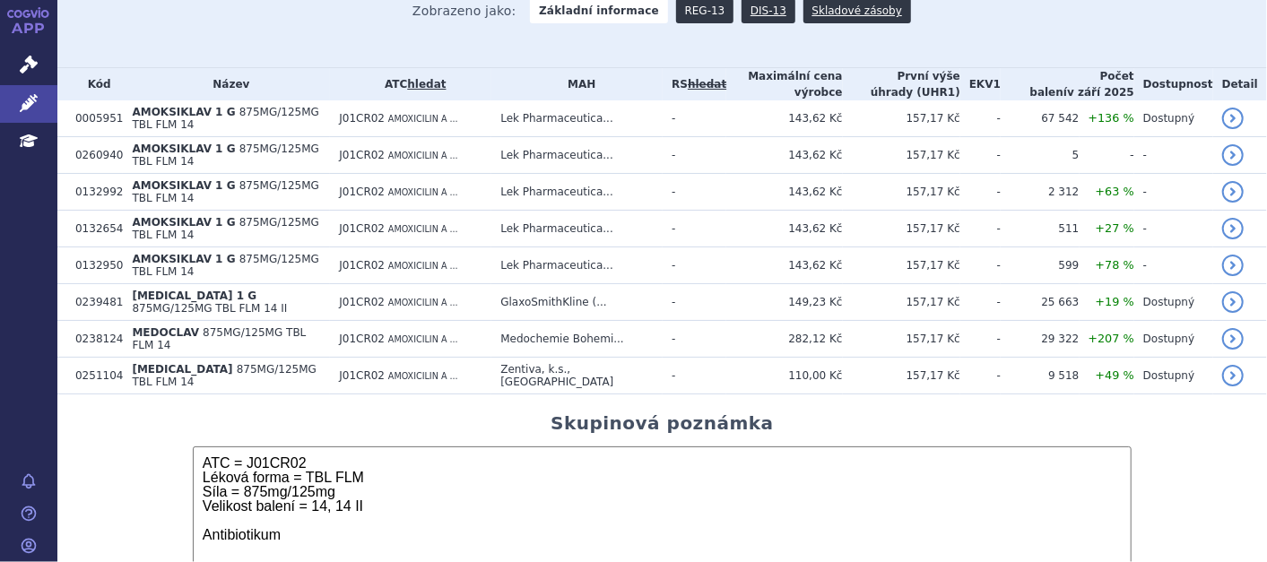
click at [686, 15] on link "REG-13" at bounding box center [705, 10] width 58 height 25
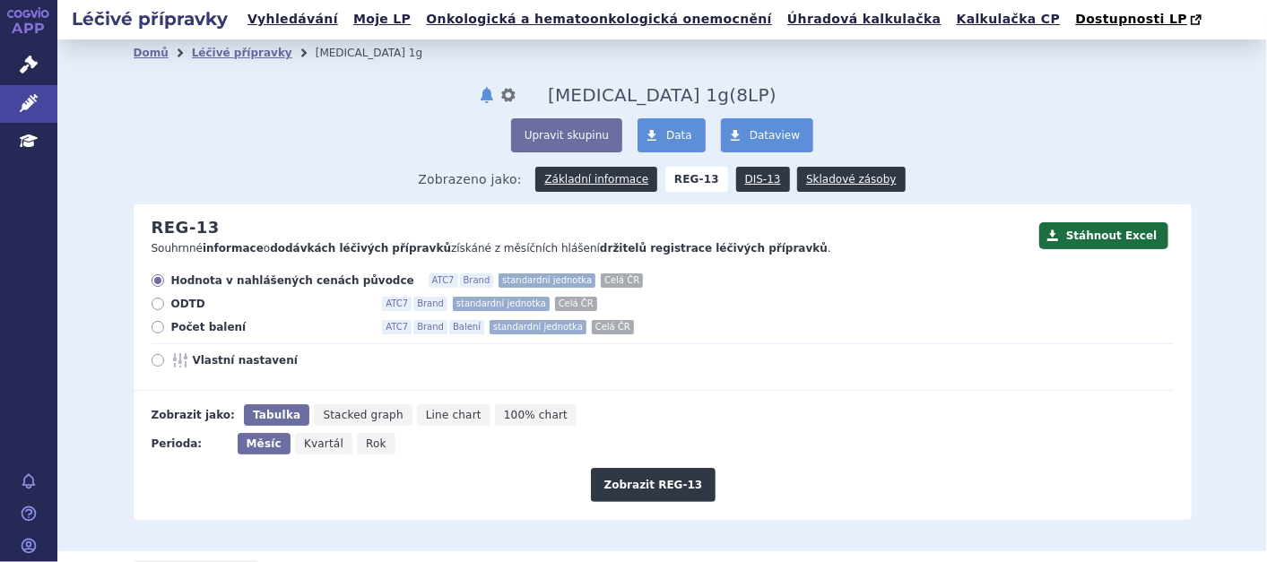
click at [159, 325] on label "Počet balení ATC7 Brand Balení standardní jednotka Celá ČR" at bounding box center [663, 327] width 1022 height 14
click at [159, 325] on input "Počet balení ATC7 Brand Balení standardní jednotka Celá ČR" at bounding box center [159, 330] width 12 height 12
radio input "true"
click at [633, 489] on button "Zobrazit REG-13" at bounding box center [654, 485] width 126 height 34
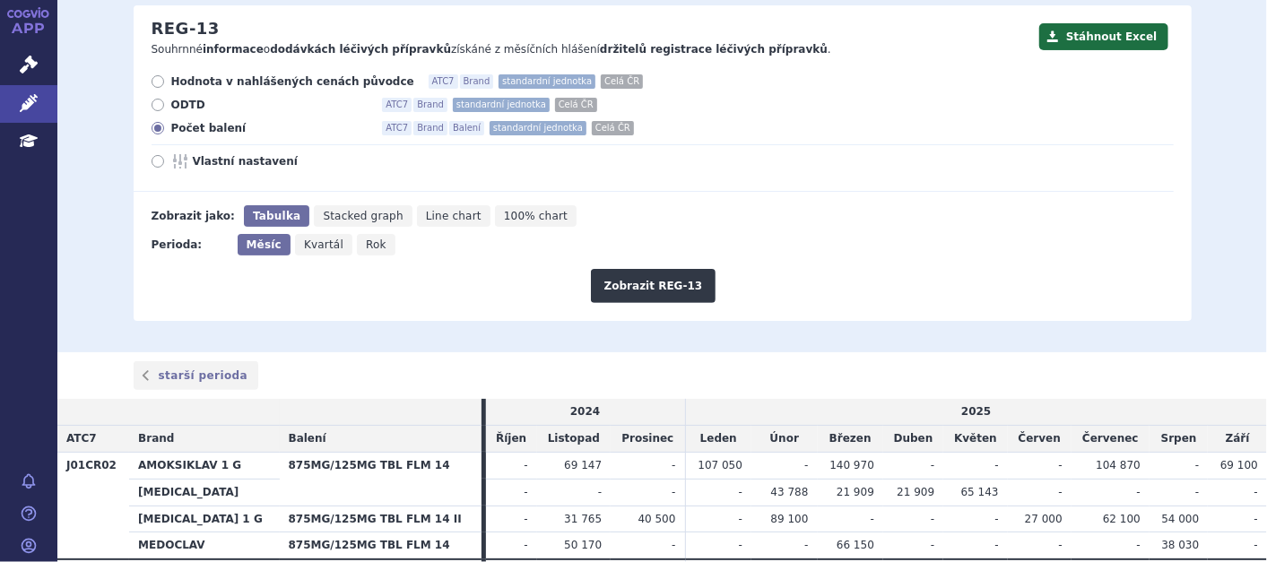
scroll to position [294, 0]
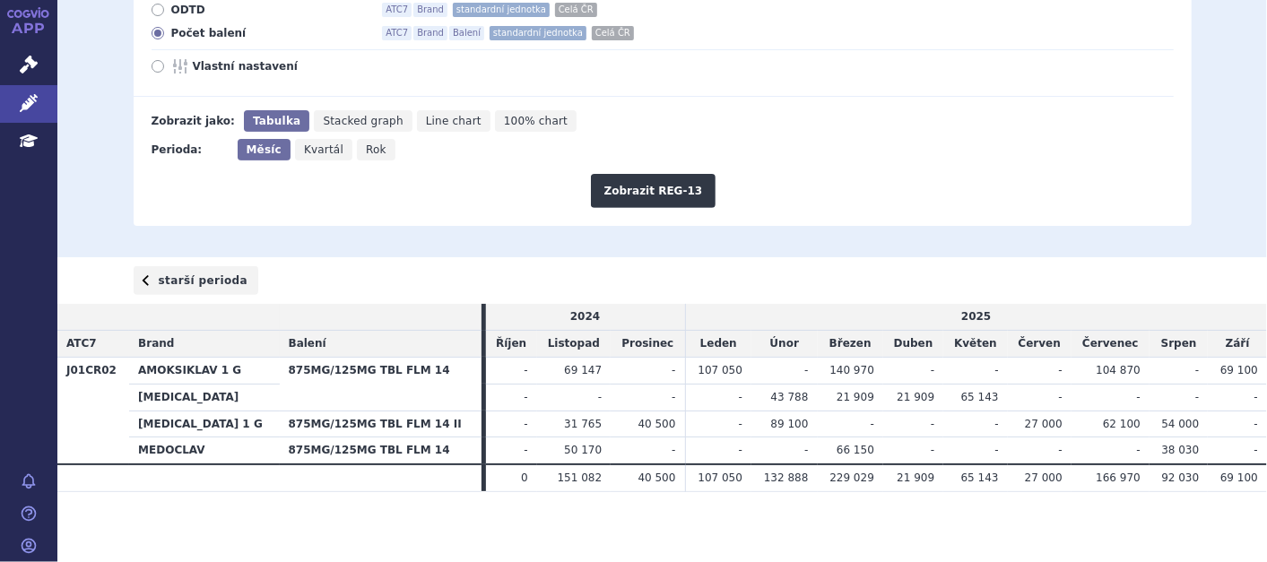
click at [165, 283] on link "starší perioda" at bounding box center [197, 280] width 126 height 29
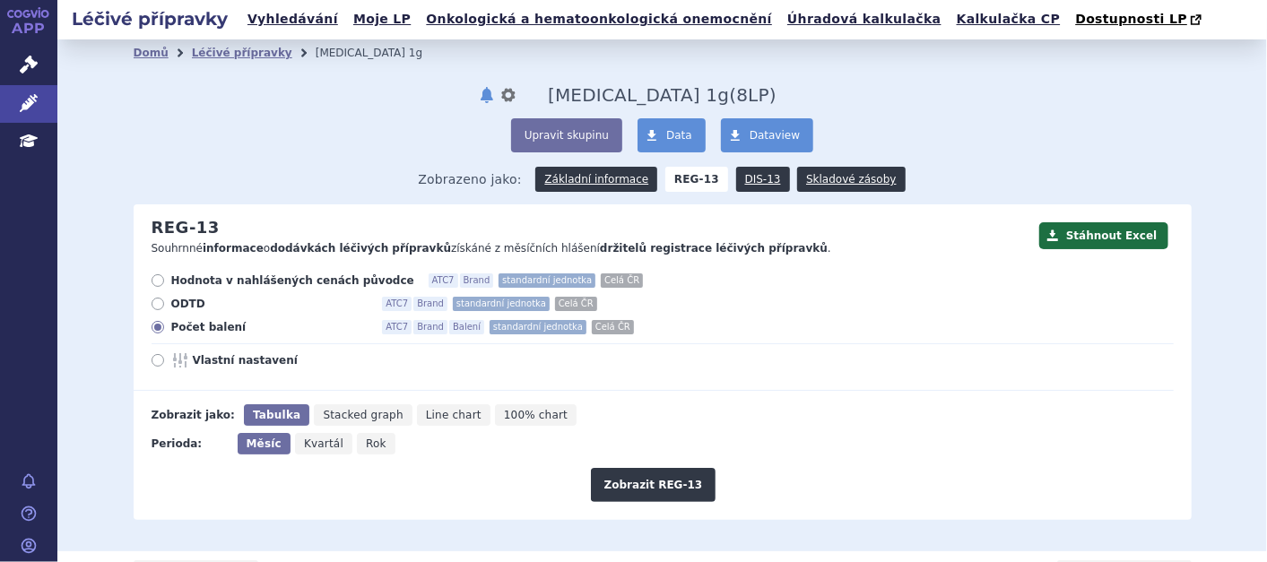
scroll to position [294, 0]
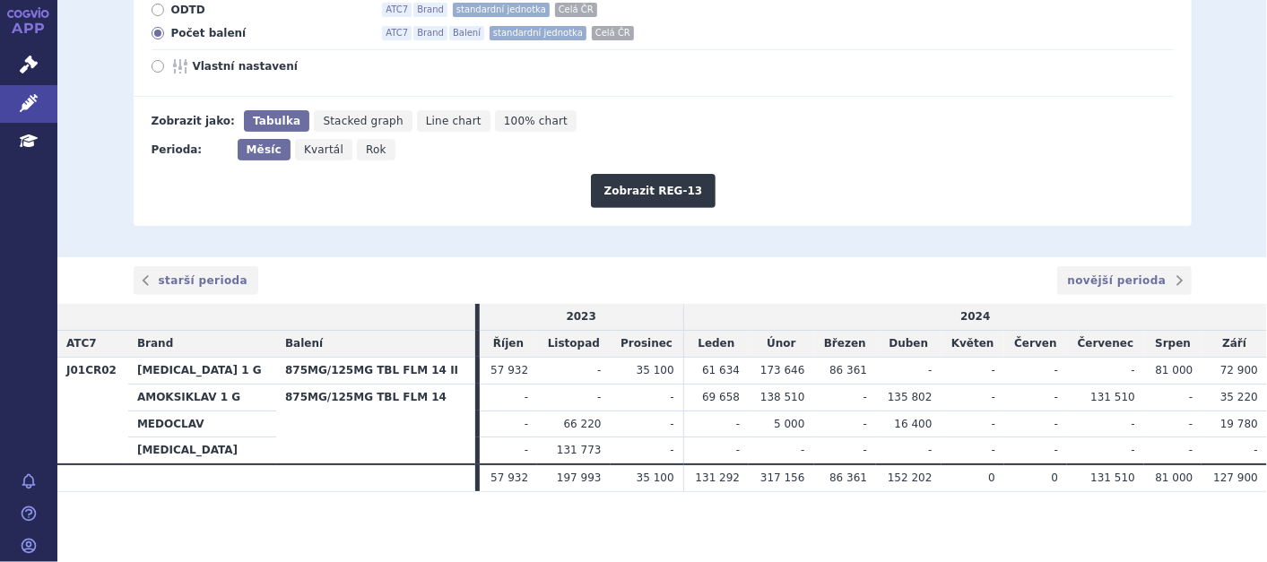
click at [366, 145] on icon "Rok" at bounding box center [376, 150] width 39 height 22
click at [366, 145] on input "Rok" at bounding box center [363, 145] width 12 height 12
radio input "true"
click at [679, 176] on button "Zobrazit REG-13" at bounding box center [654, 191] width 126 height 34
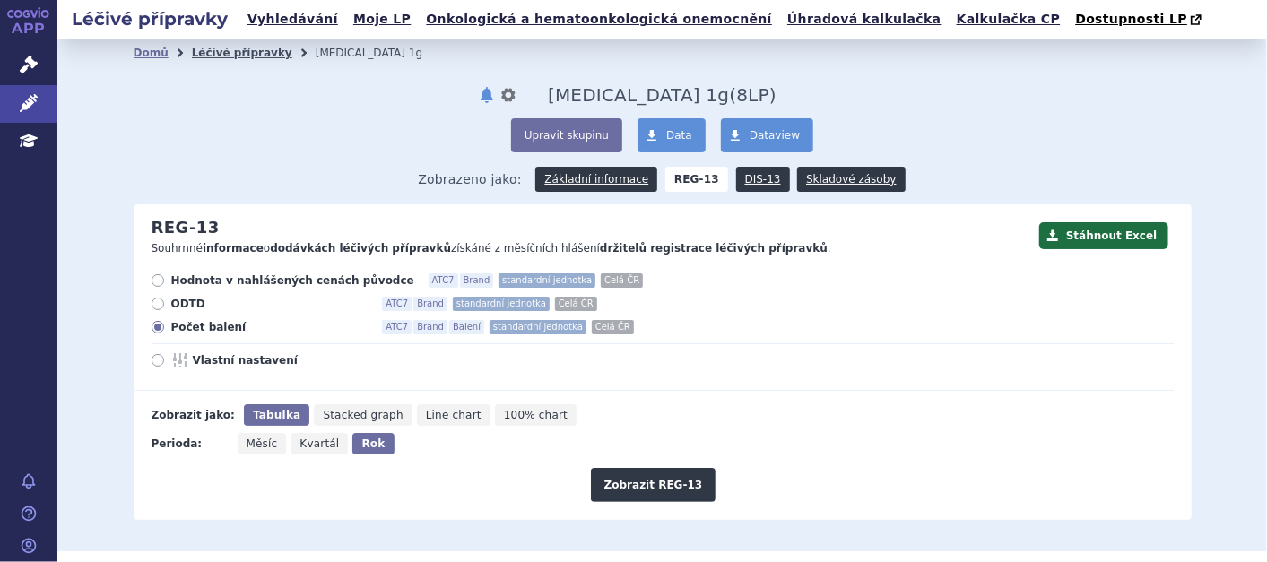
click at [237, 51] on link "Léčivé přípravky" at bounding box center [242, 53] width 100 height 13
